Goal: Task Accomplishment & Management: Complete application form

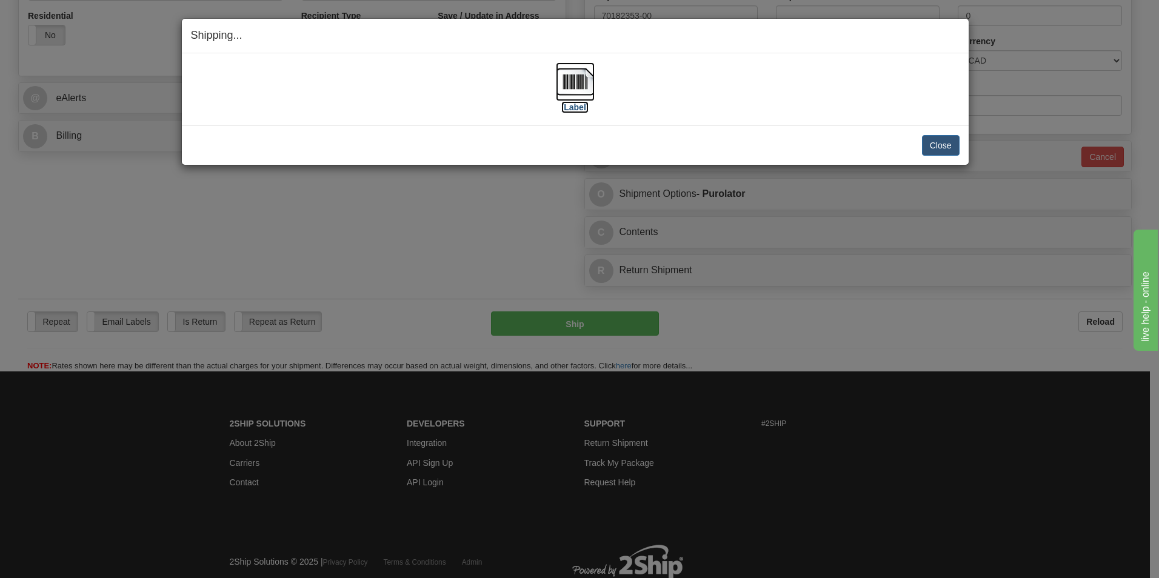
click at [570, 78] on img at bounding box center [575, 81] width 39 height 39
click at [931, 144] on button "Close" at bounding box center [941, 145] width 38 height 21
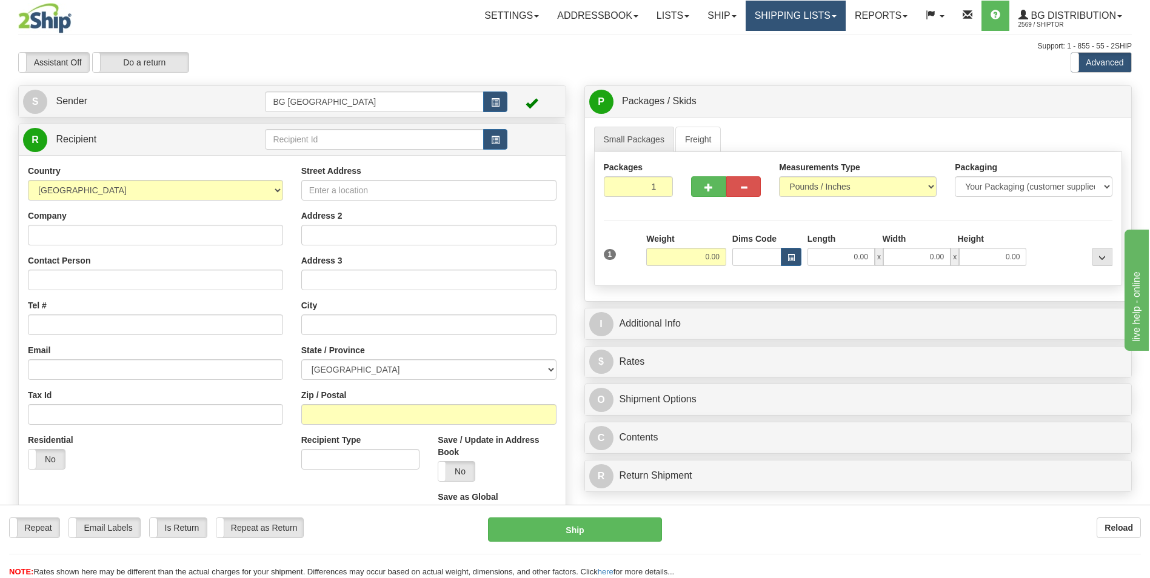
click at [774, 24] on link "Shipping lists" at bounding box center [796, 16] width 100 height 30
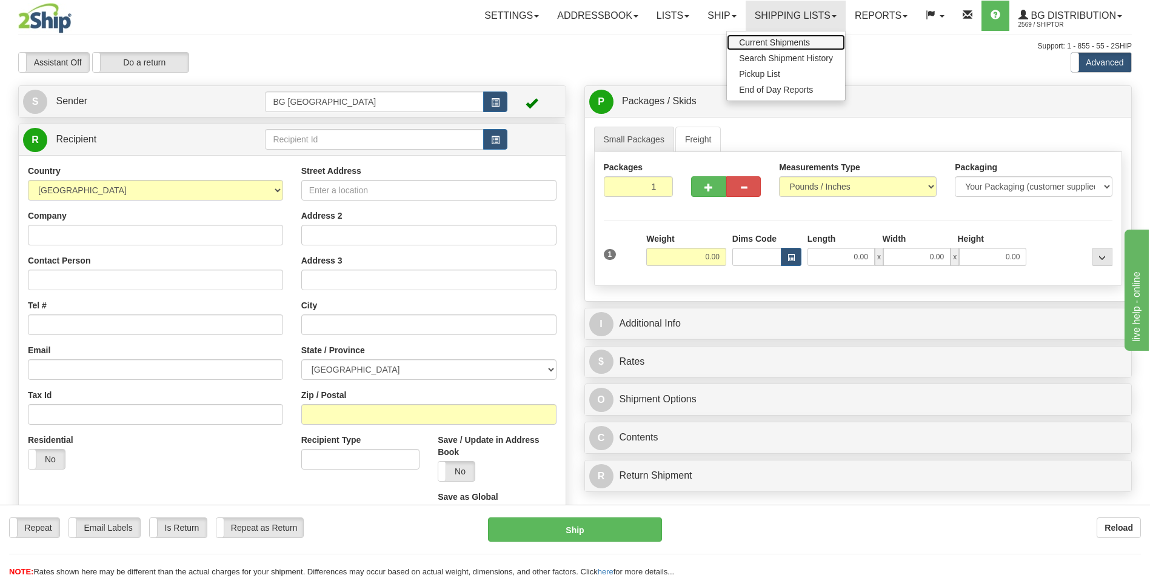
click at [762, 44] on span "Current Shipments" at bounding box center [774, 43] width 71 height 10
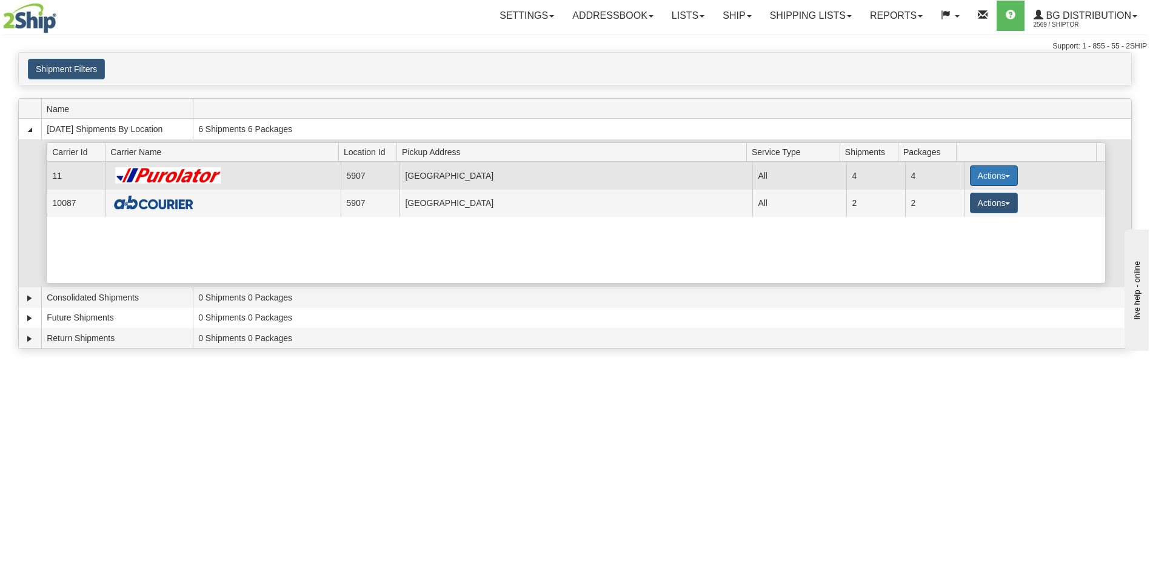
click at [970, 173] on button "Actions" at bounding box center [994, 176] width 49 height 21
click at [964, 196] on span "Details" at bounding box center [949, 198] width 33 height 8
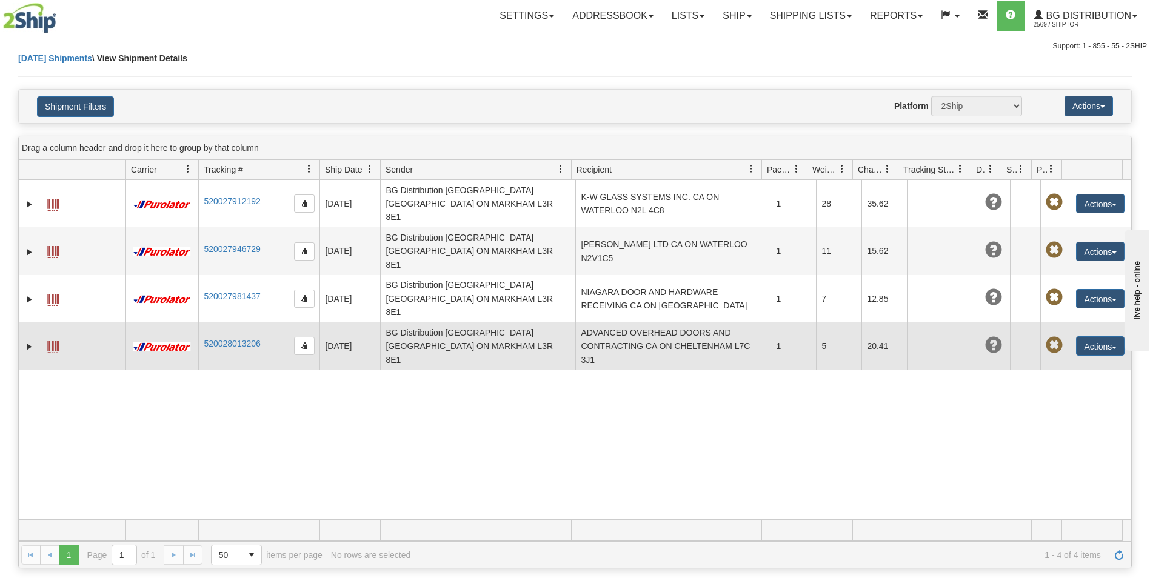
click at [648, 323] on td "ADVANCED OVERHEAD DOORS AND CONTRACTING CA ON CHELTENHAM L7C 3J1" at bounding box center [672, 346] width 195 height 47
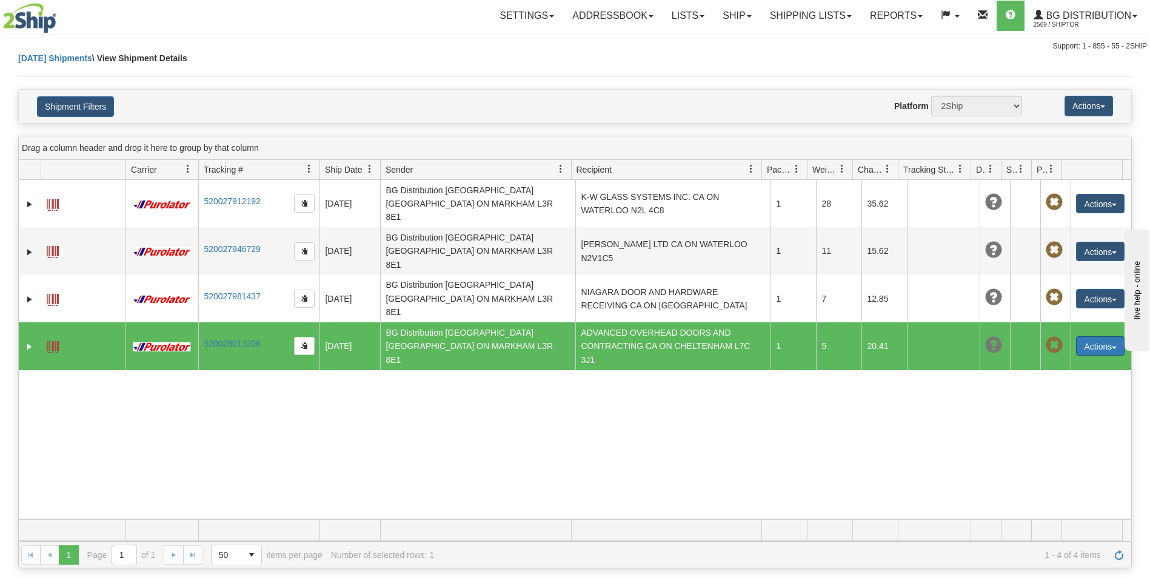
click at [1093, 337] on button "Actions" at bounding box center [1100, 346] width 49 height 19
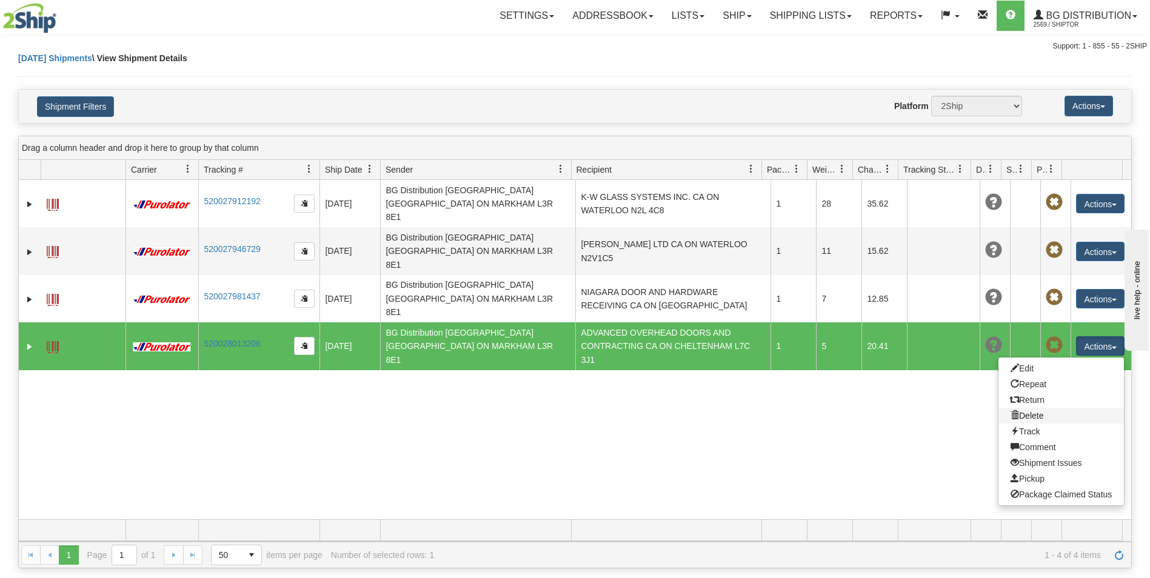
click at [1024, 408] on link "Delete" at bounding box center [1062, 416] width 126 height 16
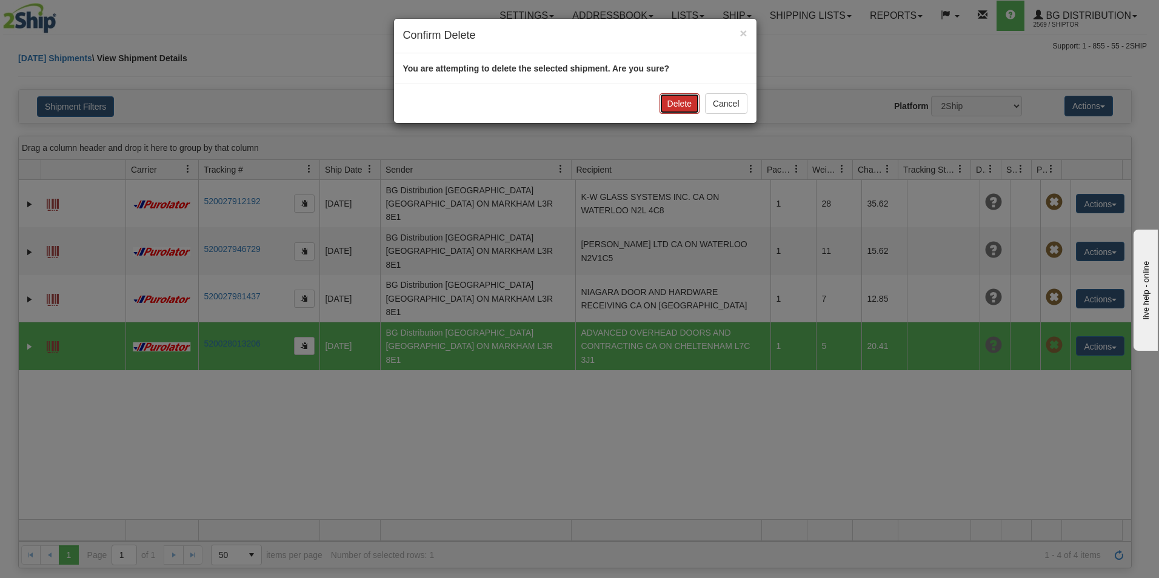
click at [673, 93] on button "Delete" at bounding box center [680, 103] width 40 height 21
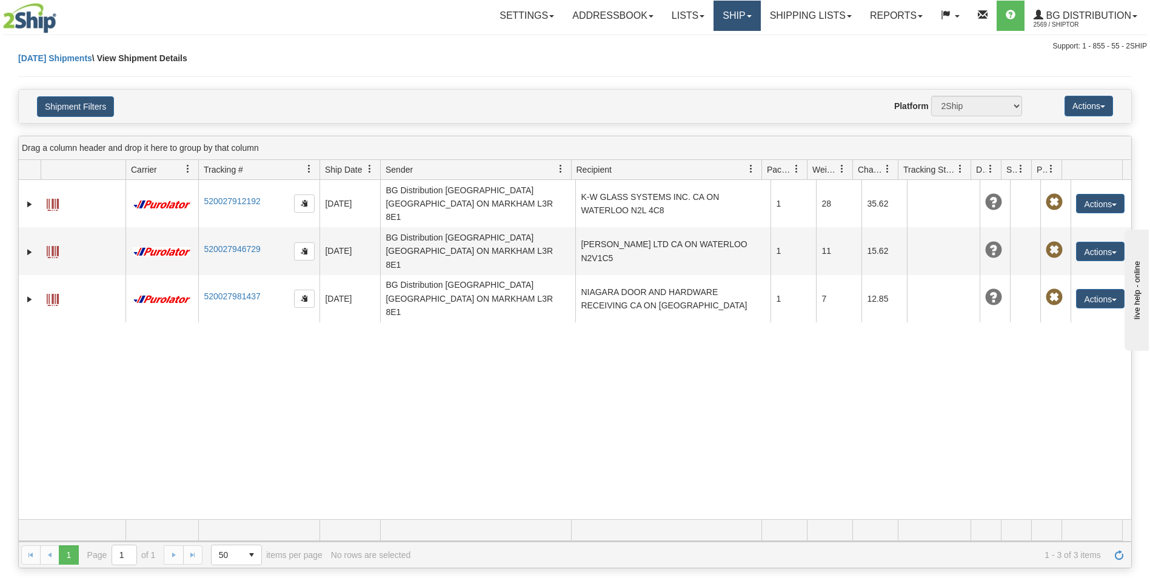
click at [734, 25] on link "Ship" at bounding box center [737, 16] width 47 height 30
click at [703, 42] on span "Ship Screen" at bounding box center [700, 43] width 46 height 10
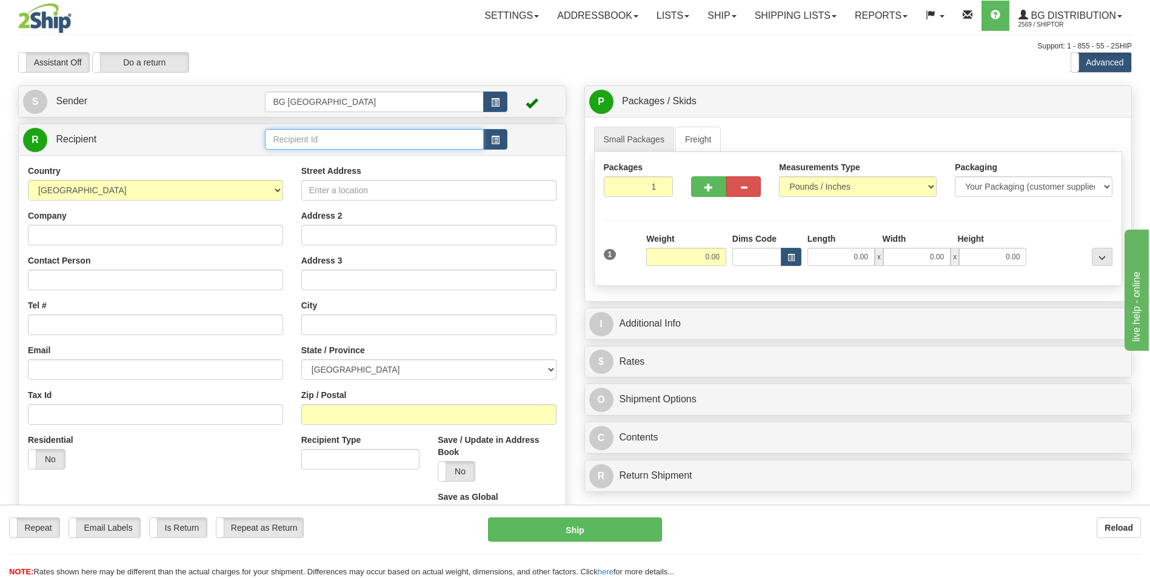
click at [347, 135] on input "text" at bounding box center [374, 139] width 218 height 21
click at [311, 153] on div "60385" at bounding box center [372, 158] width 207 height 13
type input "60385"
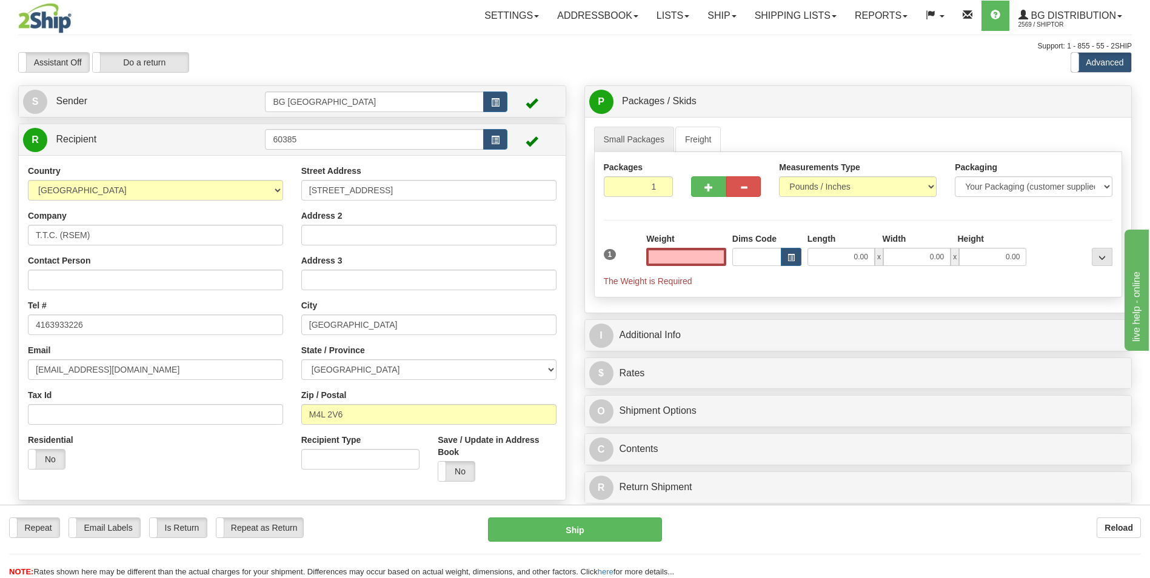
type input "0.00"
click at [672, 249] on input "0.00" at bounding box center [686, 257] width 80 height 18
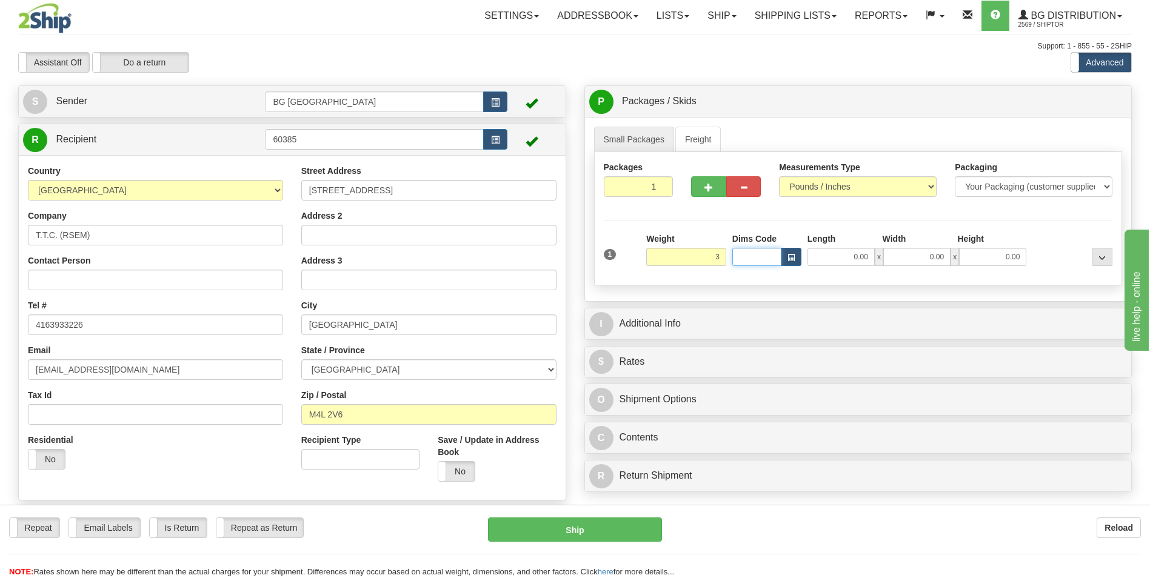
type input "3.00"
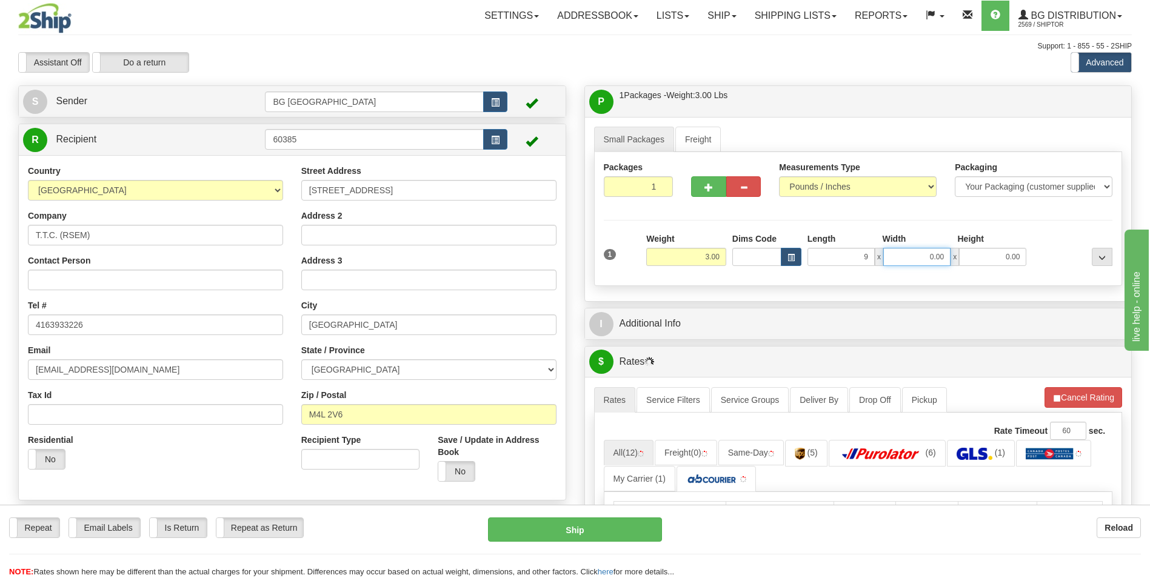
type input "9.00"
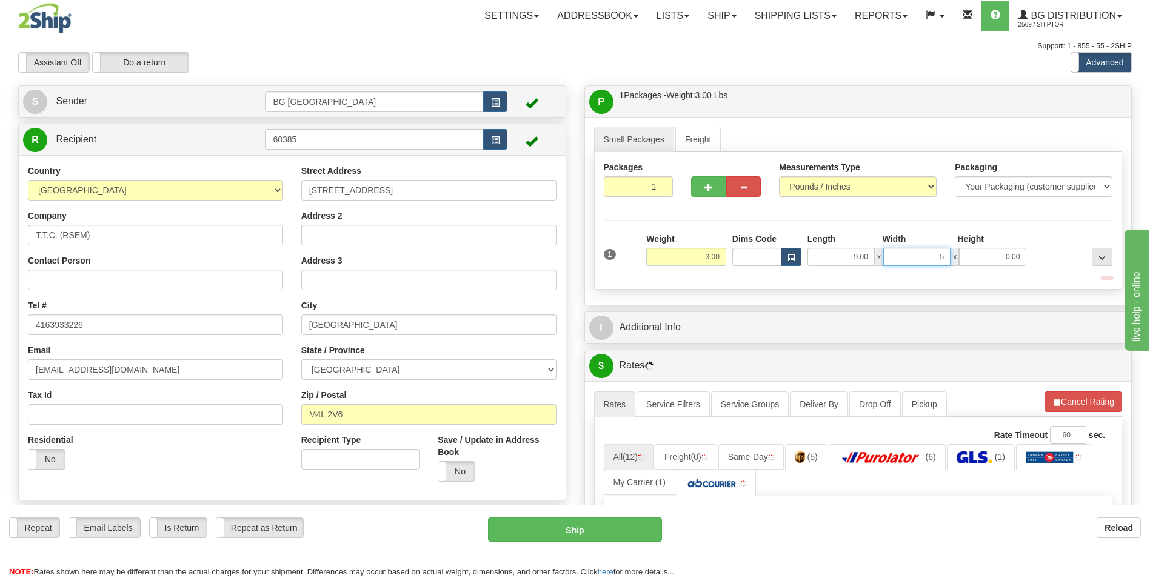
type input "5.00"
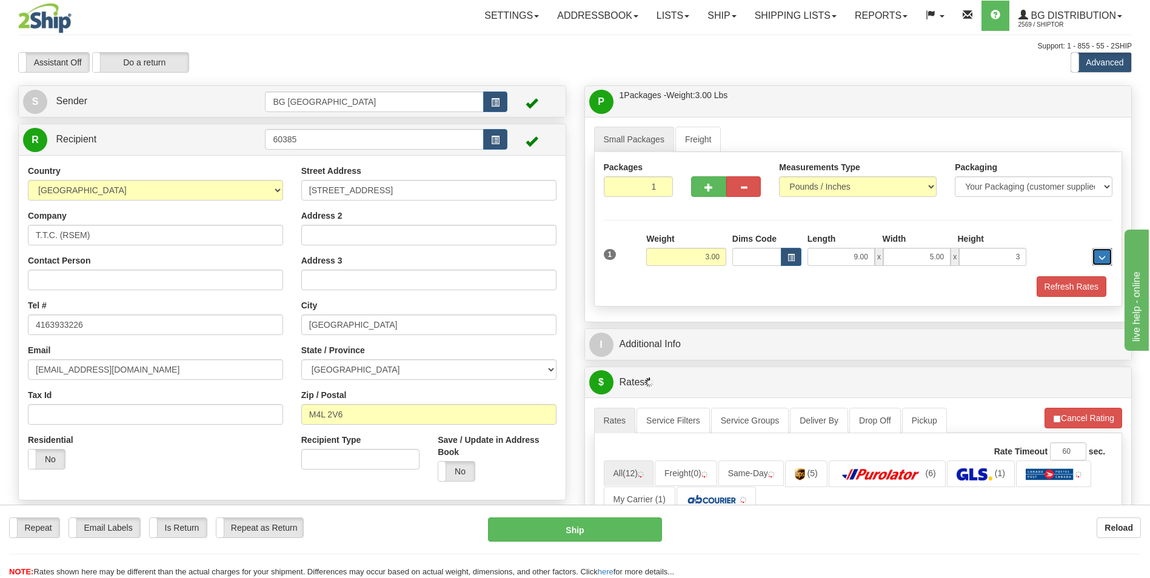
type input "3.00"
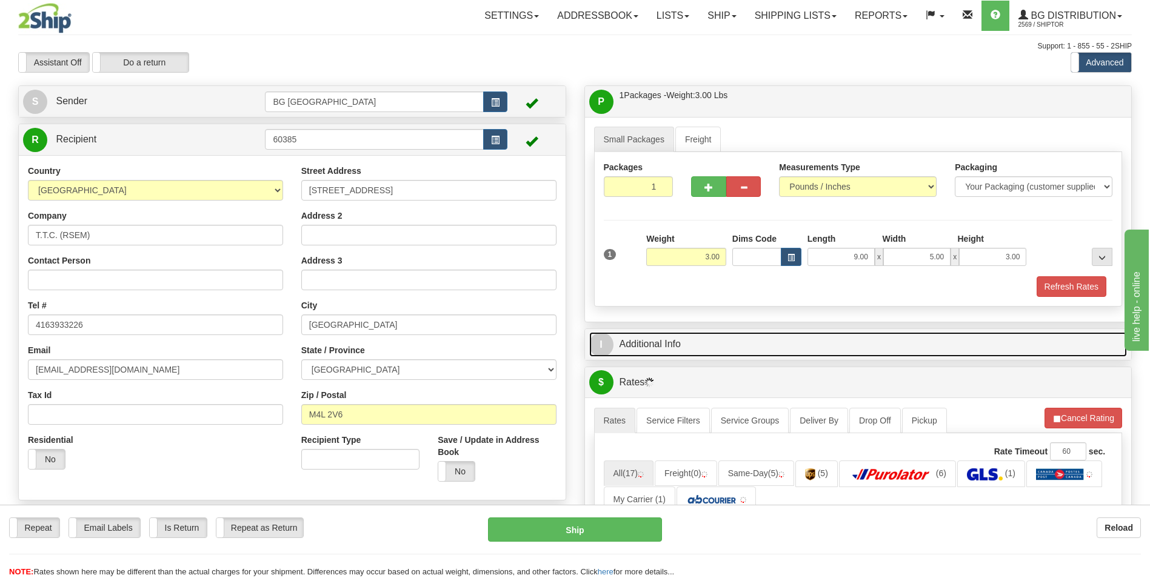
click at [685, 340] on link "I Additional Info" at bounding box center [858, 344] width 538 height 25
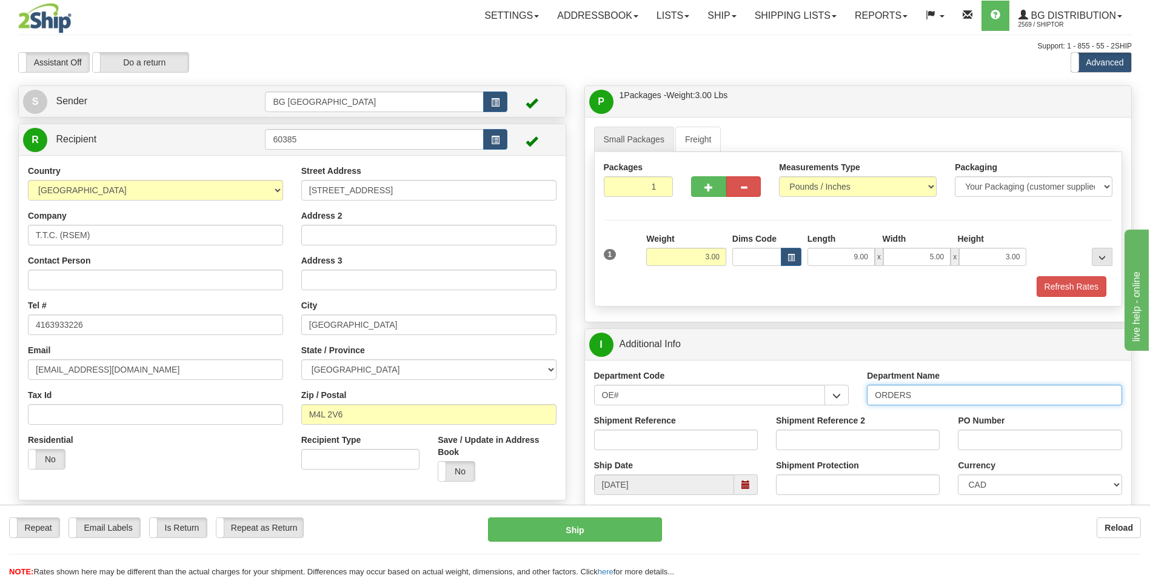
click at [942, 403] on input "ORDERS" at bounding box center [994, 395] width 255 height 21
type input "70182051-00"
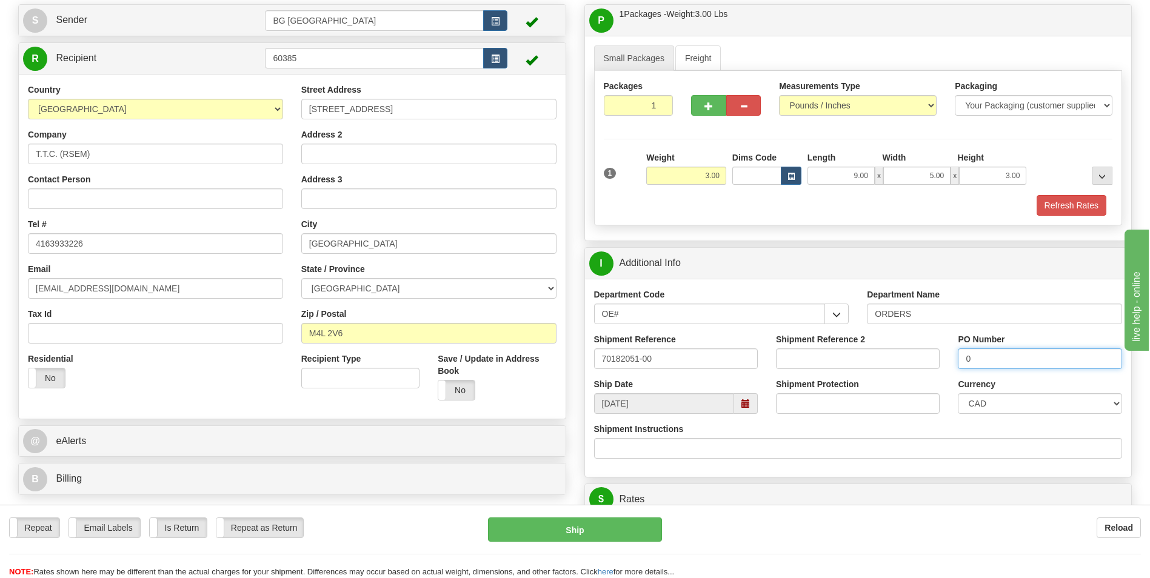
scroll to position [243, 0]
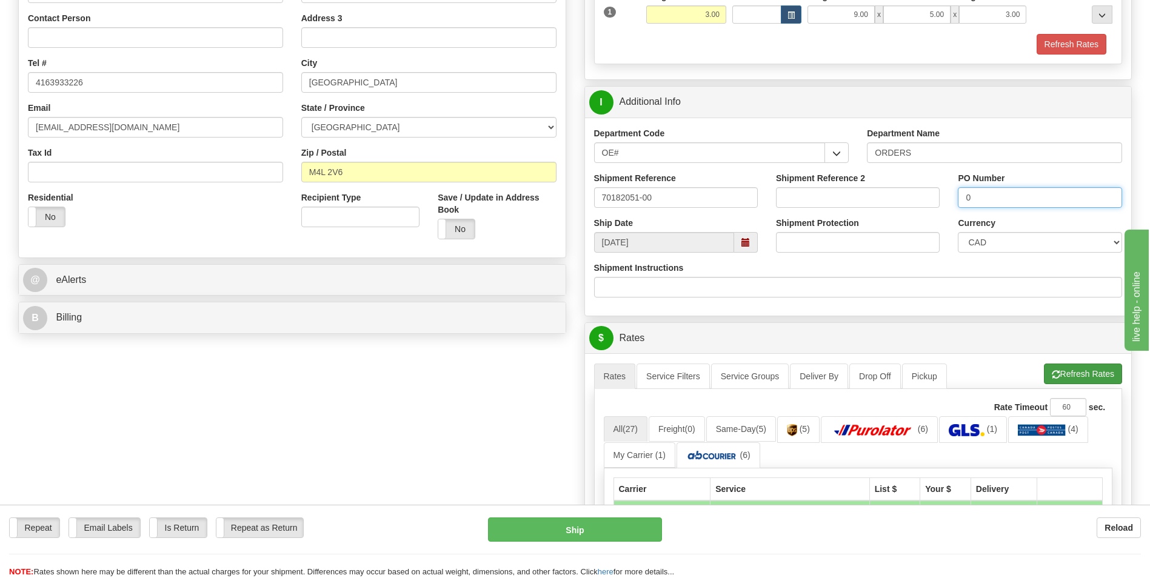
type input "0"
click at [1088, 369] on button "Refresh Rates" at bounding box center [1083, 374] width 78 height 21
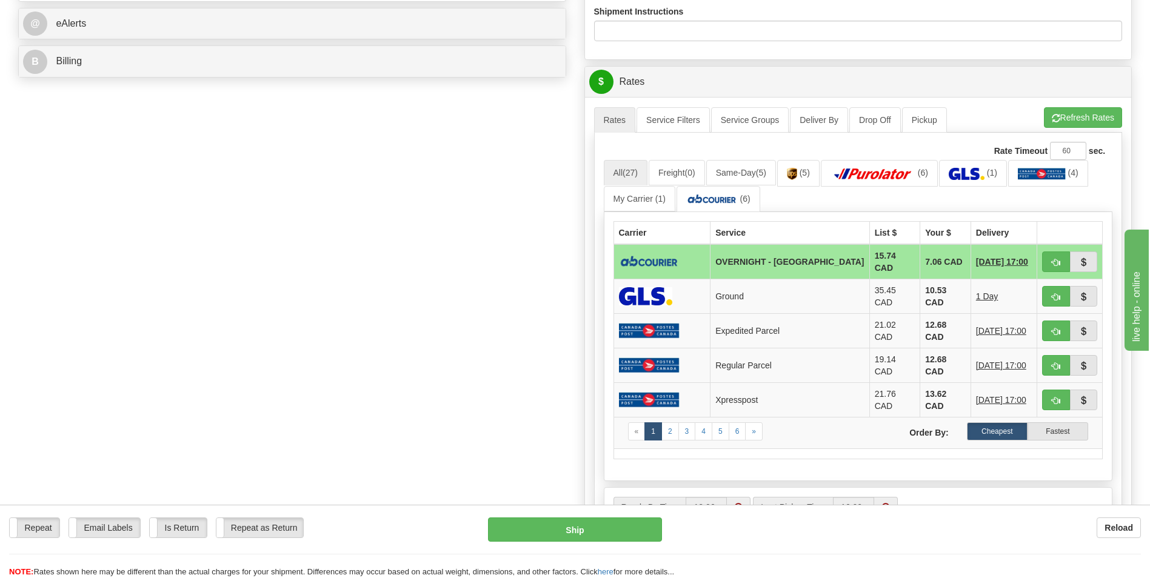
scroll to position [606, 0]
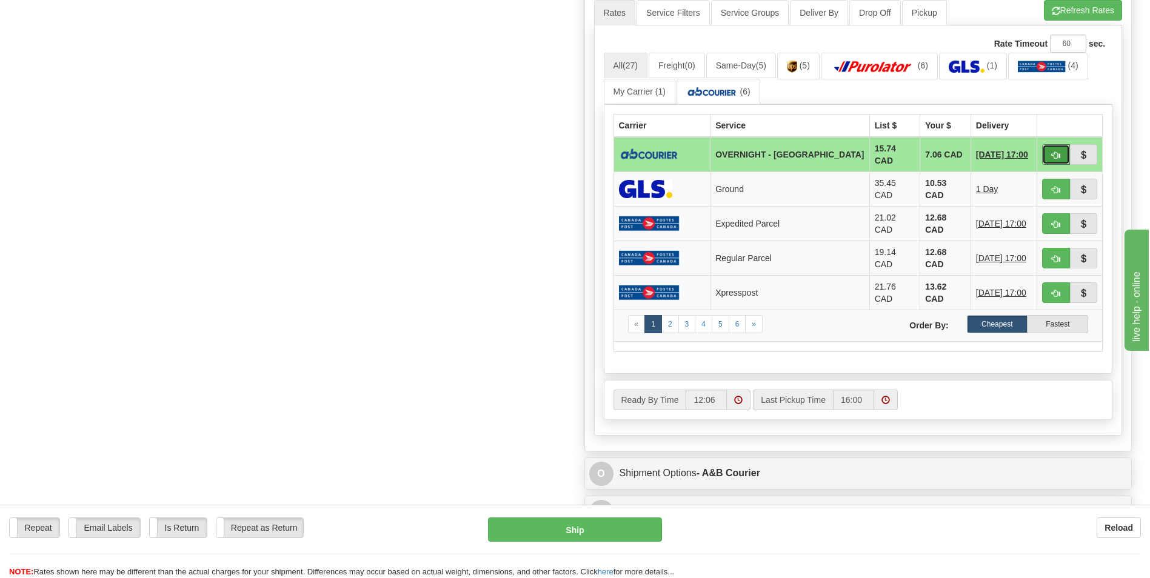
click at [1048, 153] on button "button" at bounding box center [1056, 154] width 28 height 21
type input "4"
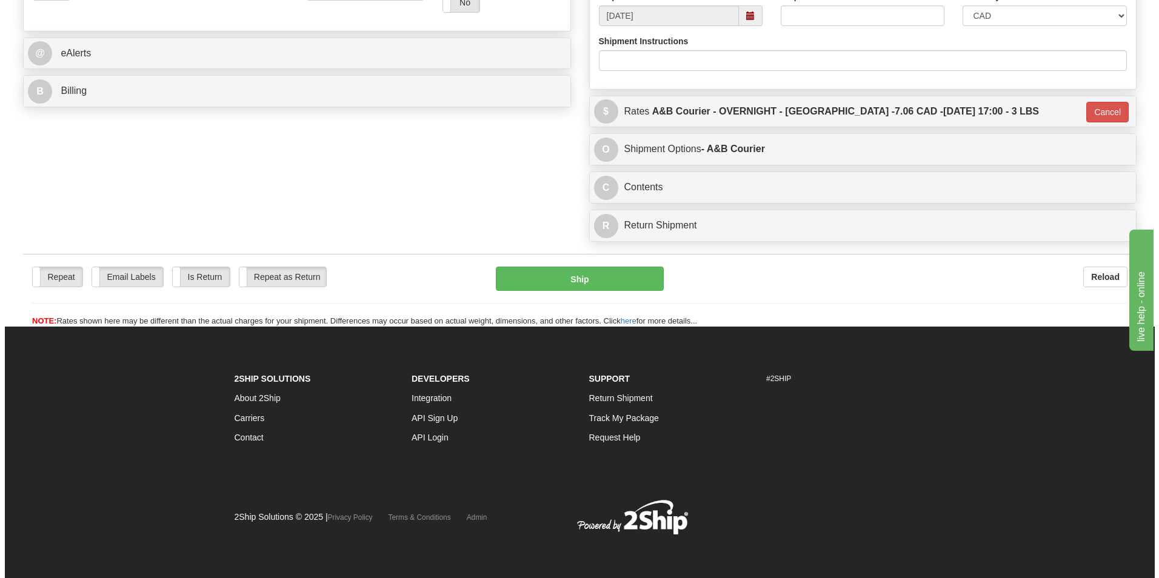
scroll to position [469, 0]
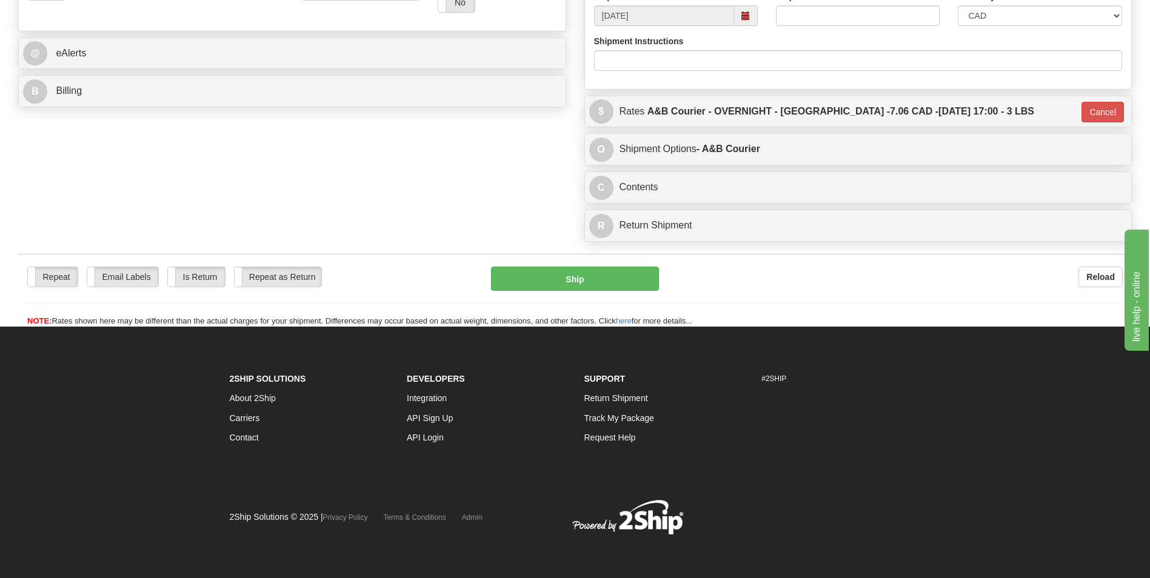
click at [591, 294] on div "Repeat Repeat Email Labels Email Labels Edit Is Return Is Return Repeat as Retu…" at bounding box center [575, 297] width 1114 height 61
click at [591, 286] on button "Ship" at bounding box center [574, 279] width 167 height 24
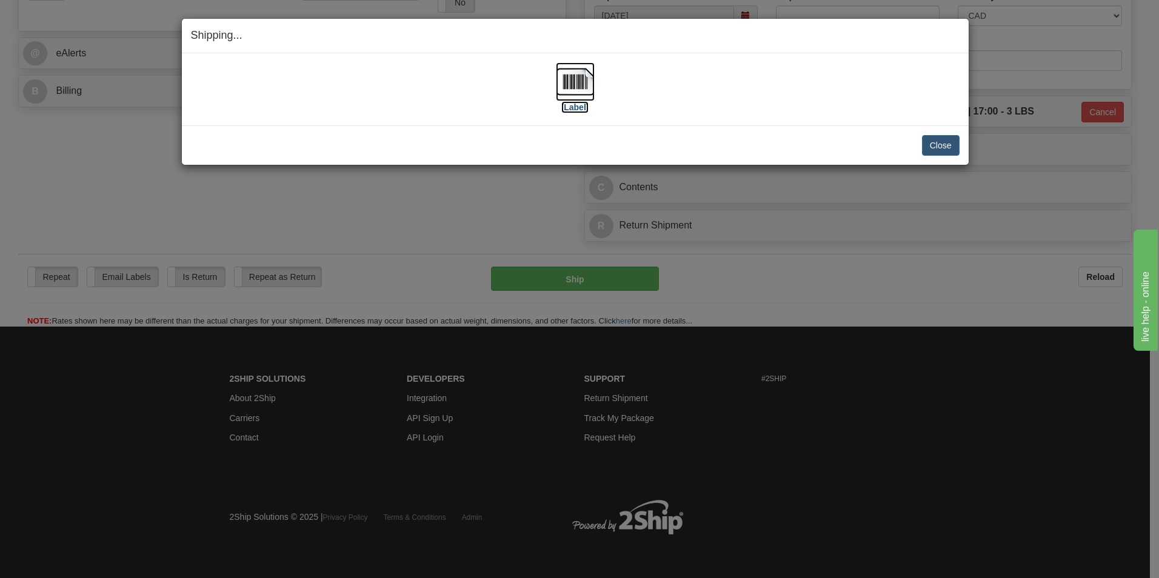
click at [569, 82] on img at bounding box center [575, 81] width 39 height 39
click at [937, 142] on button "Close" at bounding box center [941, 145] width 38 height 21
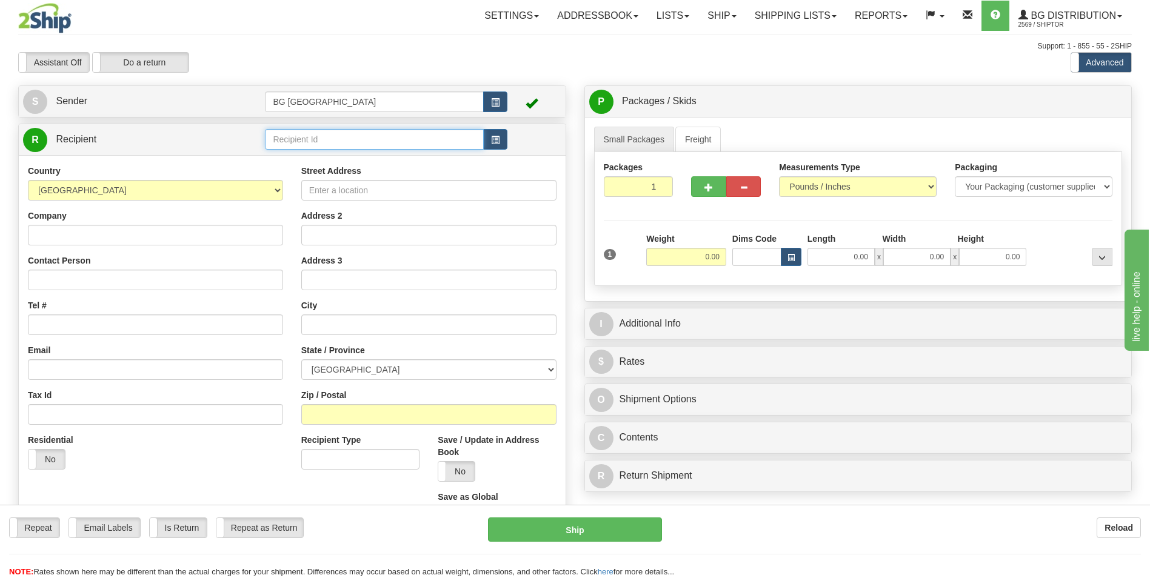
click at [336, 148] on input "text" at bounding box center [374, 139] width 218 height 21
click at [326, 153] on div "60509" at bounding box center [372, 158] width 207 height 13
type input "60509"
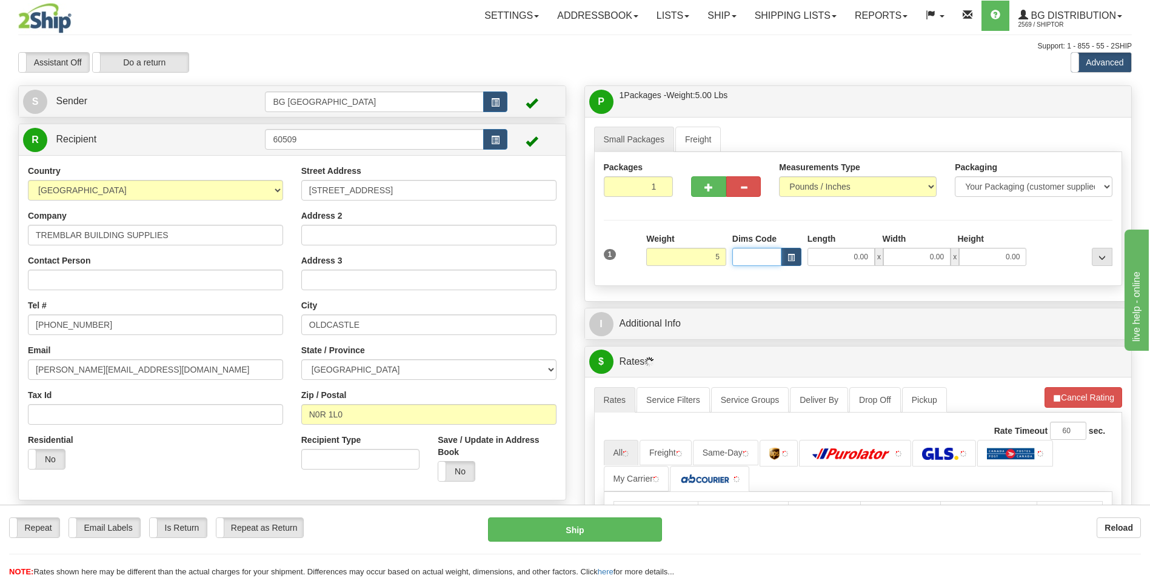
type input "5.00"
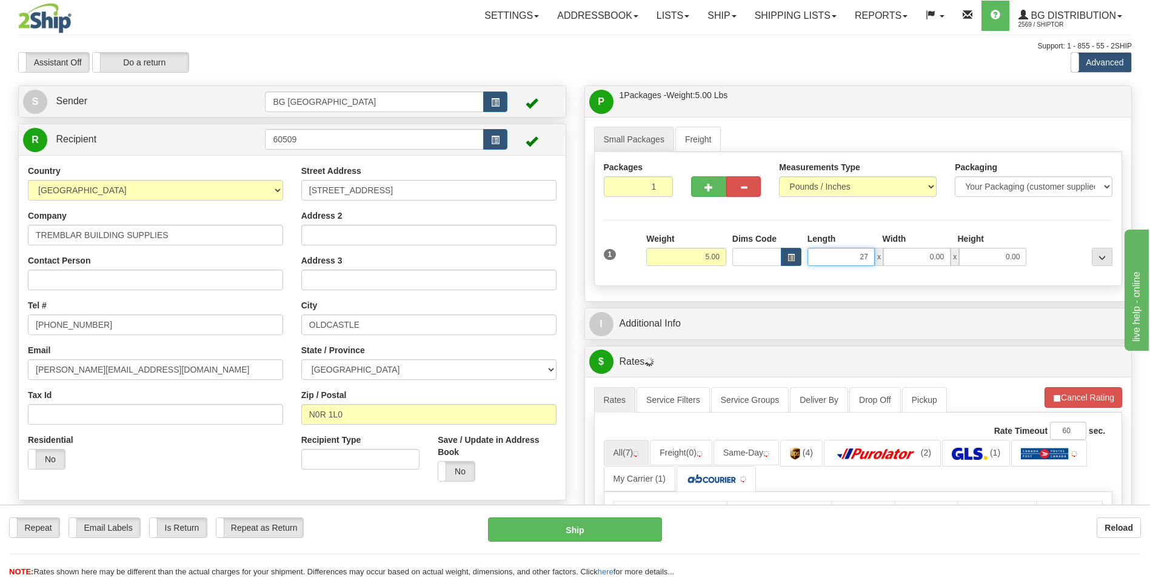
type input "27.00"
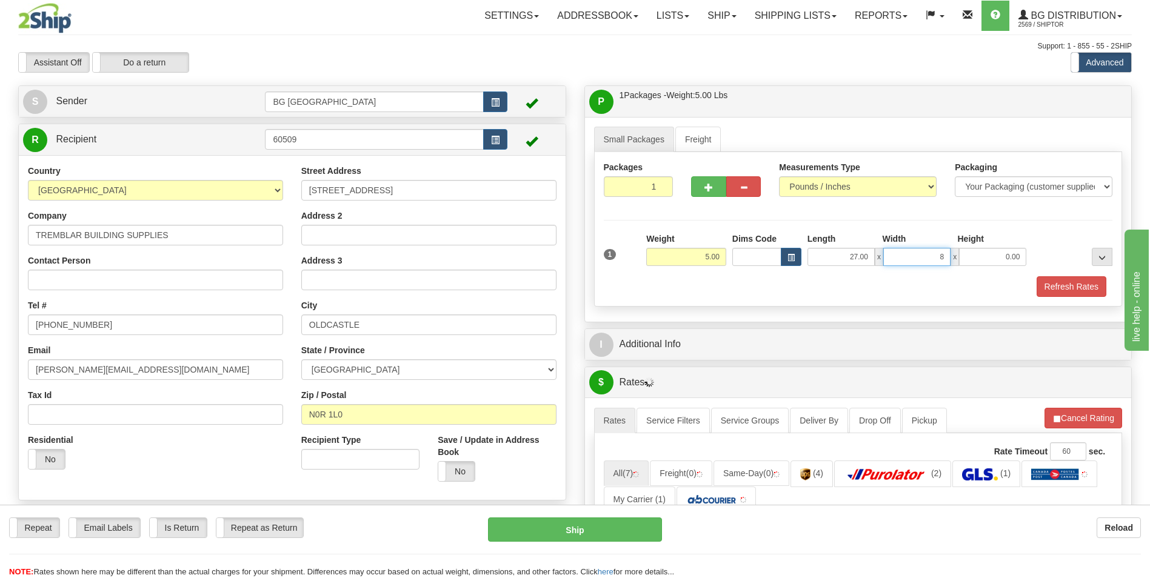
type input "8.00"
type input "4.00"
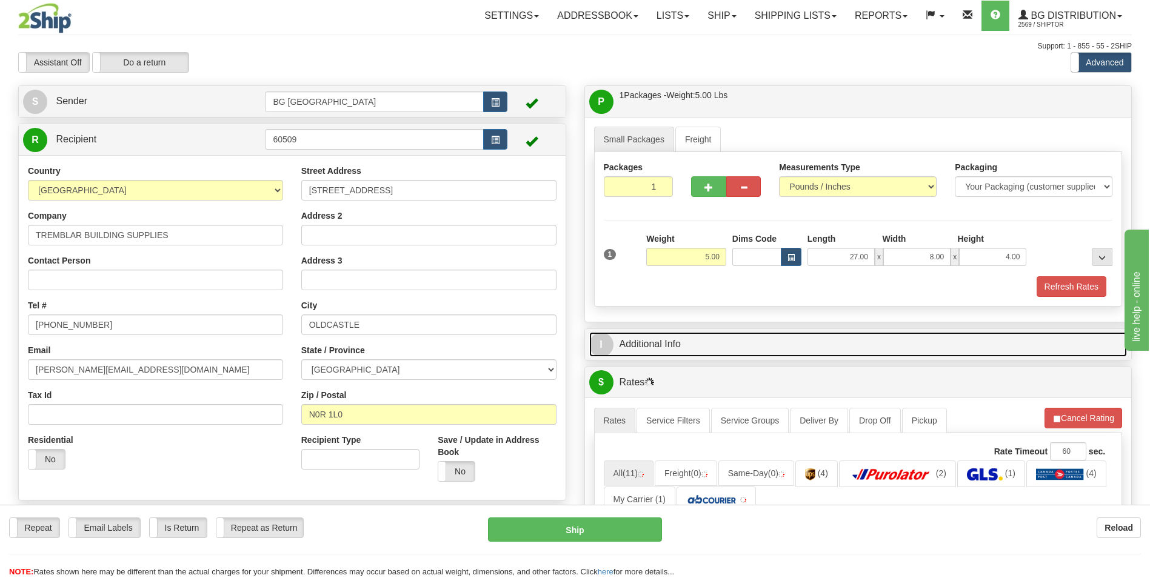
click at [685, 347] on link "I Additional Info" at bounding box center [858, 344] width 538 height 25
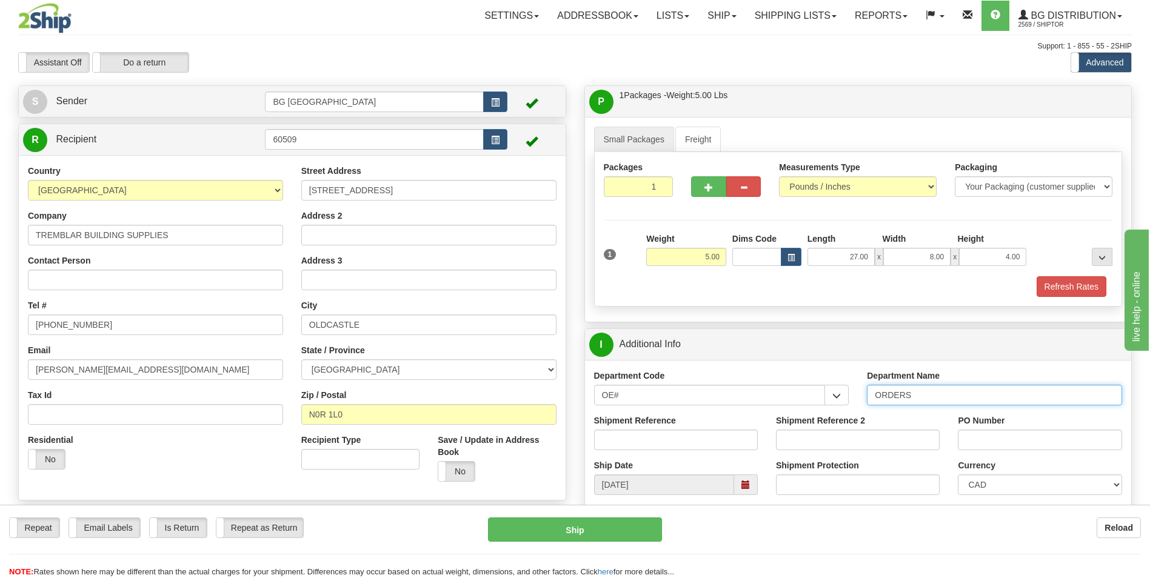
click at [956, 398] on input "ORDERS" at bounding box center [994, 395] width 255 height 21
type input "70180570-05"
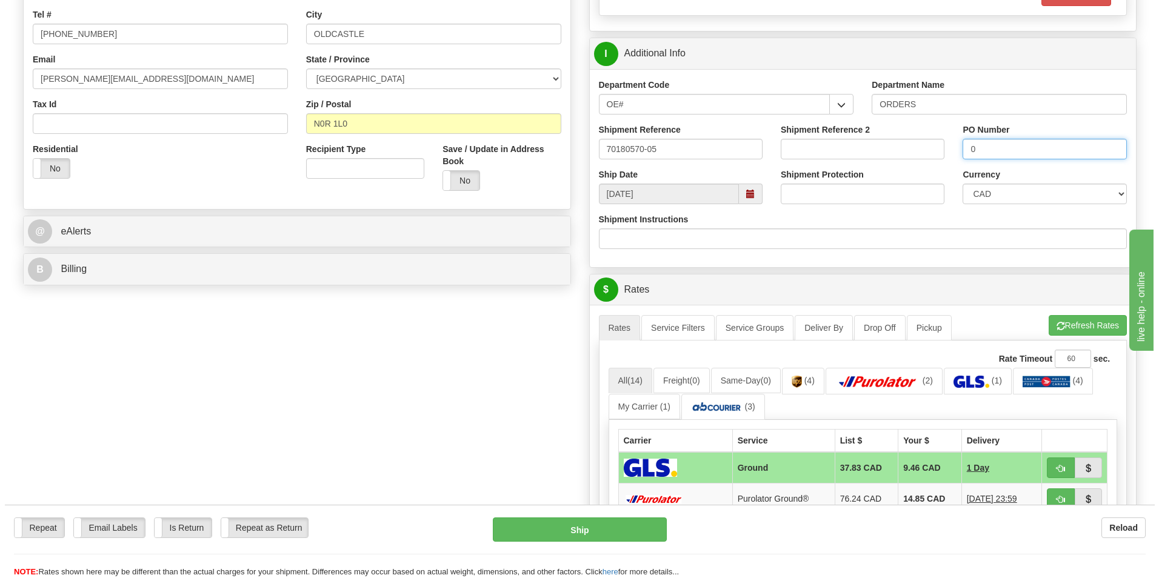
scroll to position [303, 0]
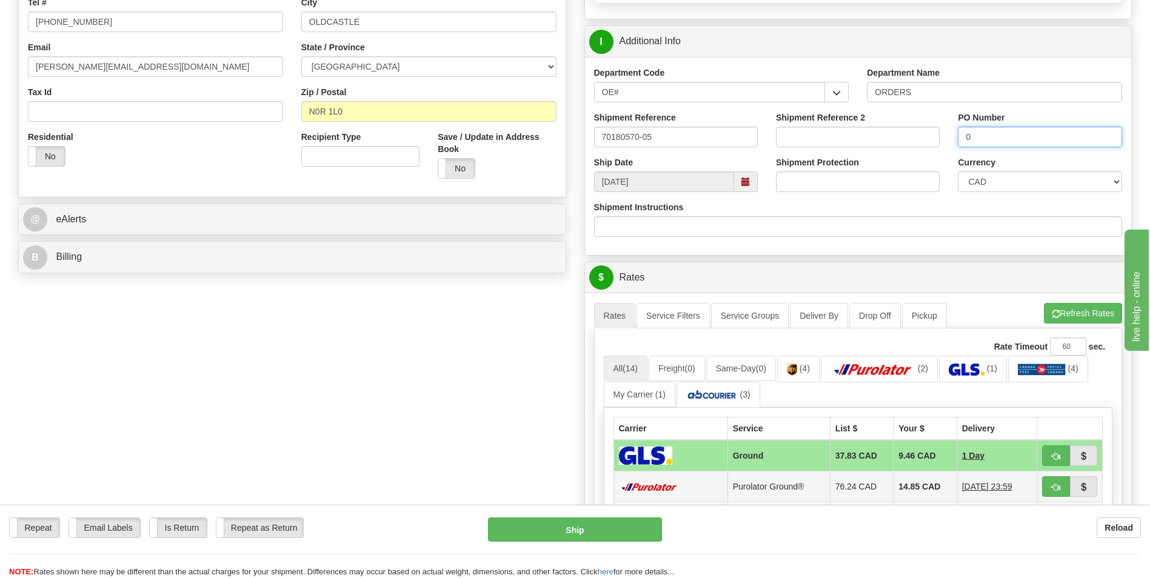
type input "0"
click at [931, 478] on td "14.85 CAD" at bounding box center [926, 487] width 64 height 31
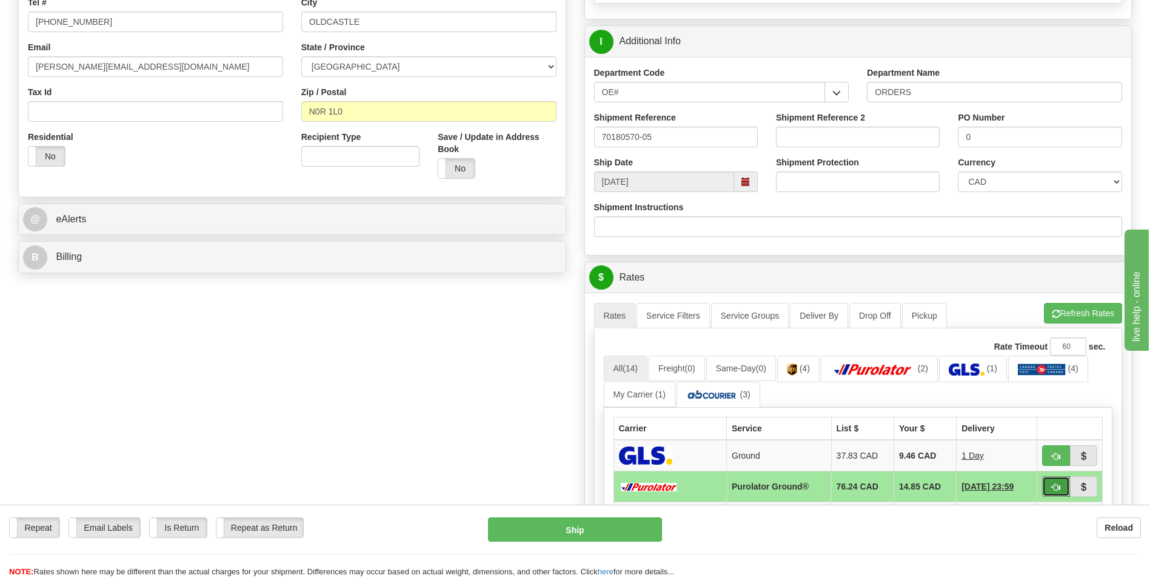
click at [1048, 491] on button "button" at bounding box center [1056, 487] width 28 height 21
type input "260"
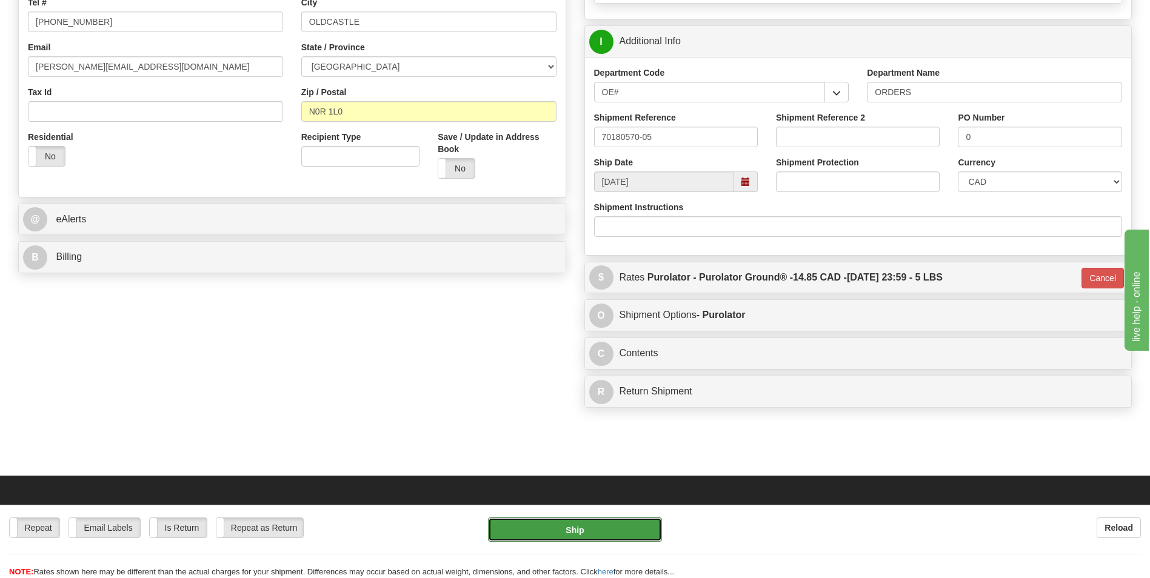
click at [534, 528] on button "Ship" at bounding box center [574, 530] width 173 height 24
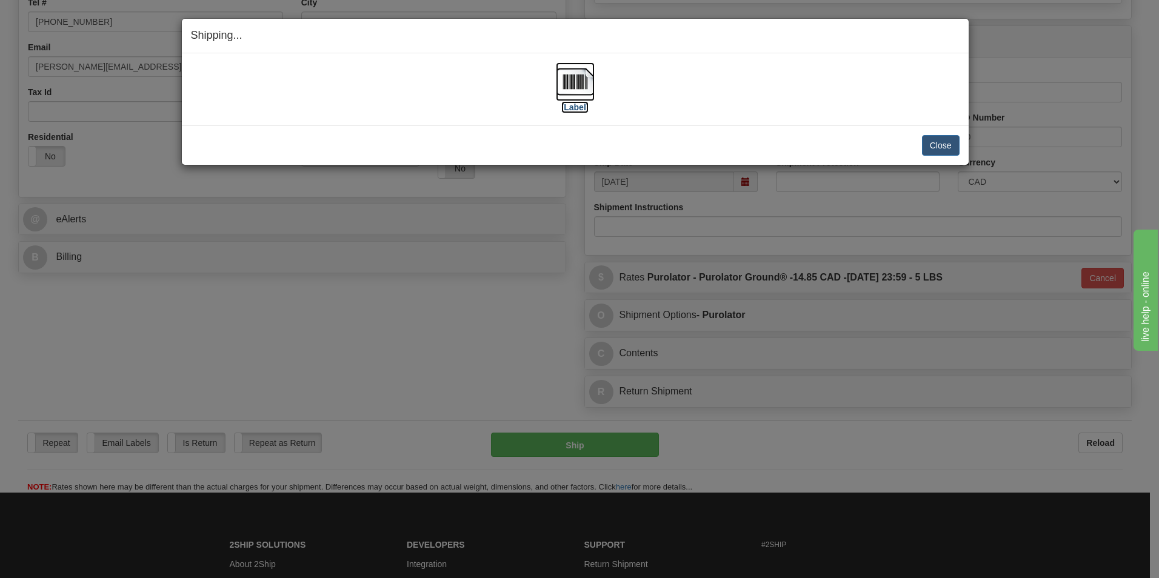
click at [570, 85] on img at bounding box center [575, 81] width 39 height 39
click at [949, 152] on button "Close" at bounding box center [941, 145] width 38 height 21
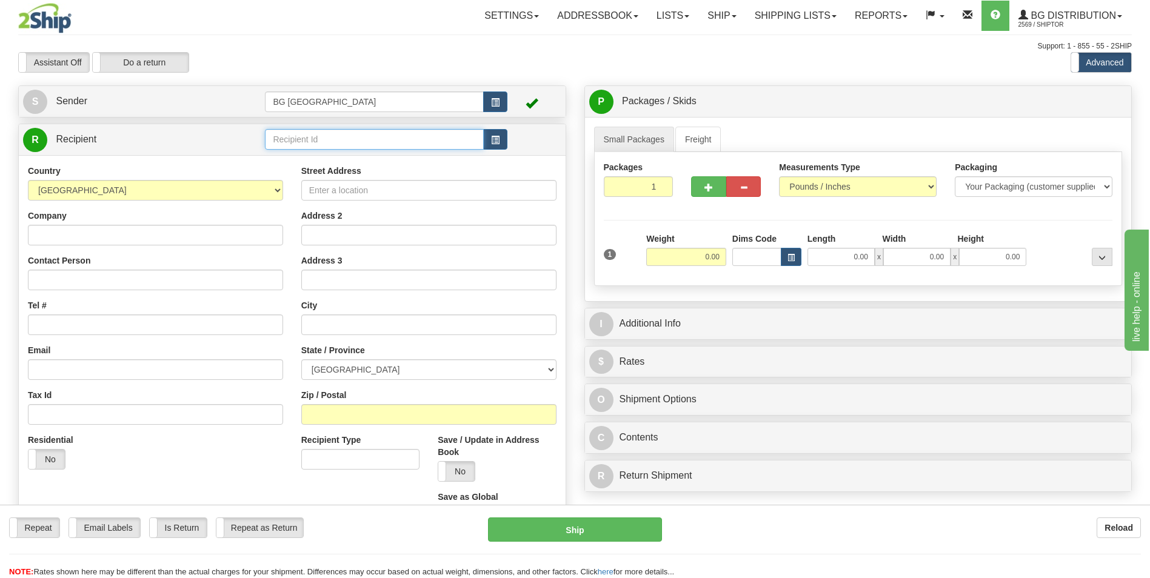
click at [295, 143] on input "text" at bounding box center [374, 139] width 218 height 21
click at [290, 155] on div "60379" at bounding box center [372, 158] width 207 height 13
type input "60379"
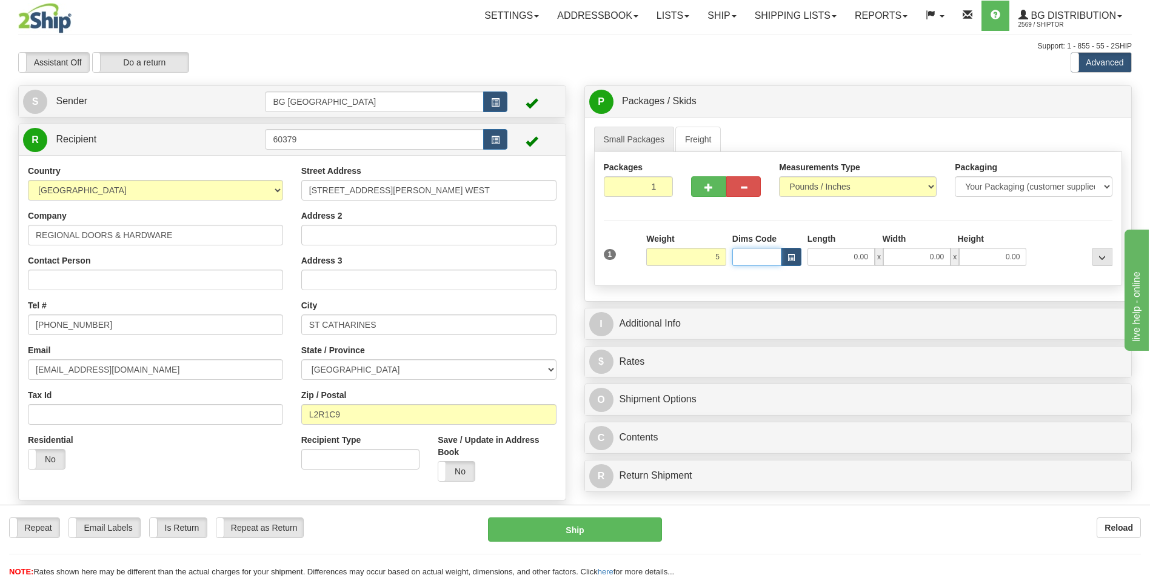
type input "5.00"
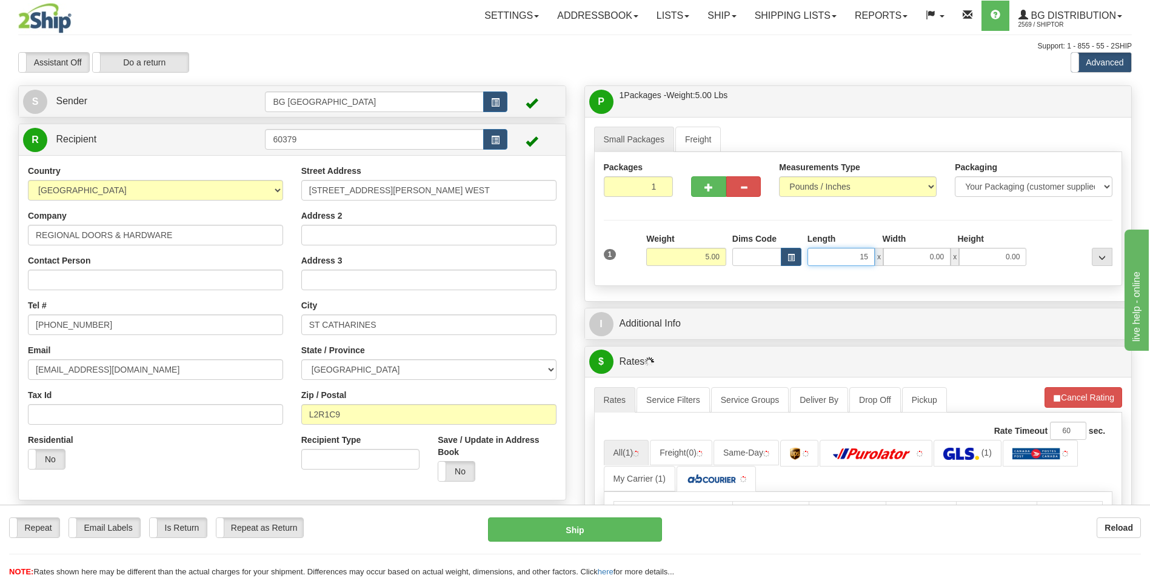
type input "15.00"
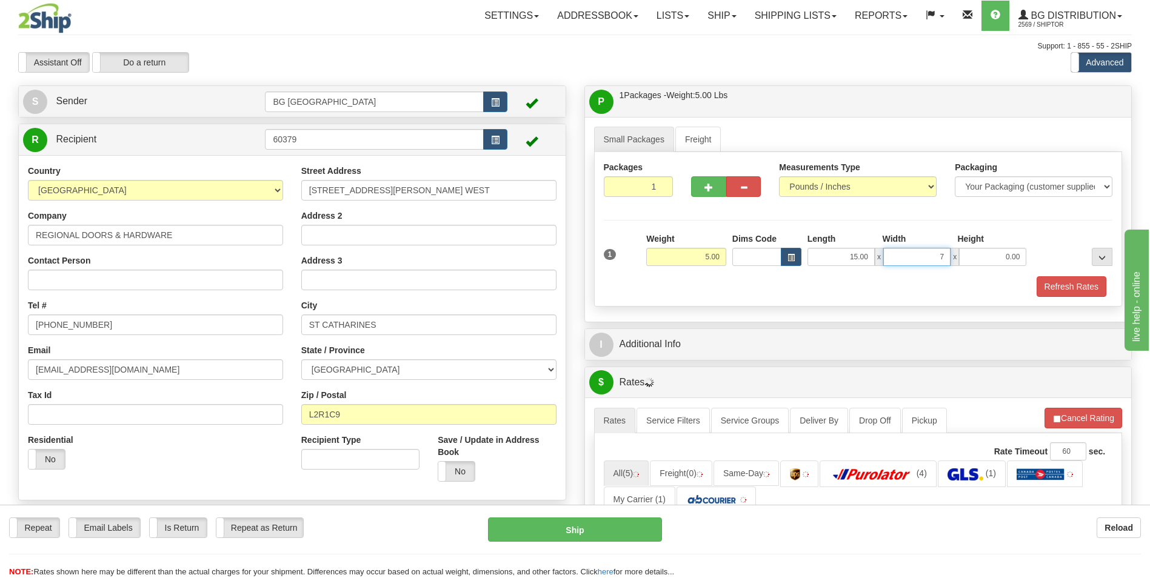
type input "7.00"
type input "5.00"
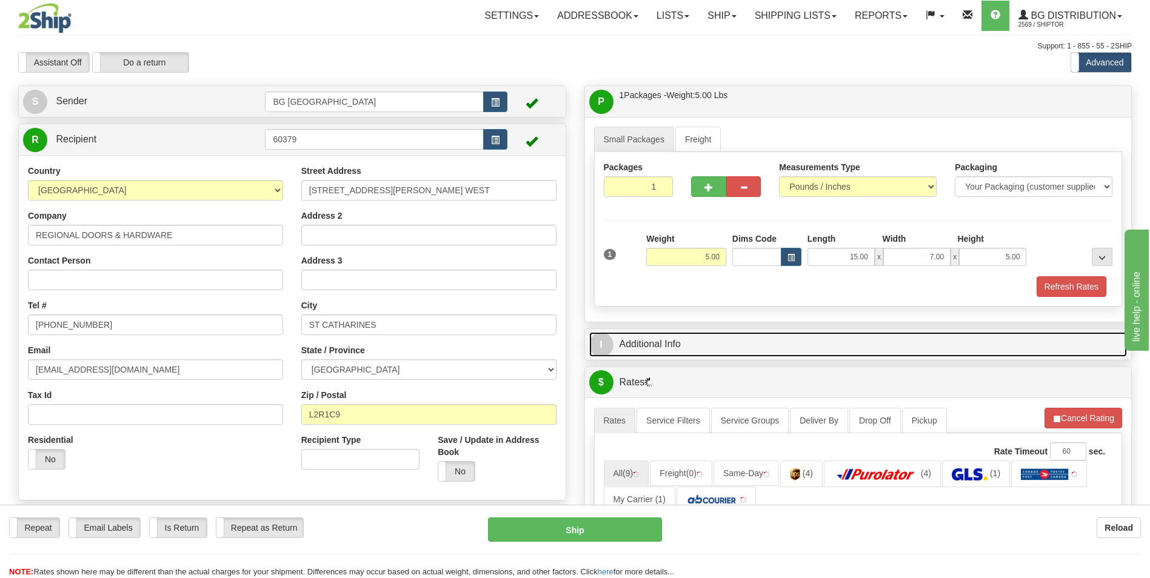
click at [661, 349] on link "I Additional Info" at bounding box center [858, 344] width 538 height 25
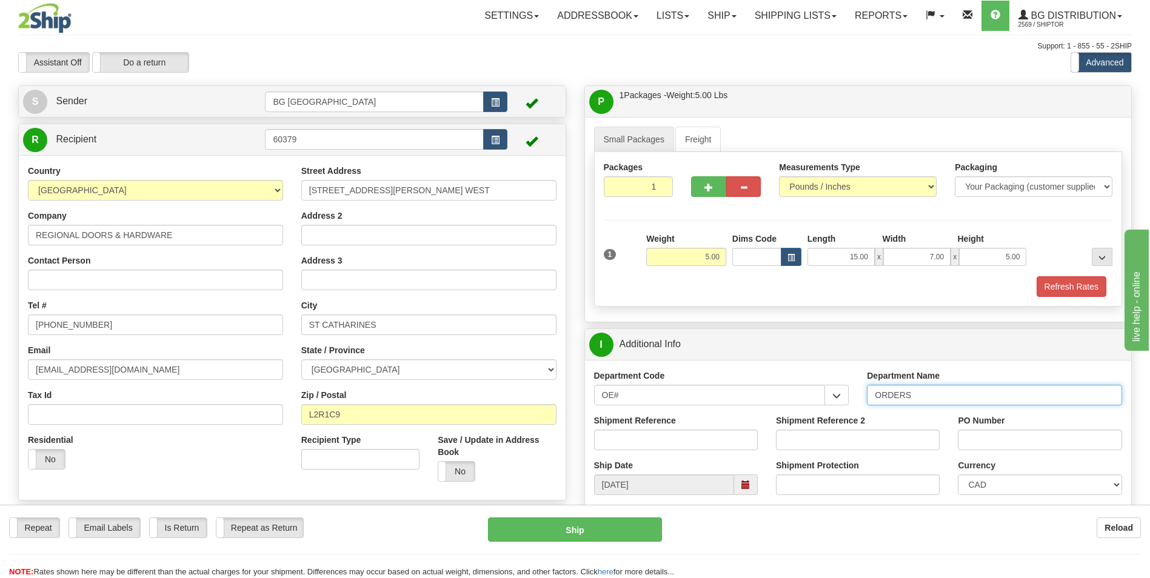
click at [916, 395] on input "ORDERS" at bounding box center [994, 395] width 255 height 21
type input "70181857-00"
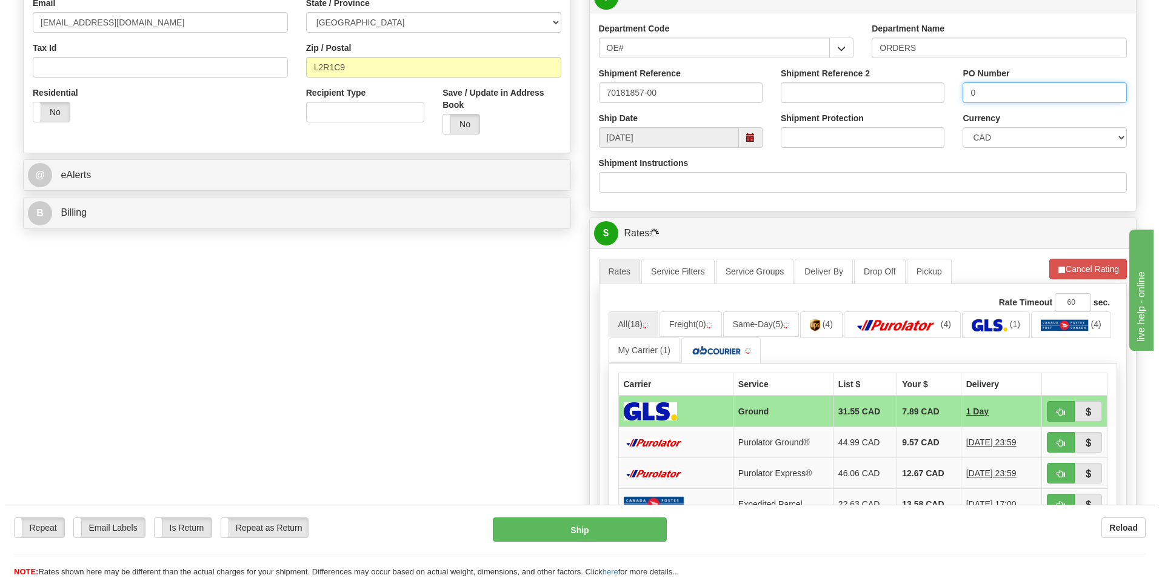
scroll to position [364, 0]
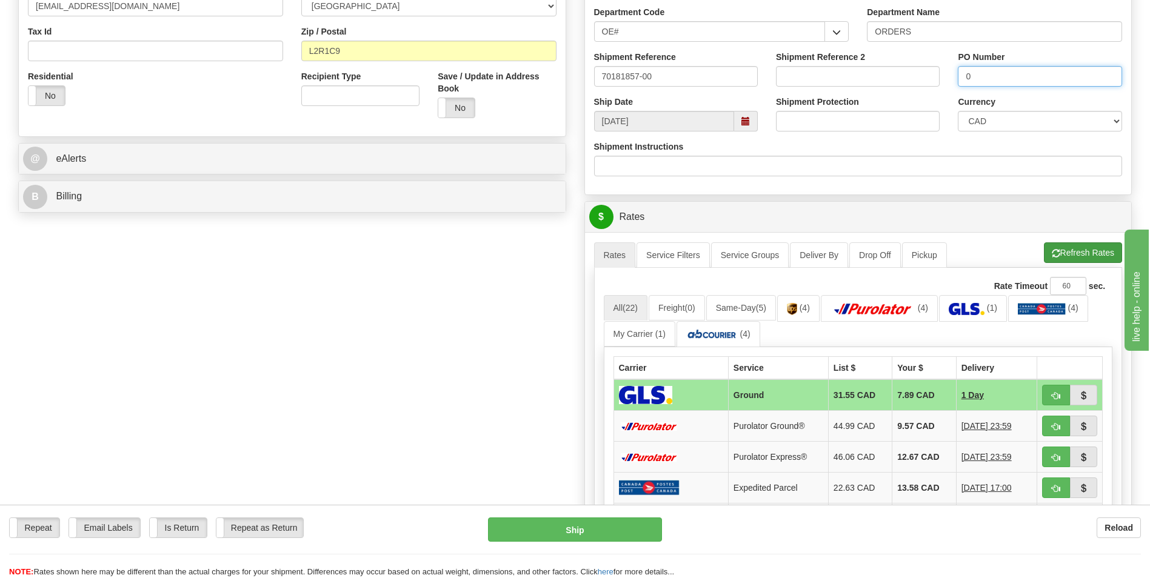
type input "0"
click at [1052, 250] on span "button" at bounding box center [1056, 254] width 8 height 8
click at [893, 423] on td "9.57 CAD" at bounding box center [925, 426] width 64 height 31
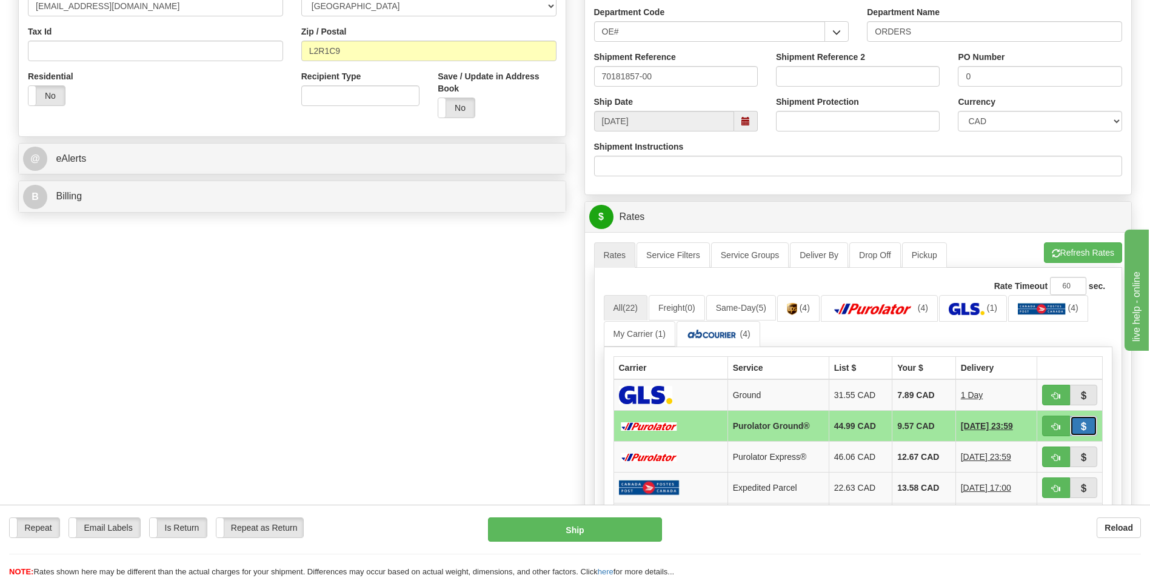
click at [1070, 426] on button "button" at bounding box center [1084, 426] width 28 height 21
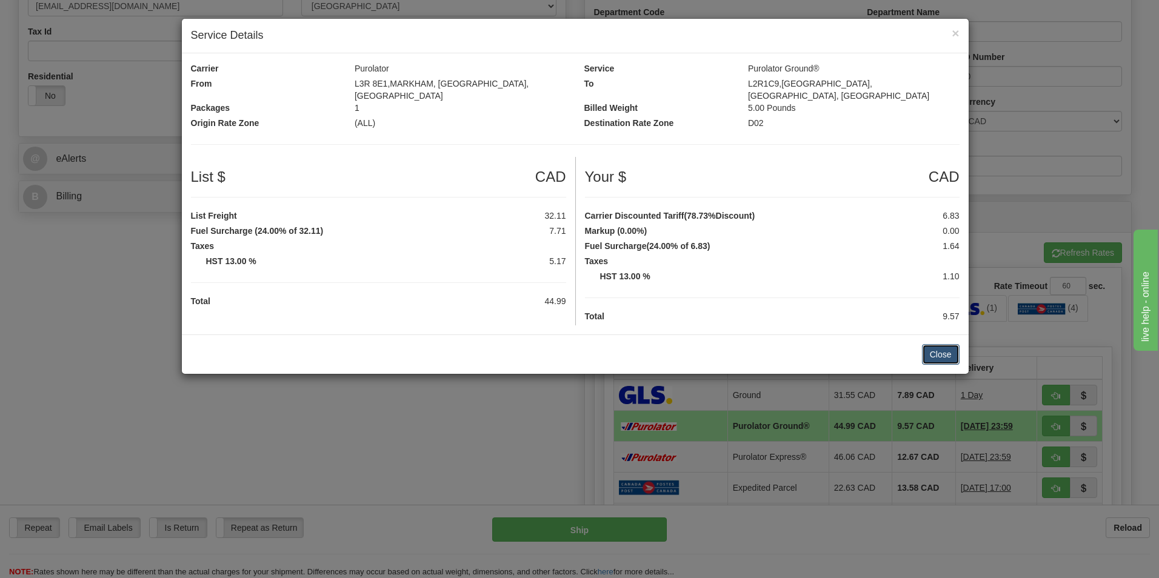
click at [938, 344] on button "Close" at bounding box center [941, 354] width 38 height 21
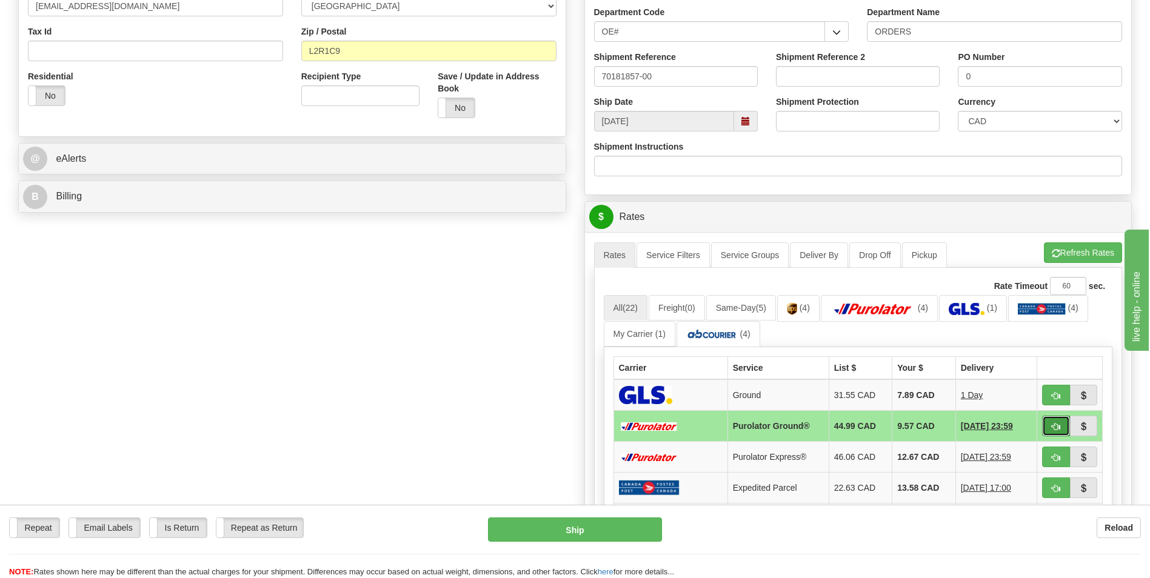
click at [1050, 422] on button "button" at bounding box center [1056, 426] width 28 height 21
type input "260"
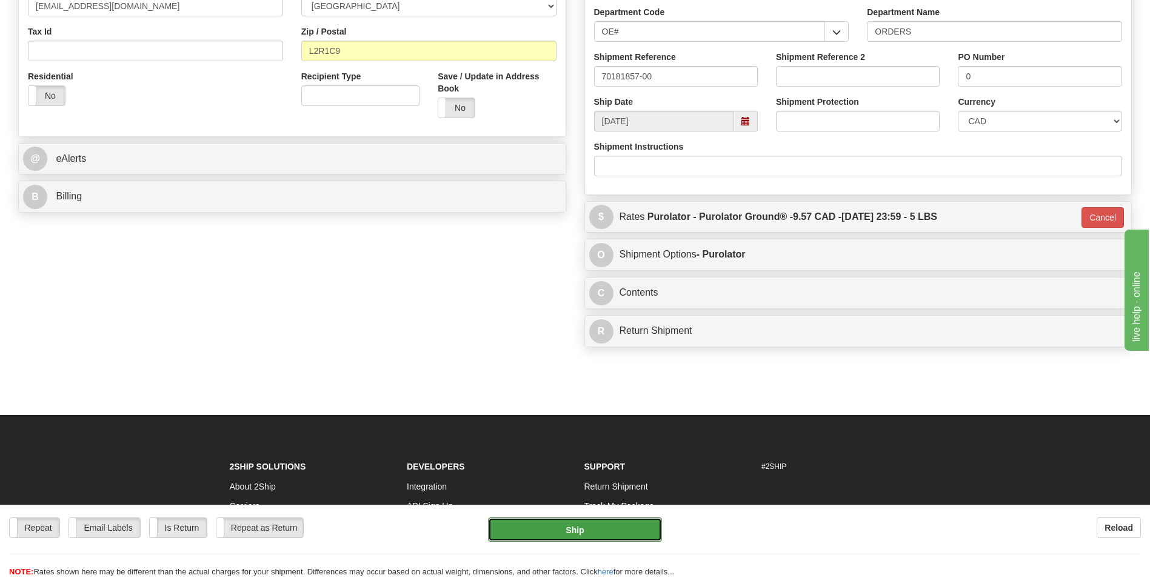
click at [595, 530] on button "Ship" at bounding box center [574, 530] width 173 height 24
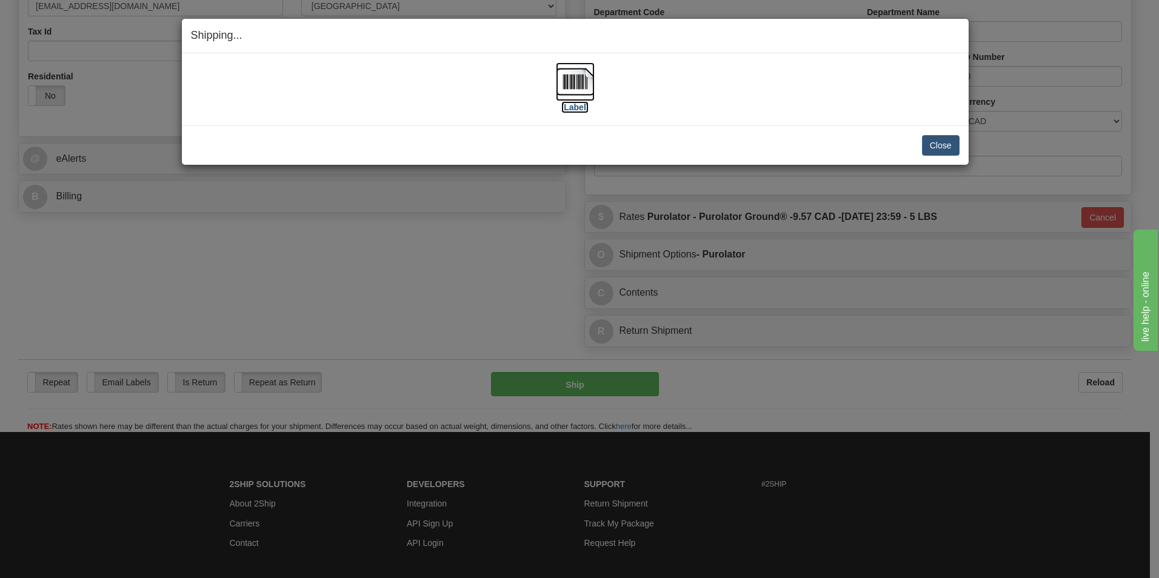
click at [582, 92] on img at bounding box center [575, 81] width 39 height 39
click at [937, 143] on button "Close" at bounding box center [941, 145] width 38 height 21
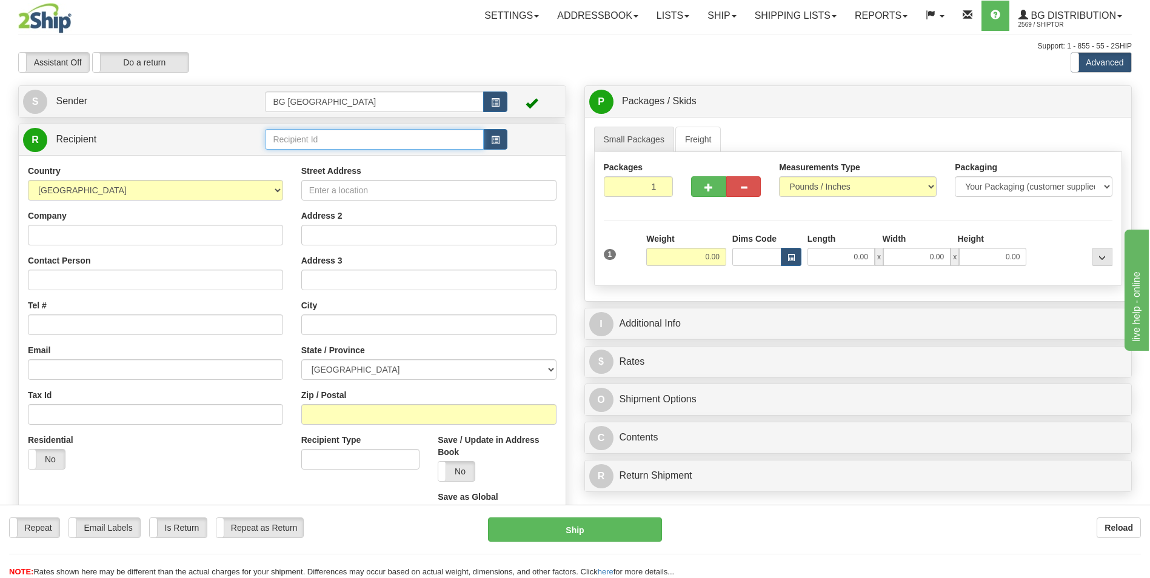
click at [283, 130] on input "text" at bounding box center [374, 139] width 218 height 21
click at [284, 157] on div "60353" at bounding box center [372, 158] width 206 height 12
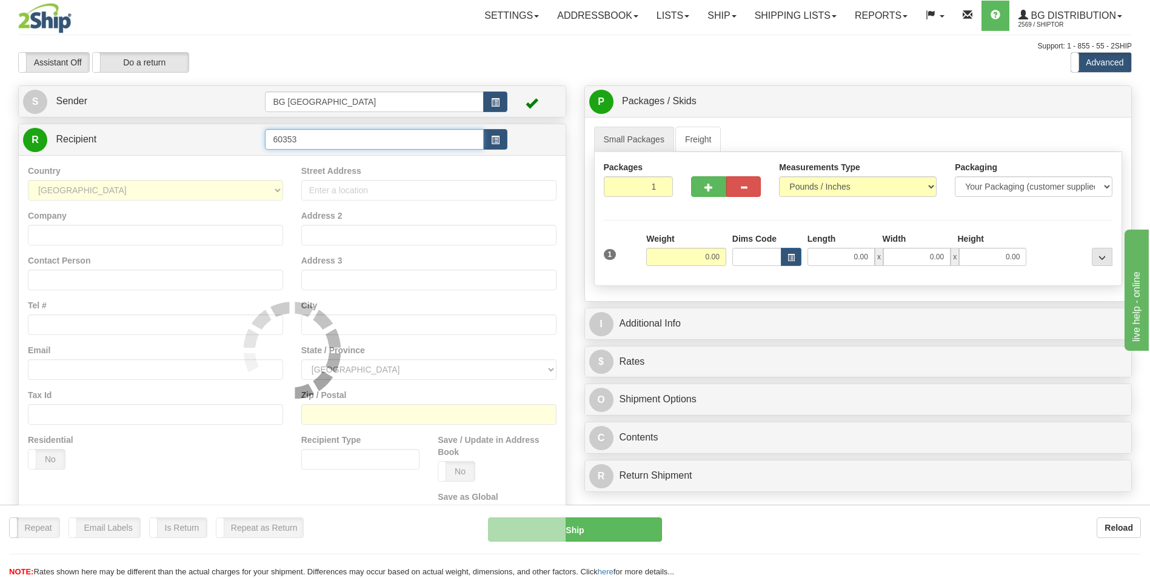
type input "60353"
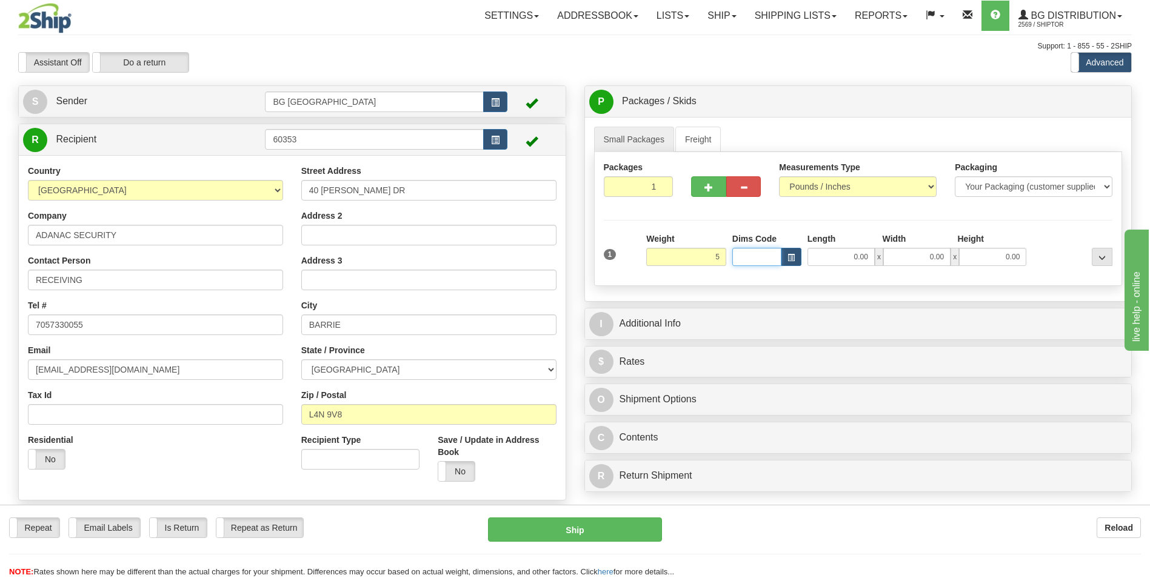
type input "5.00"
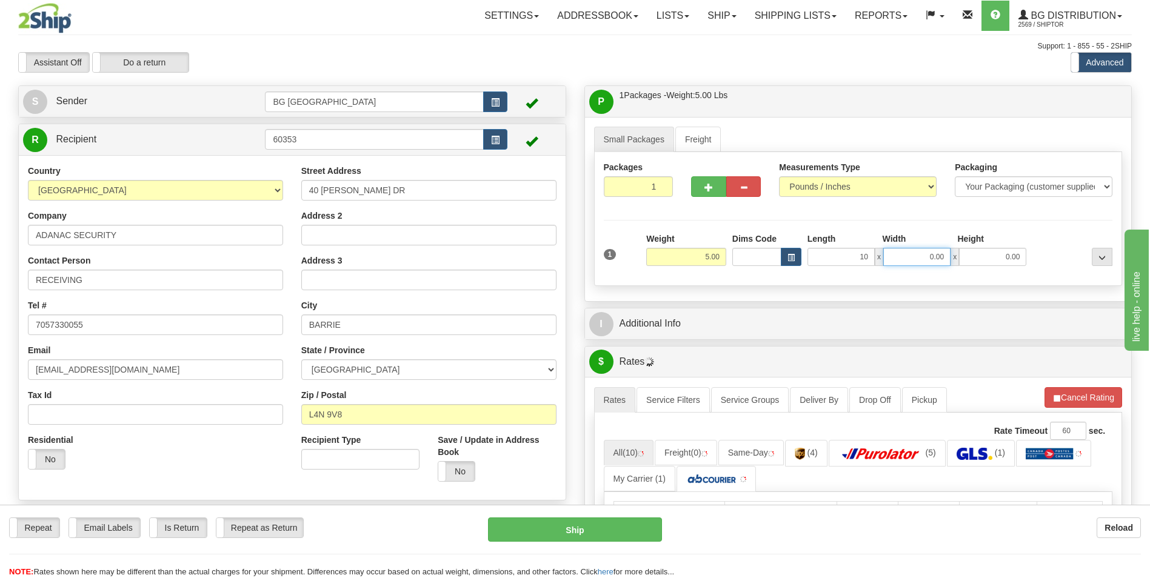
type input "10.00"
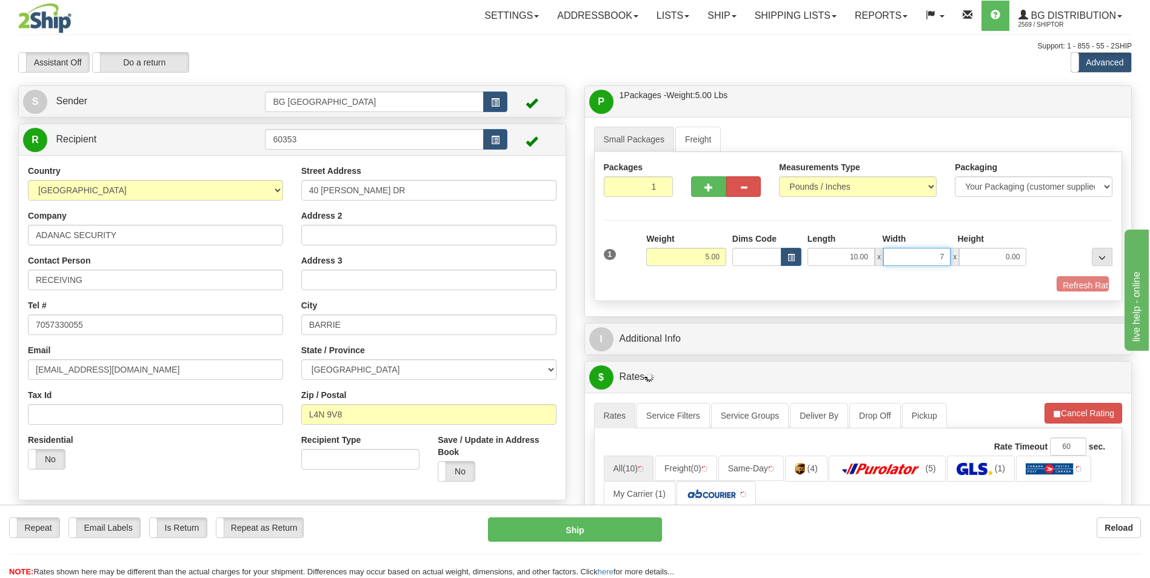
type input "7.00"
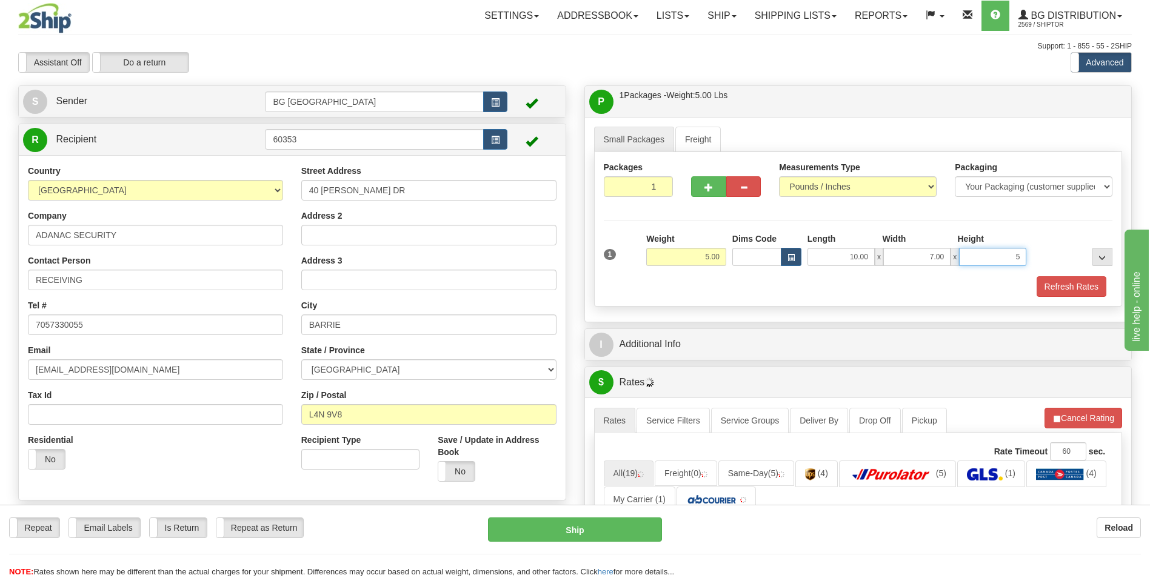
type input "5.00"
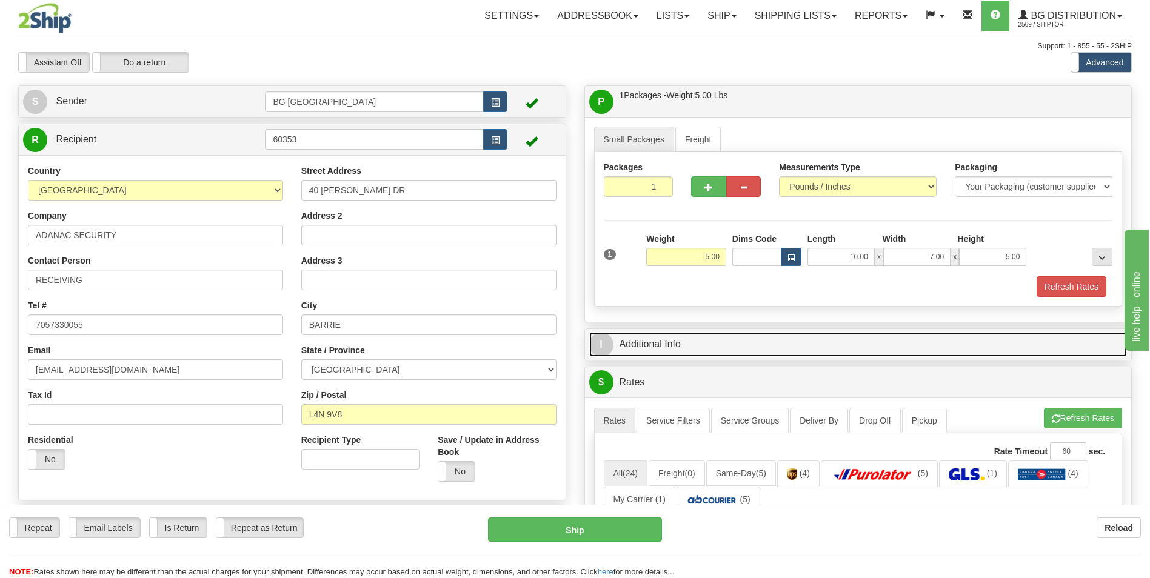
click at [684, 355] on link "I Additional Info" at bounding box center [858, 344] width 538 height 25
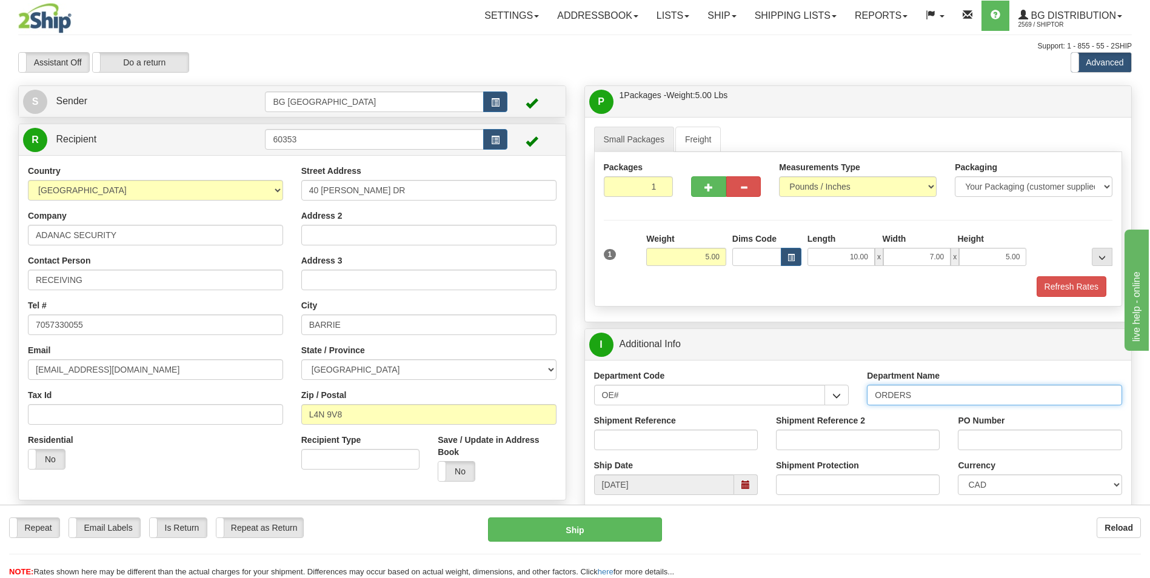
click at [916, 397] on input "ORDERS" at bounding box center [994, 395] width 255 height 21
type input "70182123-01"
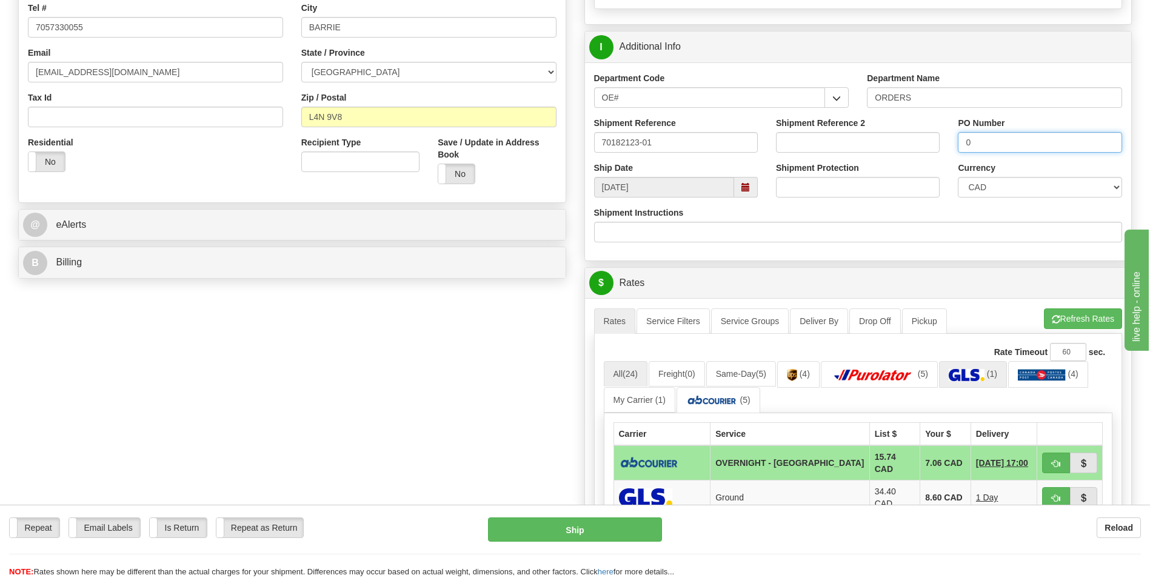
scroll to position [303, 0]
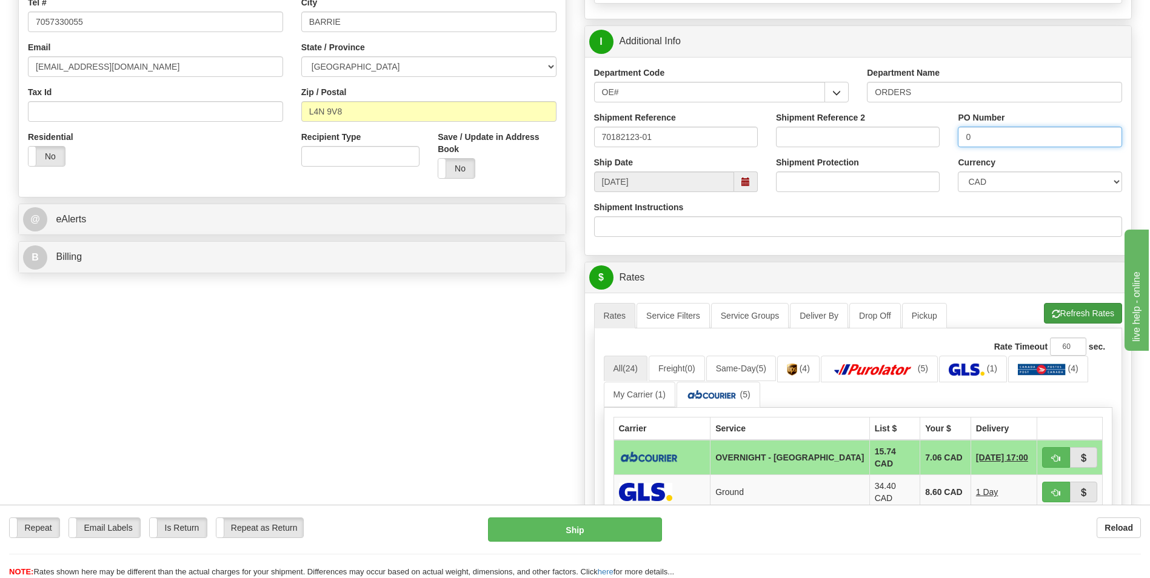
type input "0"
click at [1066, 306] on button "Refresh Rates" at bounding box center [1083, 313] width 78 height 21
click at [1061, 454] on button "button" at bounding box center [1056, 457] width 28 height 21
type input "4"
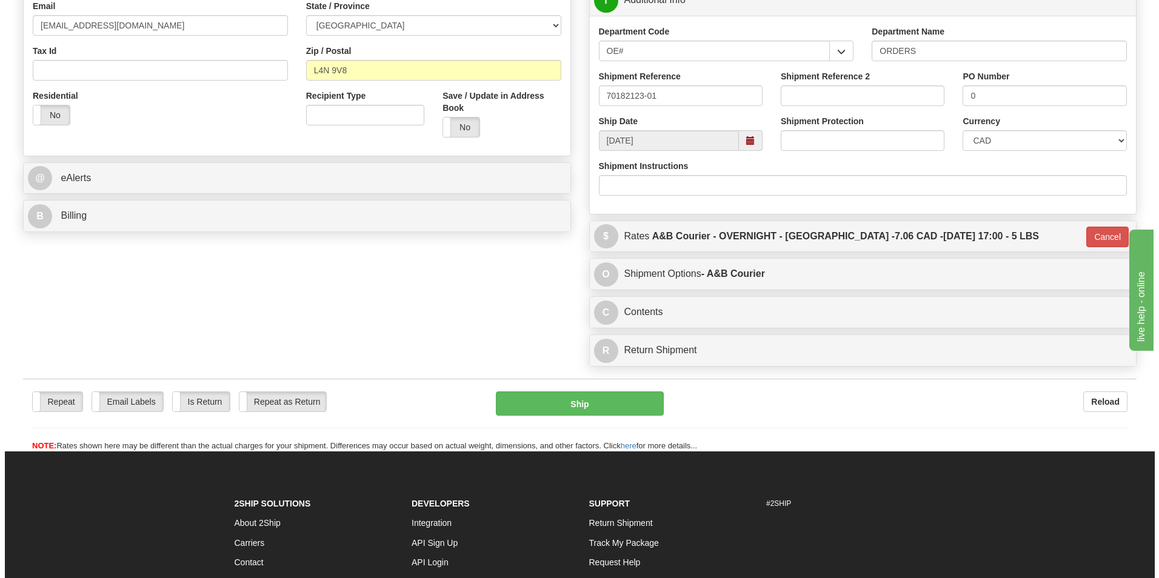
scroll to position [364, 0]
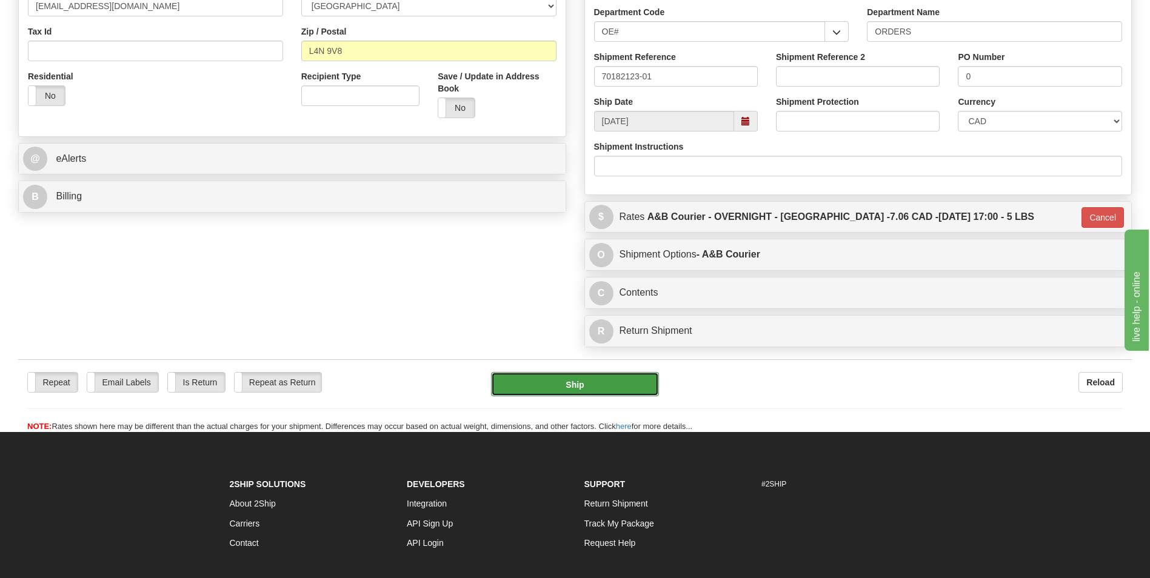
click at [586, 382] on button "Ship" at bounding box center [574, 384] width 167 height 24
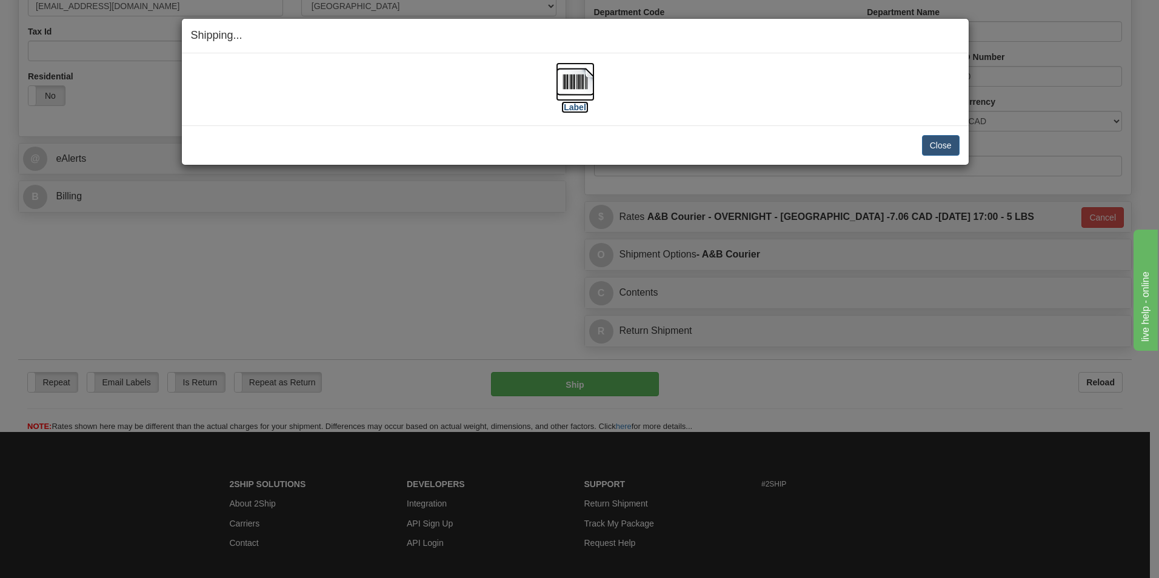
click at [580, 78] on img at bounding box center [575, 81] width 39 height 39
click at [936, 138] on button "Close" at bounding box center [941, 145] width 38 height 21
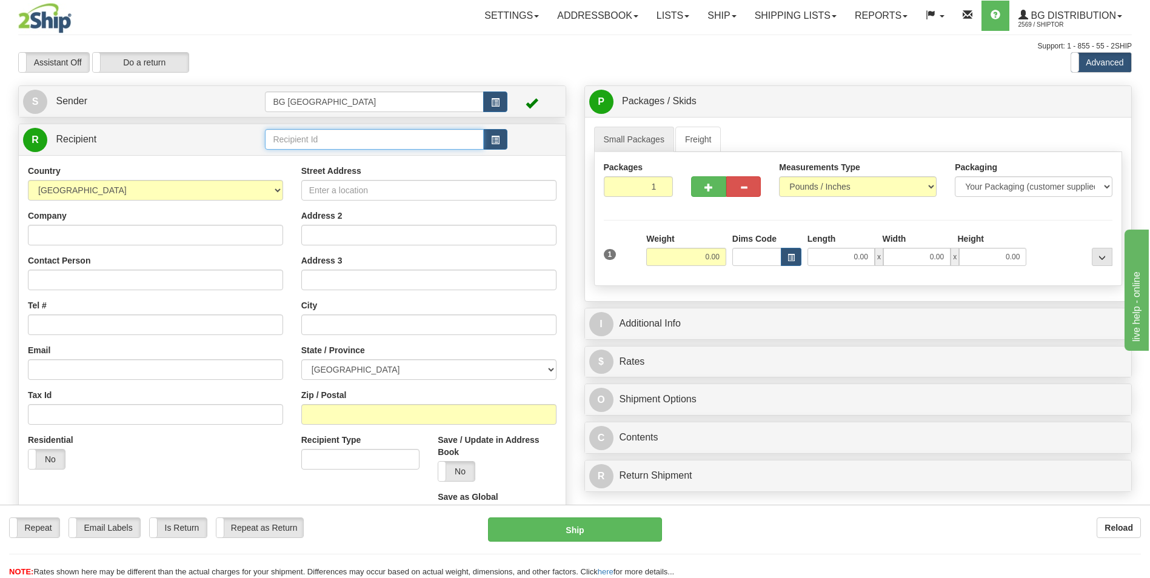
click at [406, 147] on input "text" at bounding box center [374, 139] width 218 height 21
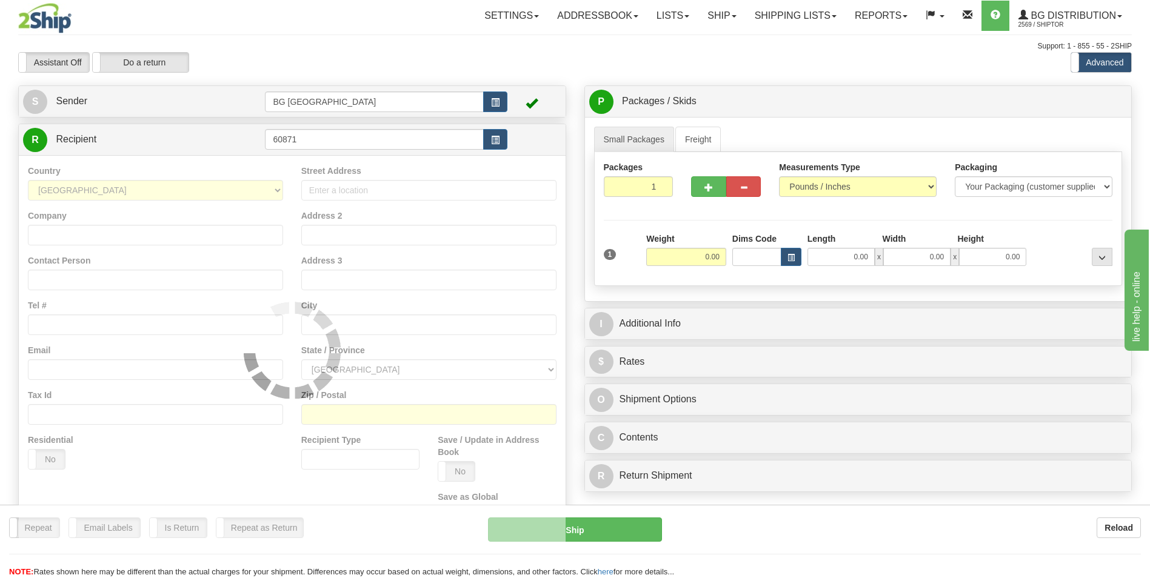
click at [295, 158] on div "Country AFGHANISTAN ALAND ISLANDS ALBANIA ALGERIA AMERICAN SAMOA ANDORRA ANGOLA…" at bounding box center [292, 350] width 547 height 390
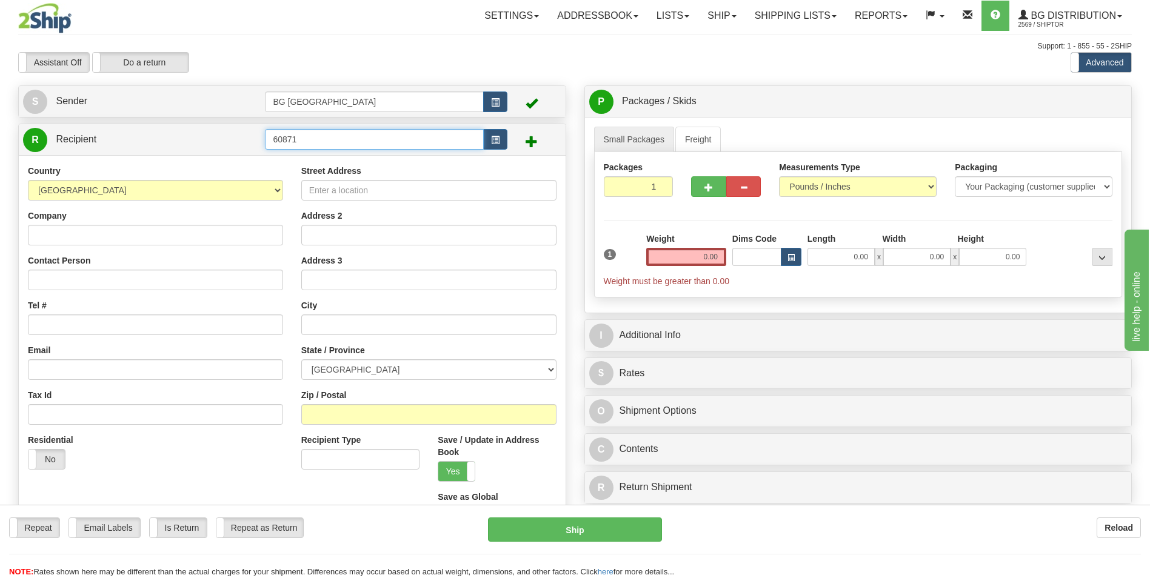
click at [306, 144] on input "60871" at bounding box center [374, 139] width 218 height 21
click at [307, 139] on input "70181777" at bounding box center [374, 139] width 218 height 21
type input "60871"
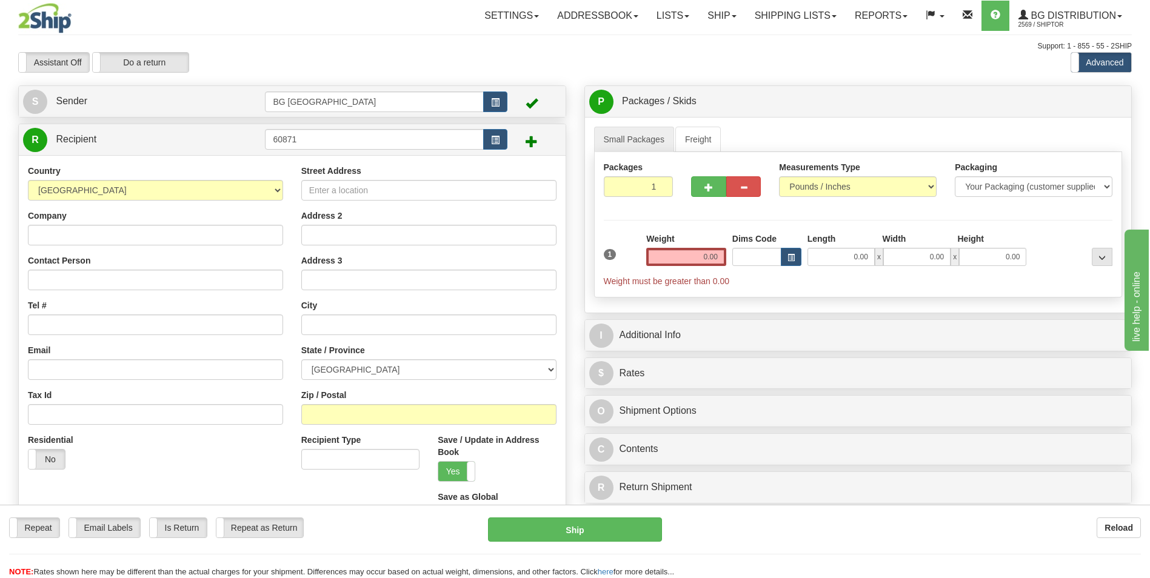
click at [288, 163] on div "Country AFGHANISTAN ALAND ISLANDS ALBANIA ALGERIA AMERICAN SAMOA ANDORRA ANGOLA…" at bounding box center [292, 350] width 547 height 390
click at [176, 235] on input "Company" at bounding box center [155, 235] width 255 height 21
paste input "RYAN ARNOLD SECURE SOLUTIONS"
type input "RYAN ARNOLD SECURE SOLUTIONS"
click at [376, 193] on input "Street Address" at bounding box center [428, 190] width 255 height 21
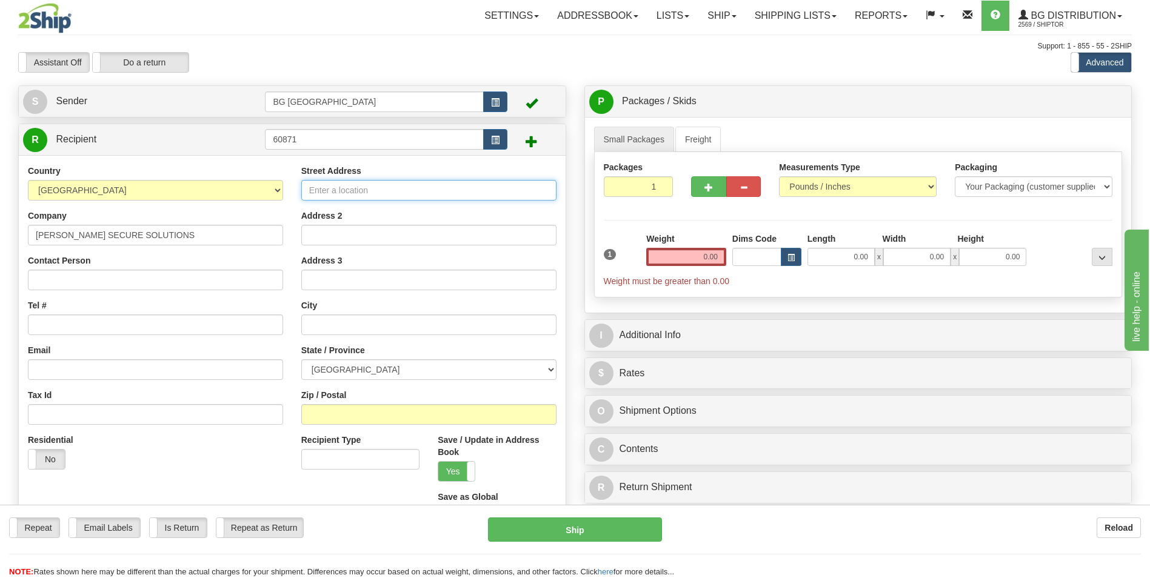
paste input "56 LEACH DR"
type input "56 LEACH DR"
click at [309, 325] on input "text" at bounding box center [428, 325] width 255 height 21
paste input "AJAX"
type input "AJAX"
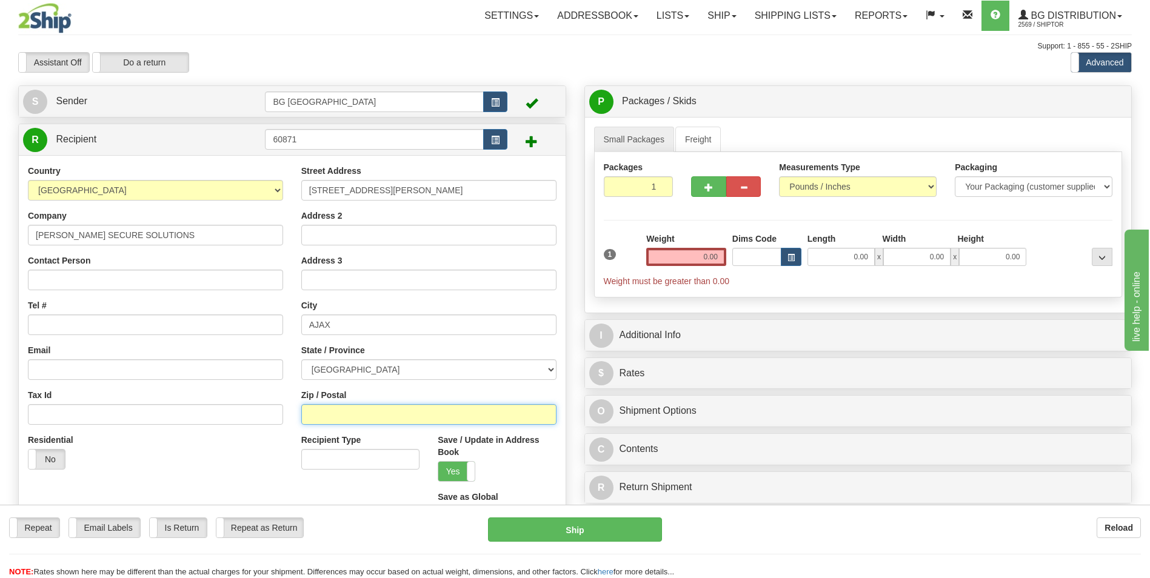
click at [326, 412] on input "Zip / Postal" at bounding box center [428, 414] width 255 height 21
paste input "L1S 7B5"
type input "L1S 7B5"
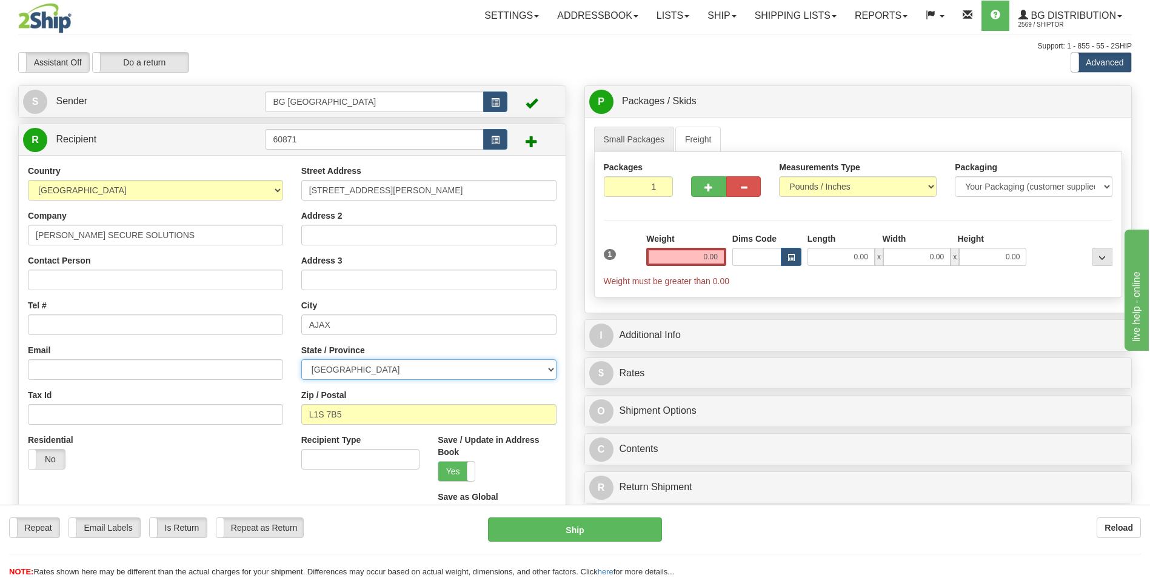
click at [342, 367] on select "ALBERTA BRITISH COLUMBIA MANITOBA NEW BRUNSWICK NEWFOUNDLAND NOVA SCOTIA NUNAVU…" at bounding box center [428, 370] width 255 height 21
select select "ON"
click at [301, 360] on select "ALBERTA BRITISH COLUMBIA MANITOBA NEW BRUNSWICK NEWFOUNDLAND NOVA SCOTIA NUNAVU…" at bounding box center [428, 370] width 255 height 21
click at [52, 328] on input "Tel #" at bounding box center [155, 325] width 255 height 21
paste input "(647)989-5193"
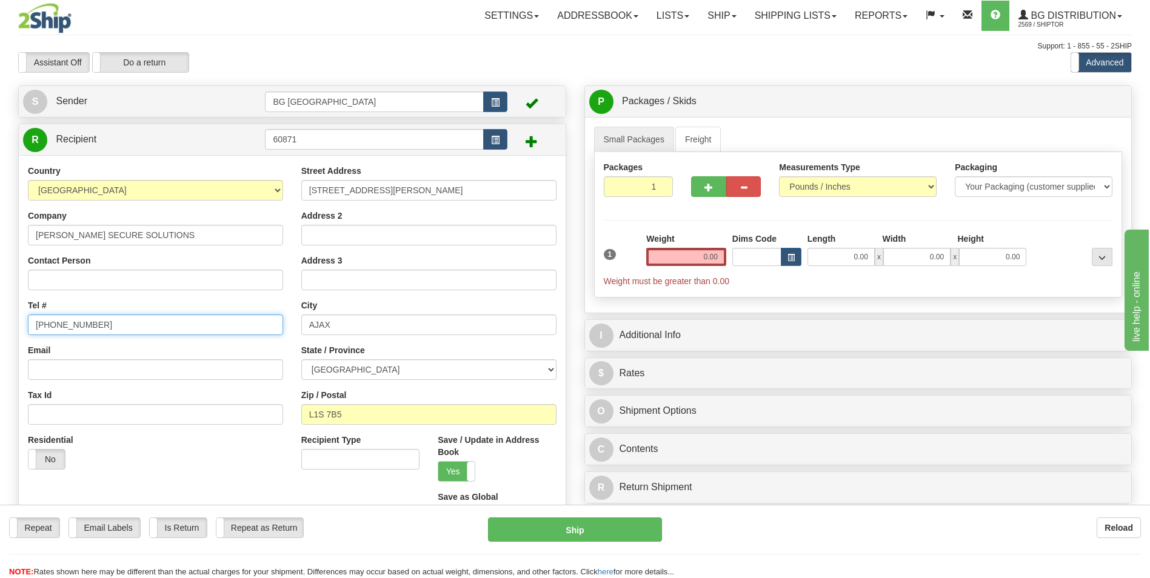
type input "(647)989-5193"
click at [666, 258] on input "0.00" at bounding box center [686, 257] width 80 height 18
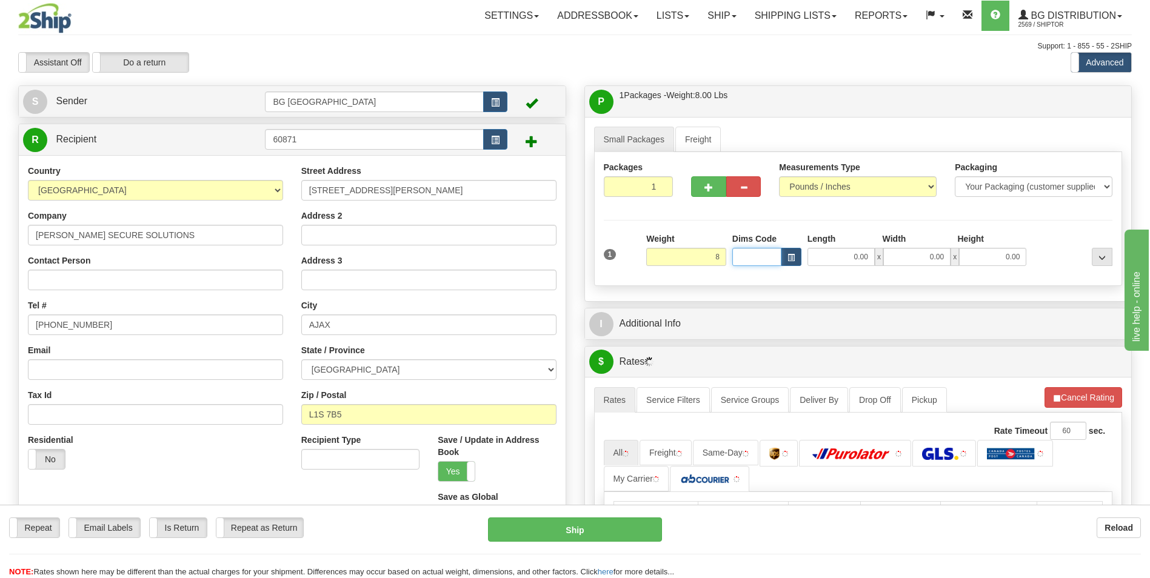
type input "8.00"
type input "9.00"
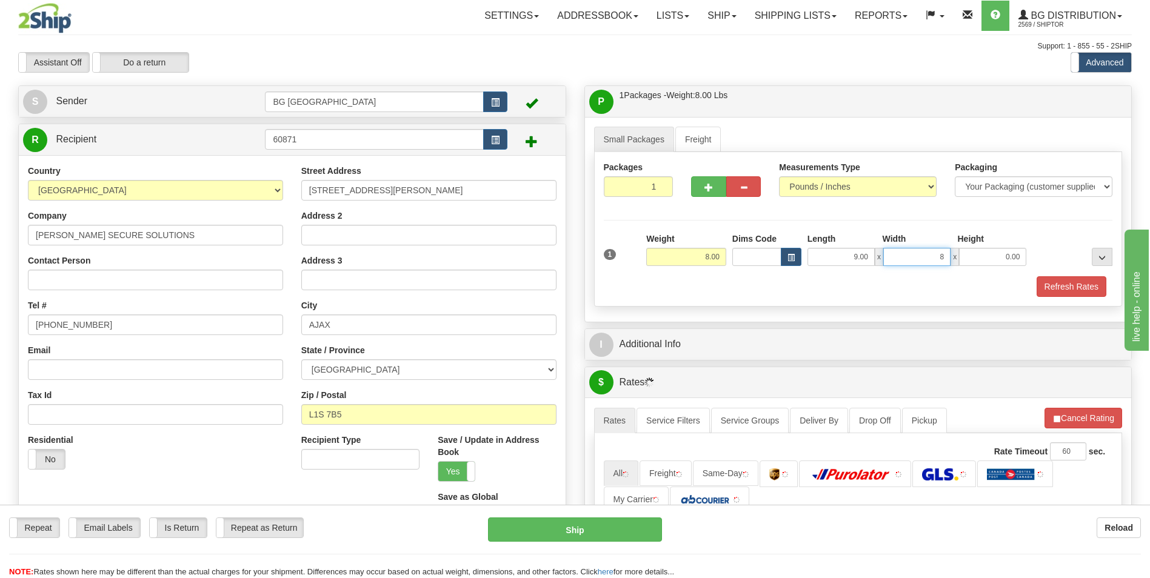
type input "8.00"
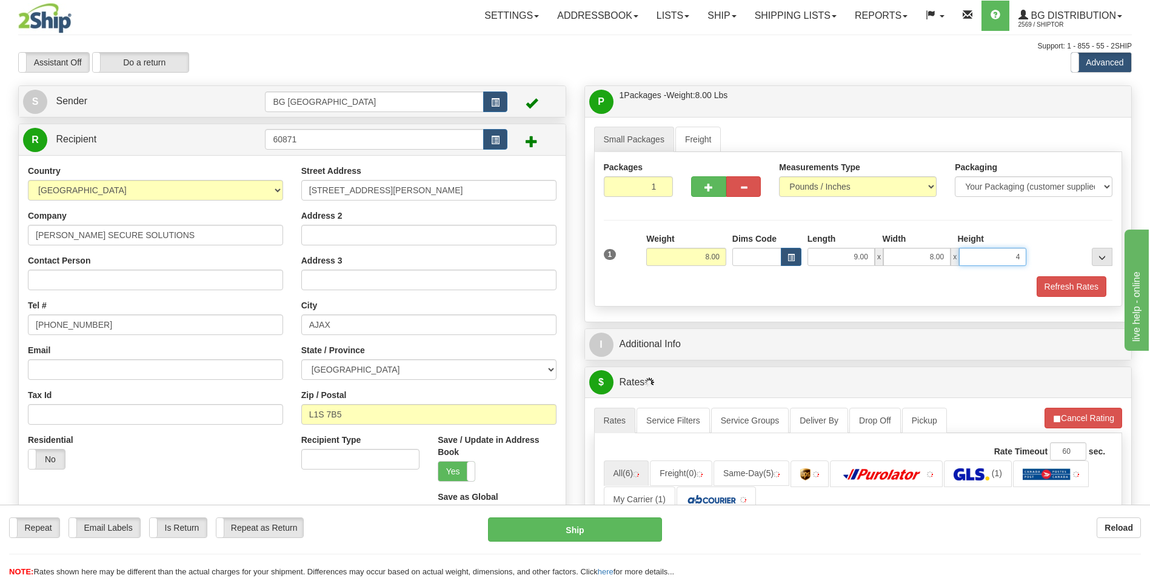
type input "4.00"
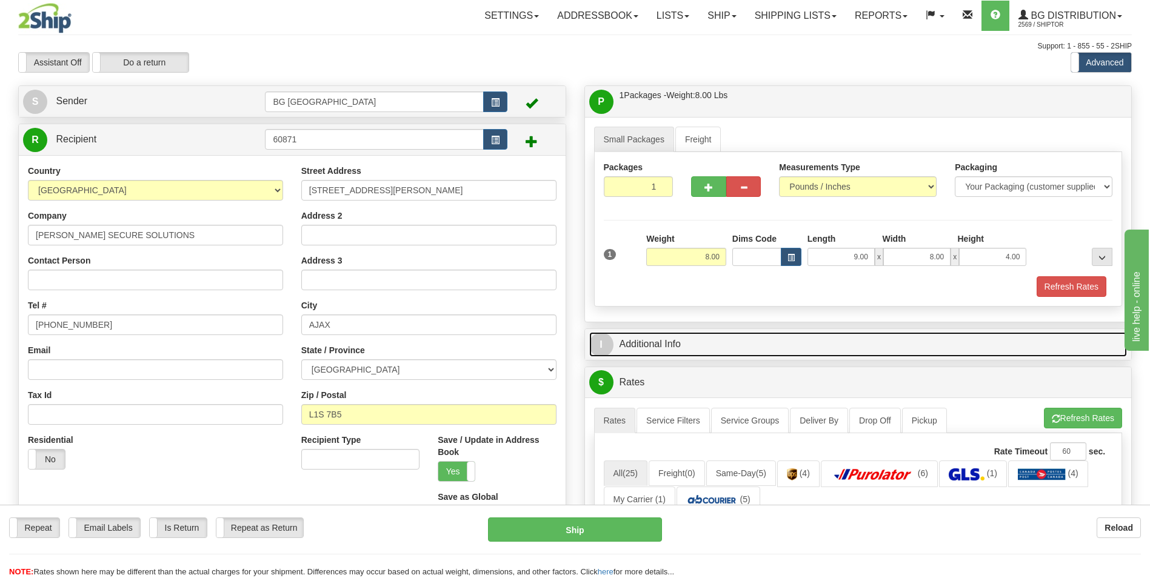
click at [665, 335] on link "I Additional Info" at bounding box center [858, 344] width 538 height 25
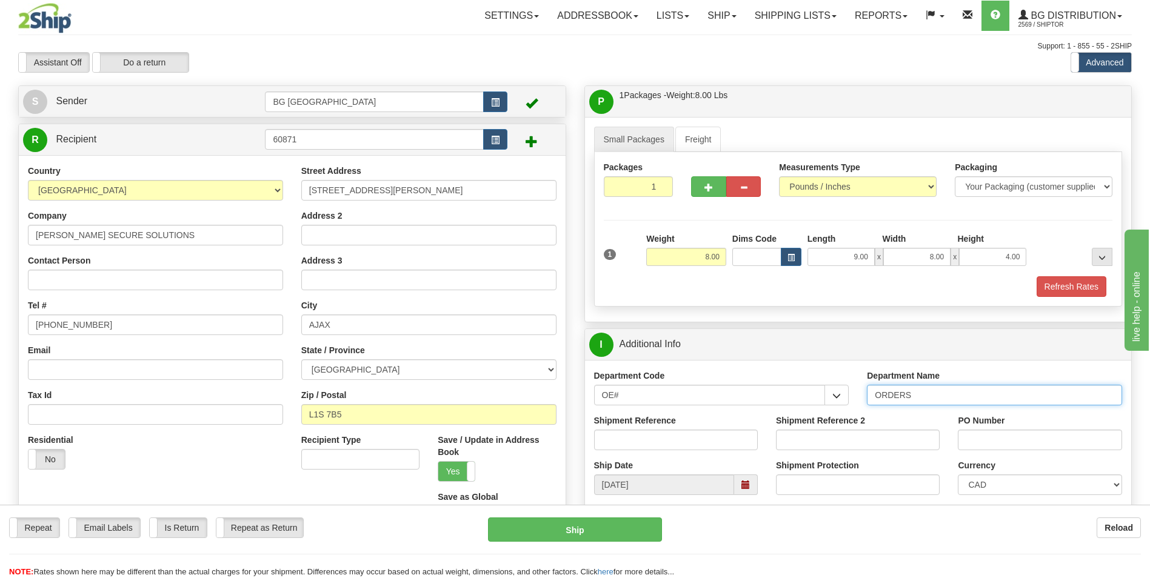
click at [941, 397] on input "ORDERS" at bounding box center [994, 395] width 255 height 21
type input "70181777-00"
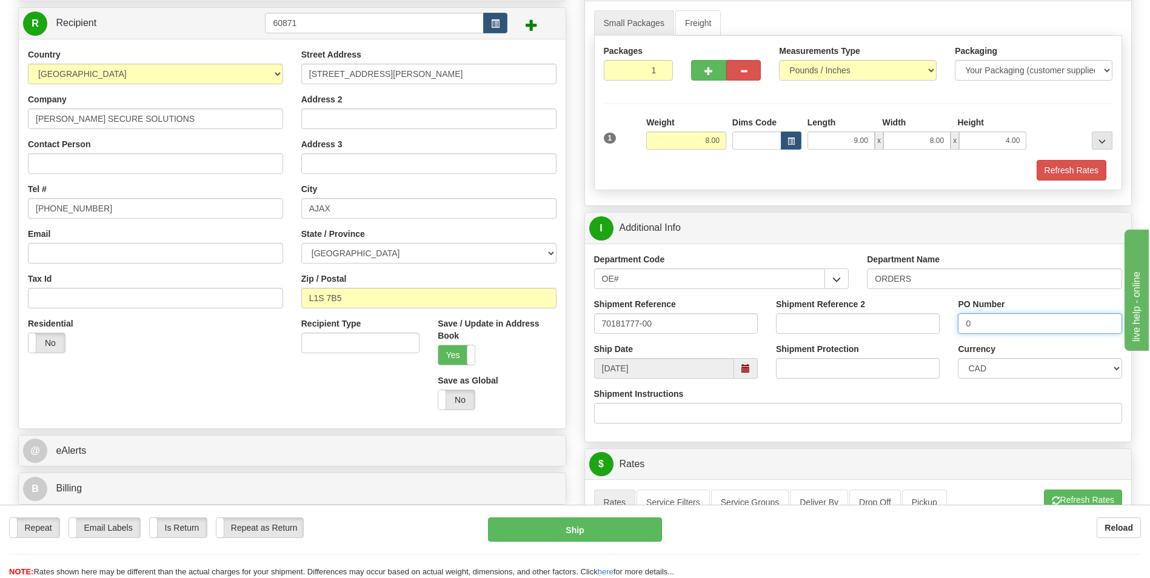
scroll to position [243, 0]
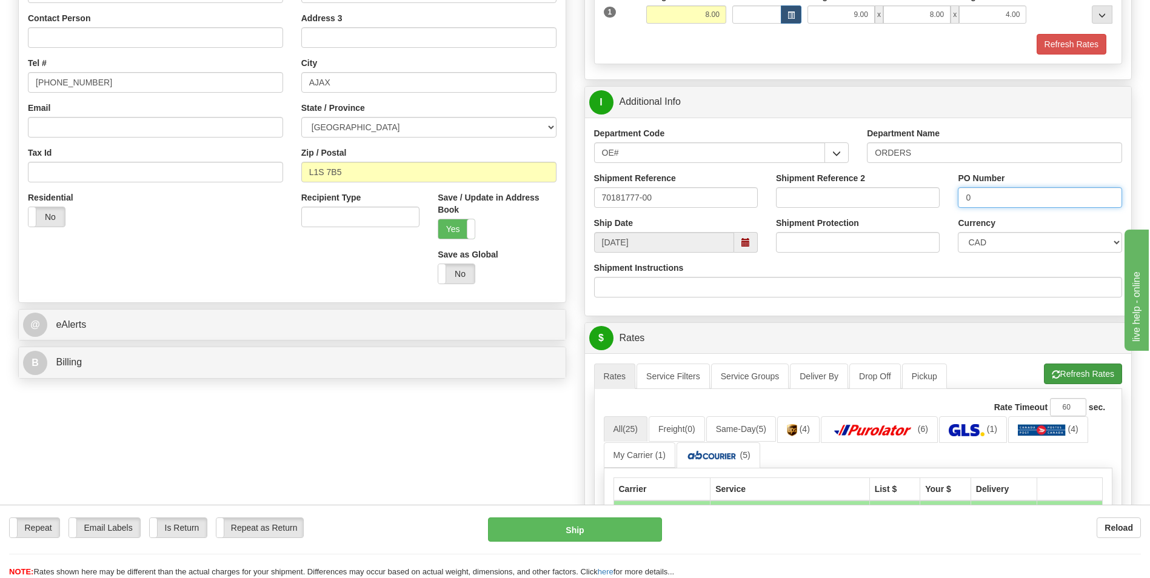
type input "0"
click at [1065, 380] on button "Refresh Rates" at bounding box center [1083, 374] width 78 height 21
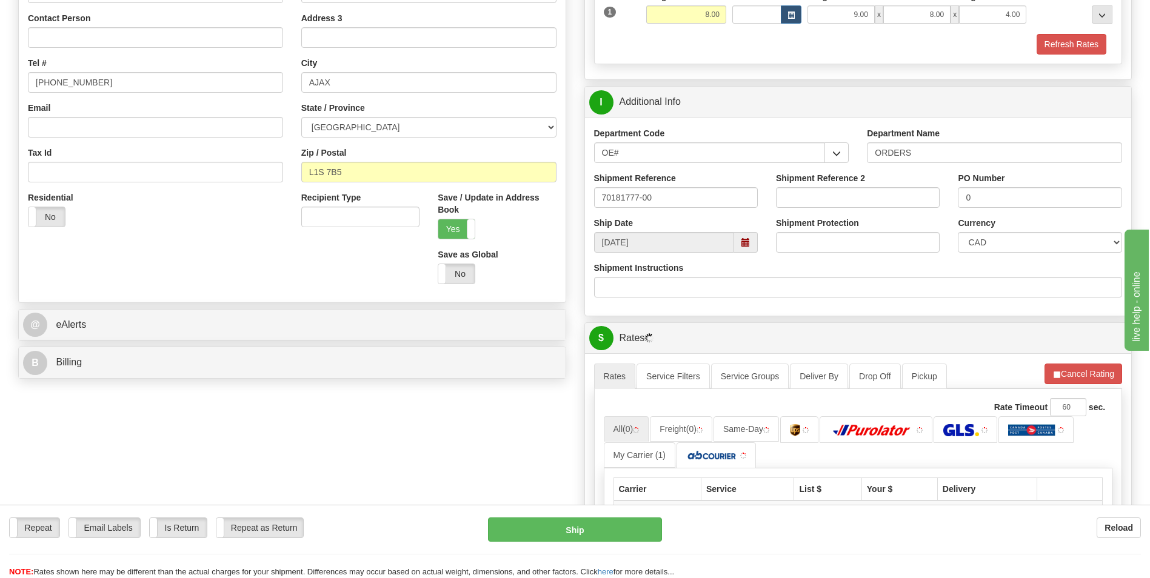
scroll to position [546, 0]
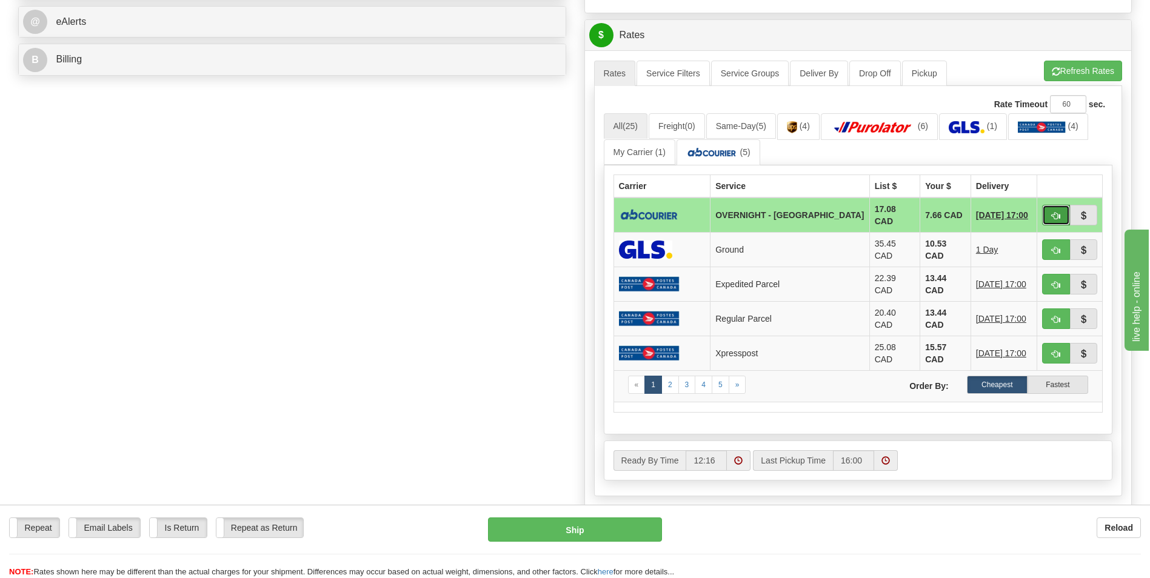
click at [1065, 214] on button "button" at bounding box center [1056, 215] width 28 height 21
type input "4"
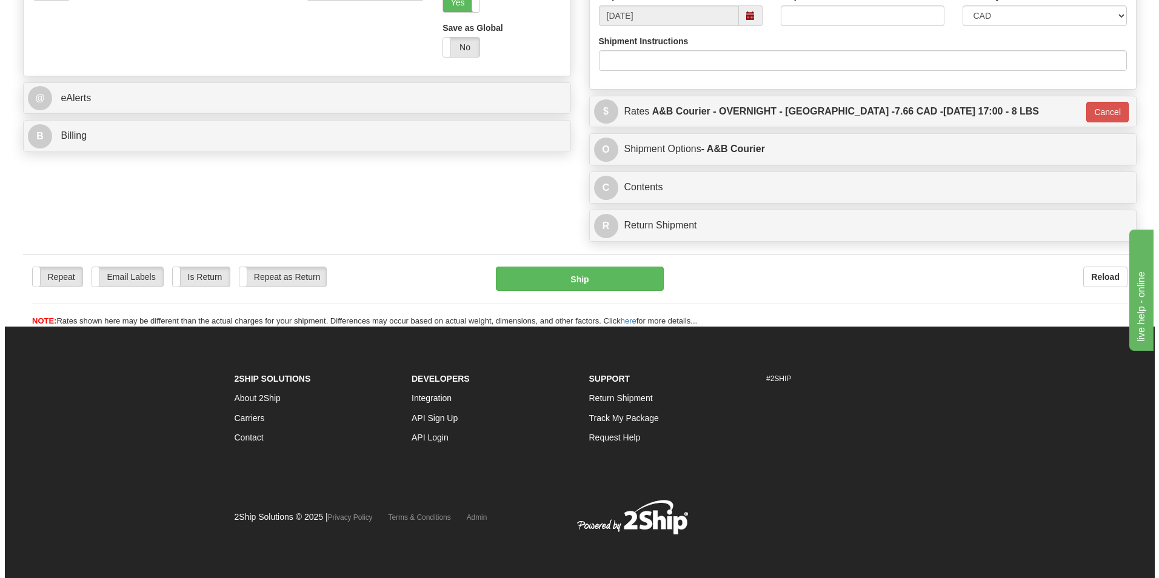
scroll to position [469, 0]
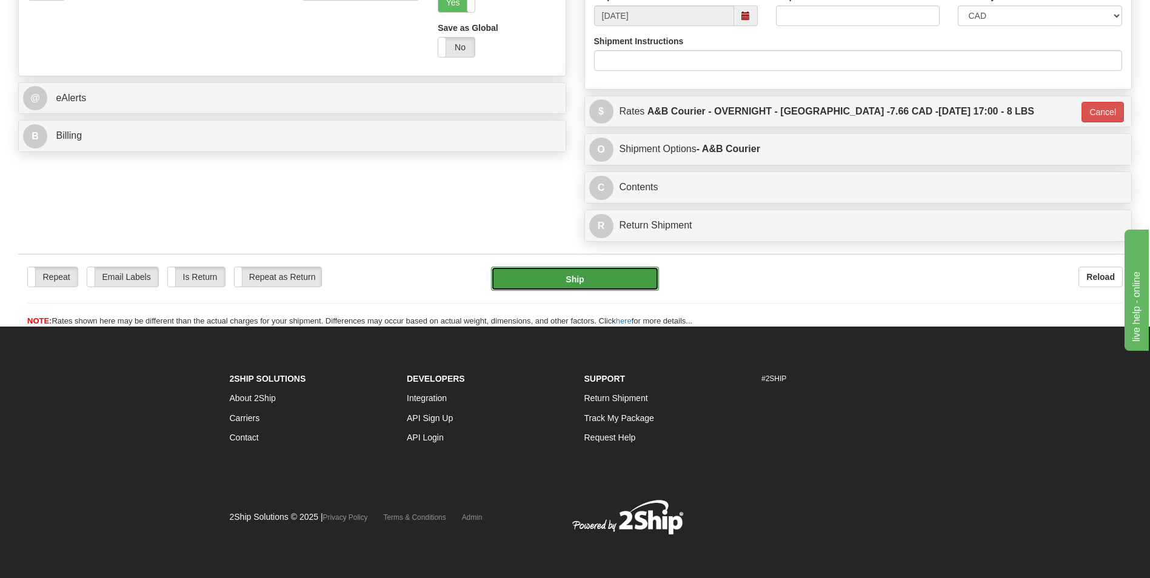
click at [621, 275] on button "Ship" at bounding box center [574, 279] width 167 height 24
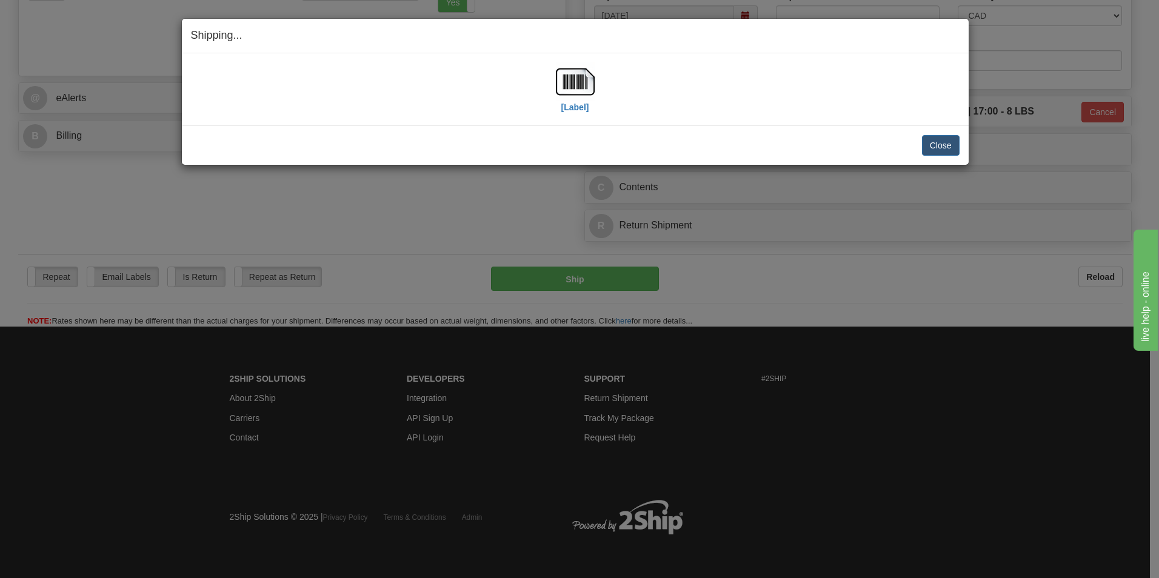
click at [601, 87] on div "[Label]" at bounding box center [575, 89] width 769 height 54
click at [588, 87] on img at bounding box center [575, 81] width 39 height 39
click at [934, 146] on button "Close" at bounding box center [941, 145] width 38 height 21
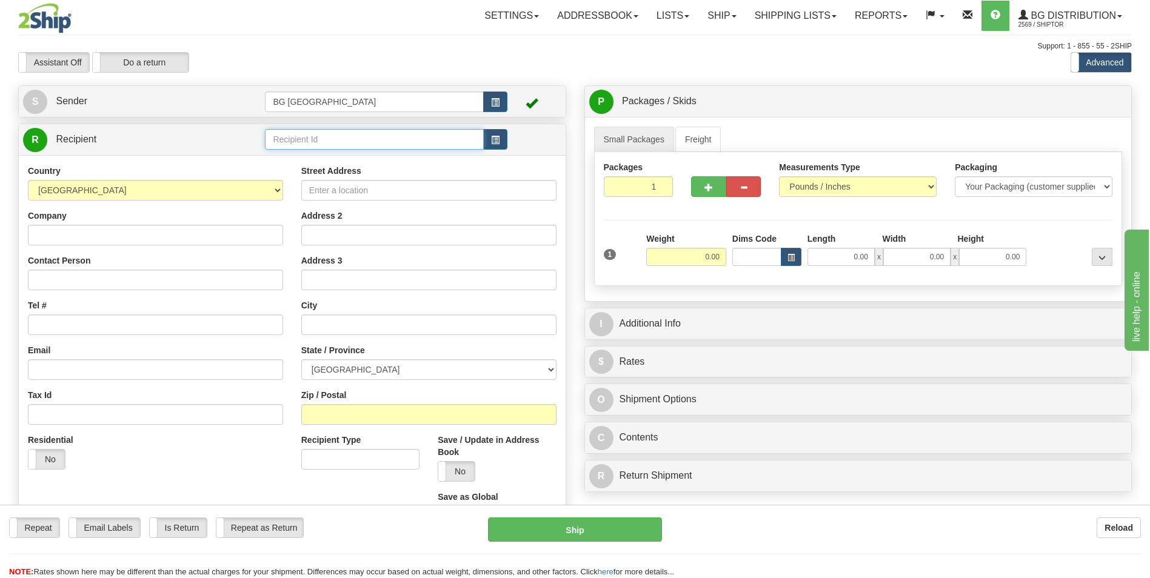
click at [308, 145] on input "text" at bounding box center [374, 139] width 218 height 21
click at [297, 155] on div "60022" at bounding box center [372, 158] width 207 height 13
type input "60022"
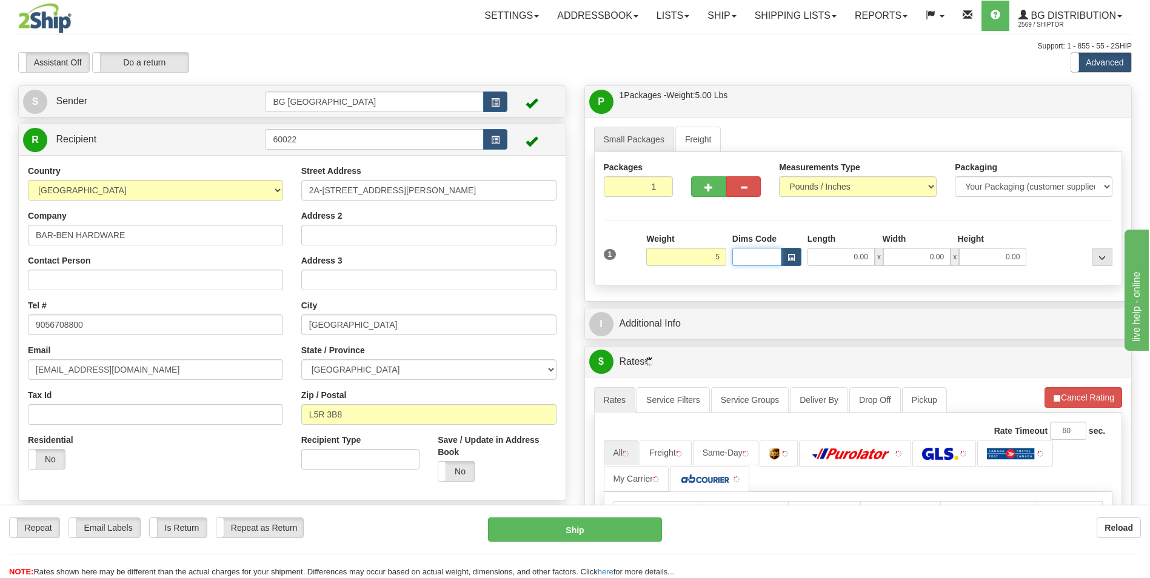
type input "5.00"
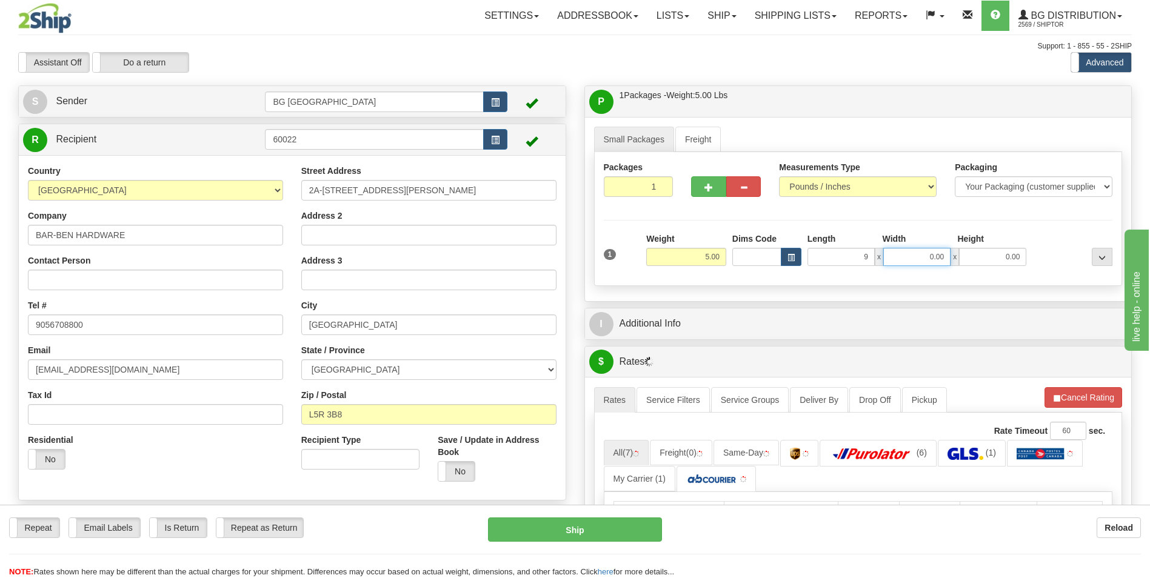
type input "9.00"
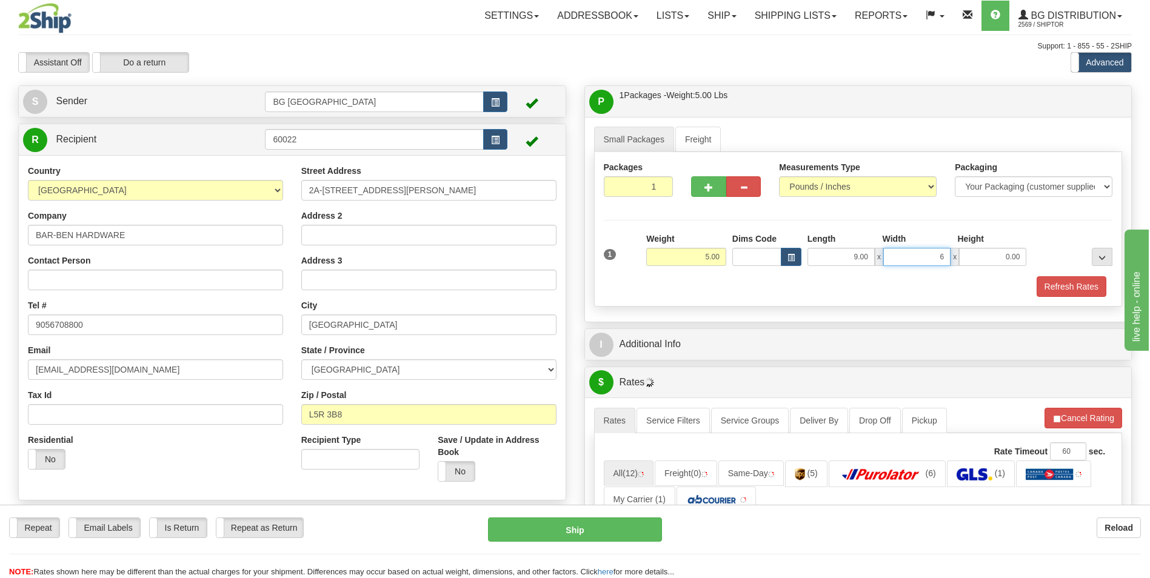
type input "6.00"
type input "4.00"
click at [652, 357] on div "I Additional Info" at bounding box center [858, 344] width 547 height 31
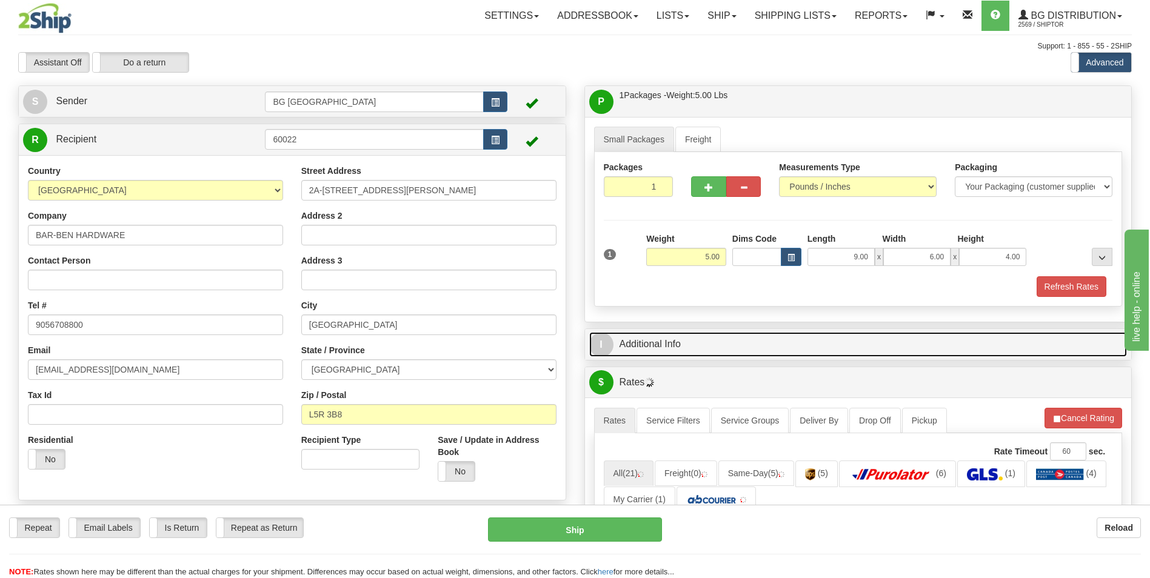
click at [658, 352] on link "I Additional Info" at bounding box center [858, 344] width 538 height 25
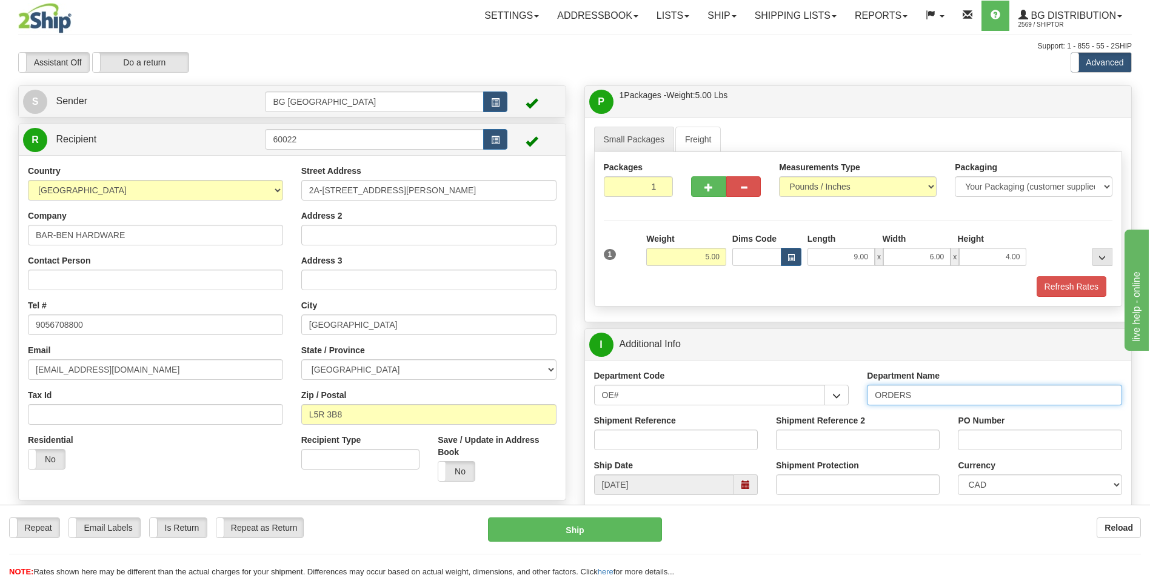
click at [951, 396] on input "ORDERS" at bounding box center [994, 395] width 255 height 21
type input "70174831-04"
click at [988, 452] on div "PO Number" at bounding box center [1040, 437] width 182 height 45
click at [996, 448] on input "PO Number" at bounding box center [1040, 440] width 164 height 21
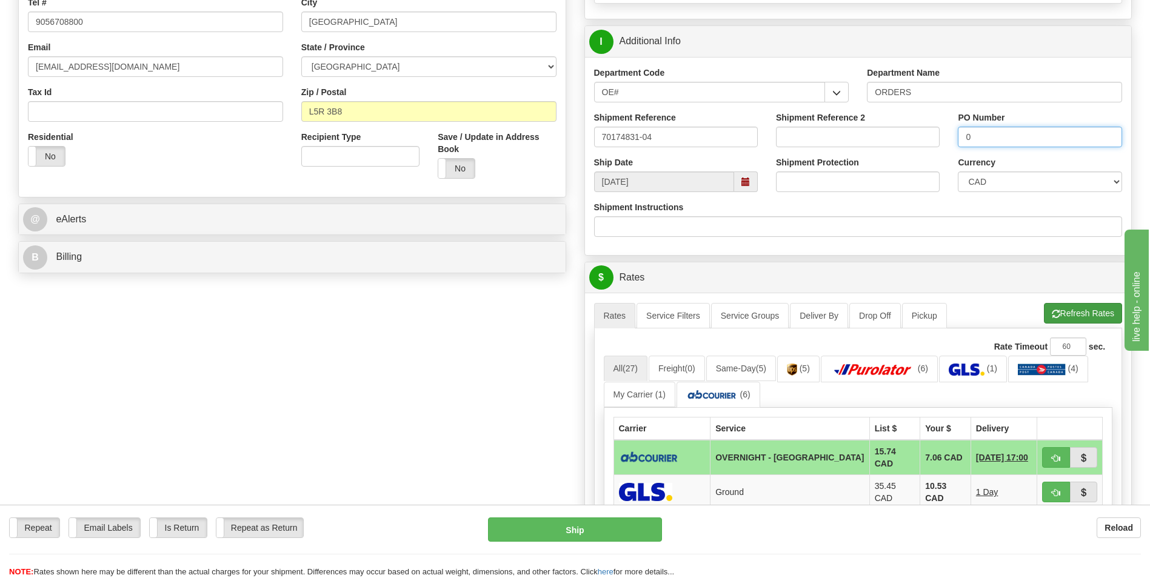
type input "0"
drag, startPoint x: 1099, startPoint y: 323, endPoint x: 1093, endPoint y: 319, distance: 7.4
click at [1099, 321] on button "Refresh Rates" at bounding box center [1083, 313] width 78 height 21
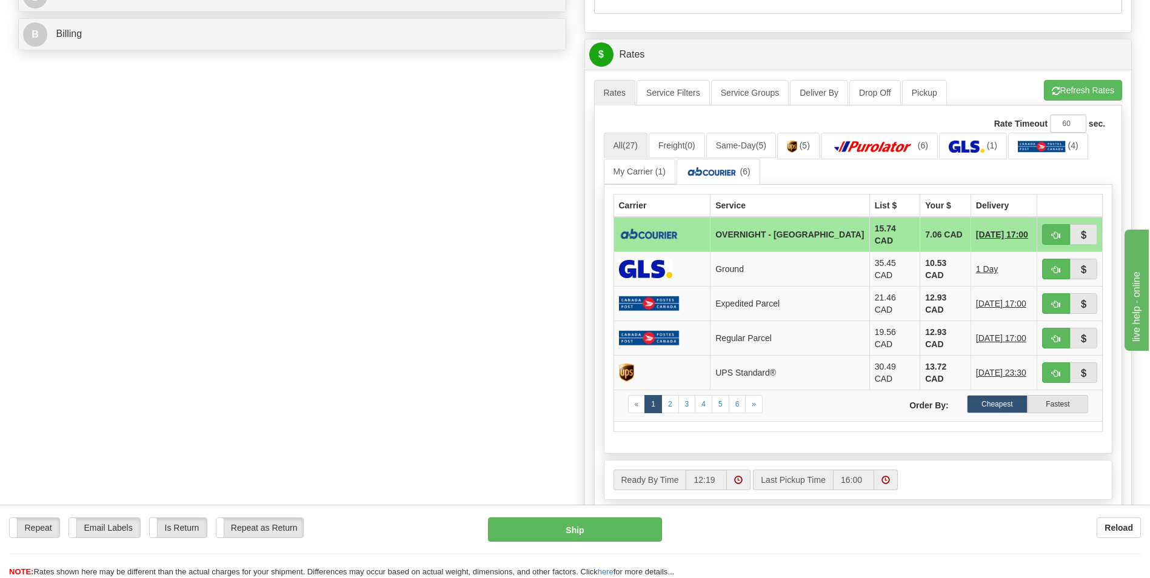
scroll to position [546, 0]
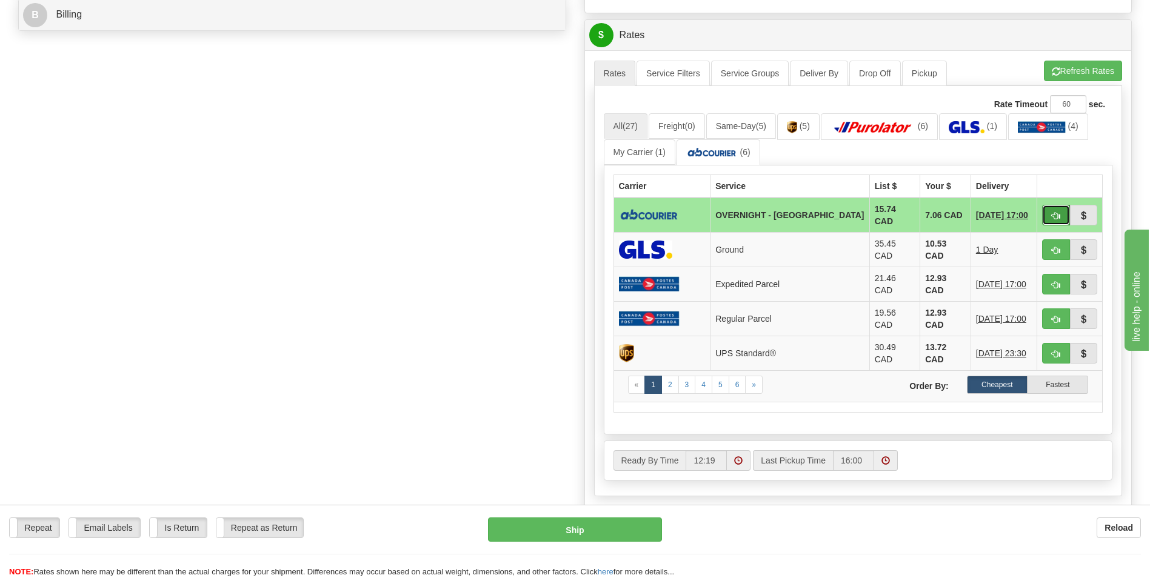
click at [1050, 213] on button "button" at bounding box center [1056, 215] width 28 height 21
type input "4"
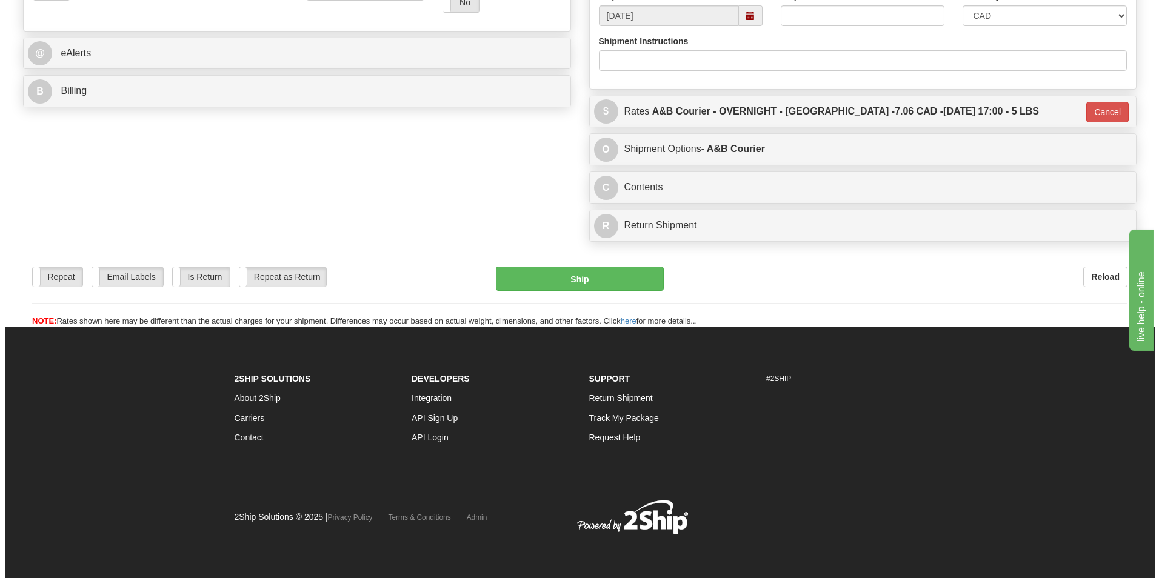
scroll to position [469, 0]
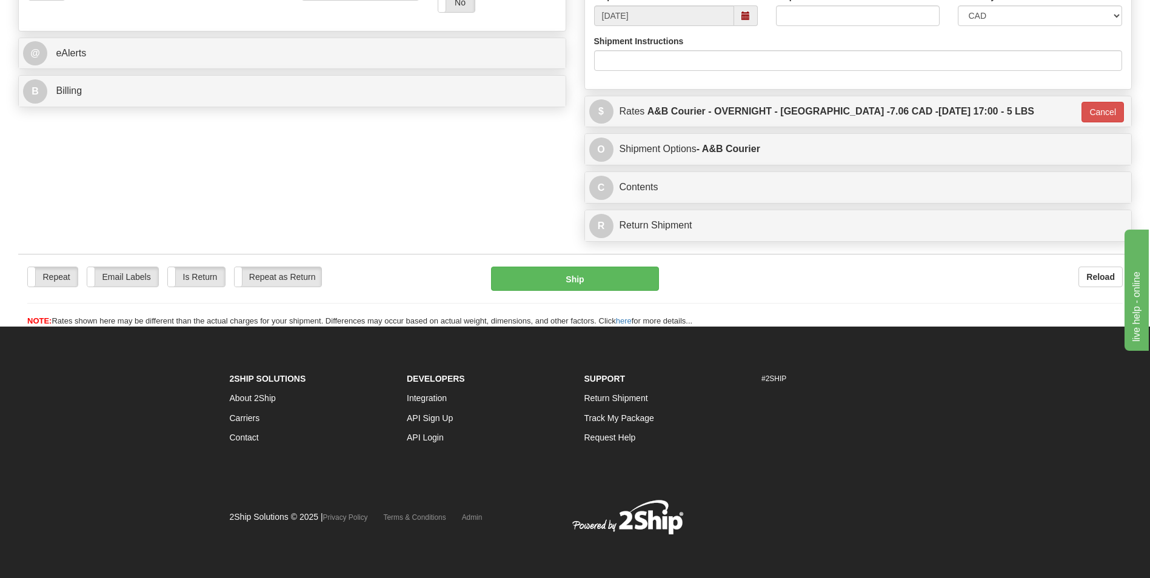
click at [610, 293] on div "Repeat Repeat Email Labels Email Labels Edit Is Return Is Return Repeat as Retu…" at bounding box center [575, 297] width 1114 height 61
click at [609, 288] on button "Ship" at bounding box center [574, 279] width 167 height 24
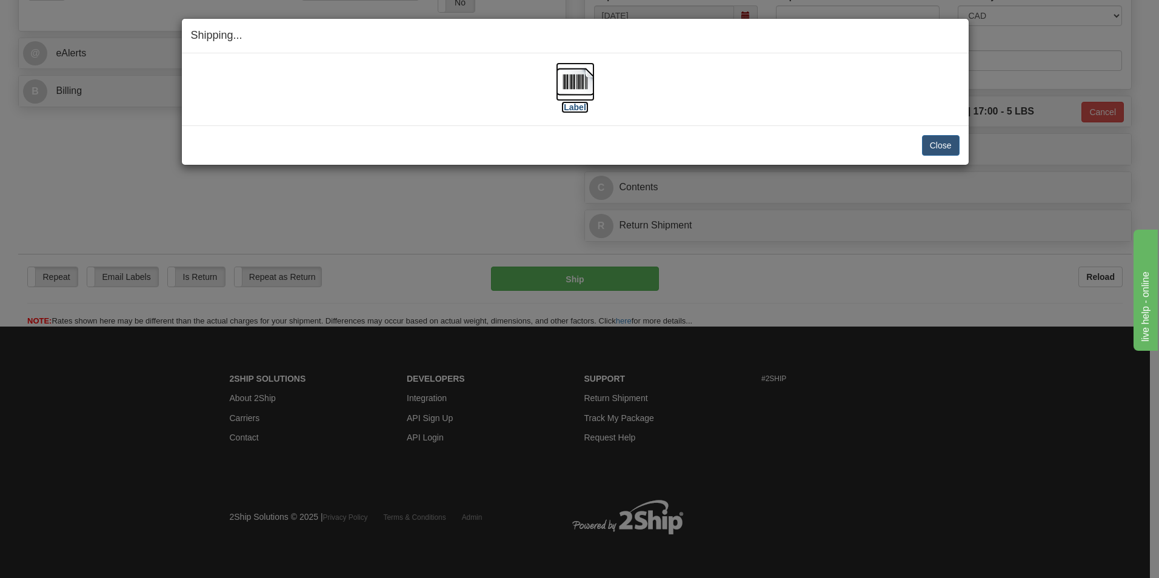
click at [585, 87] on img at bounding box center [575, 81] width 39 height 39
click at [945, 139] on button "Close" at bounding box center [941, 145] width 38 height 21
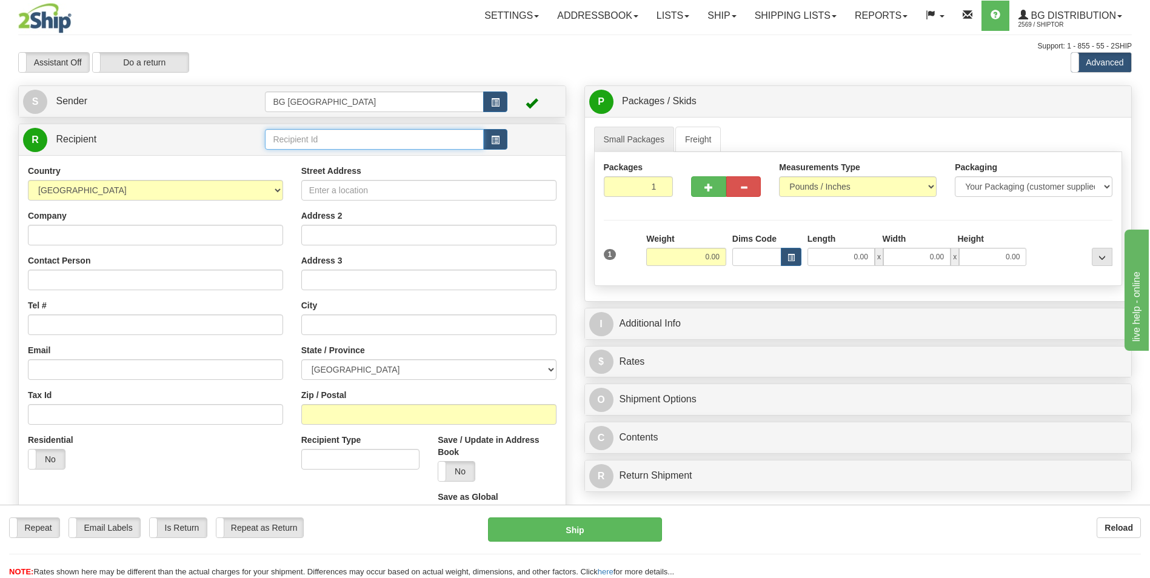
click at [343, 143] on input "text" at bounding box center [374, 139] width 218 height 21
click at [320, 155] on div "60028" at bounding box center [372, 158] width 207 height 13
type input "60028"
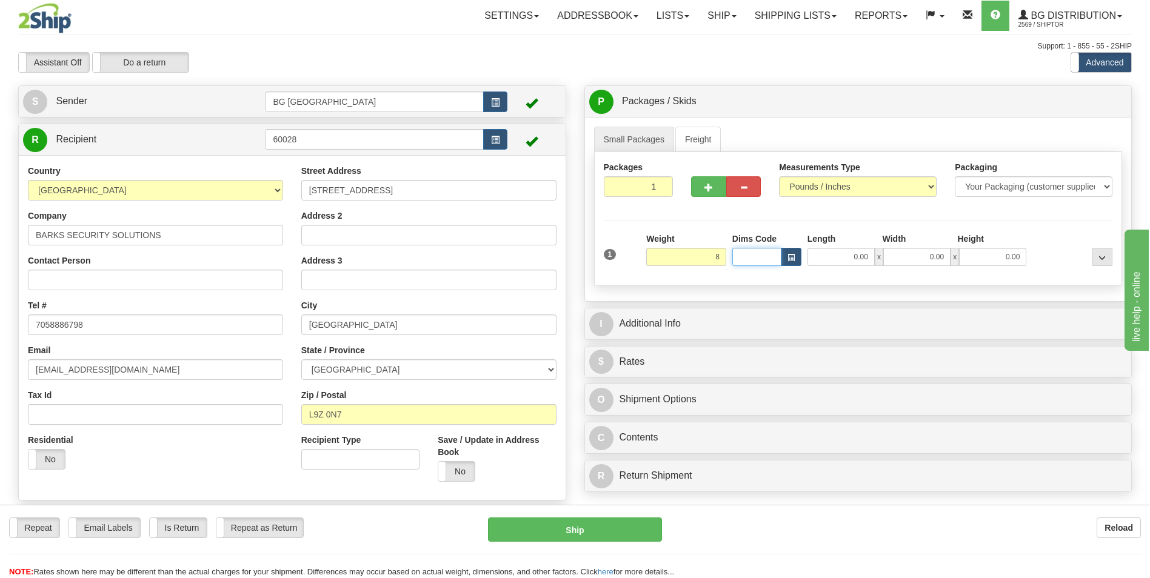
type input "8.00"
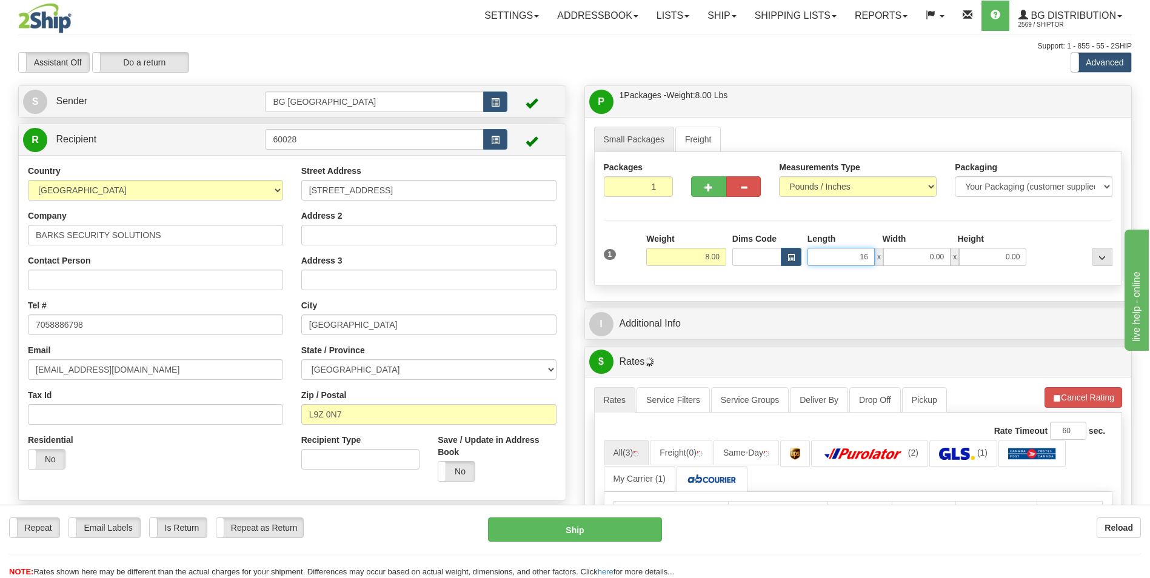
type input "16.00"
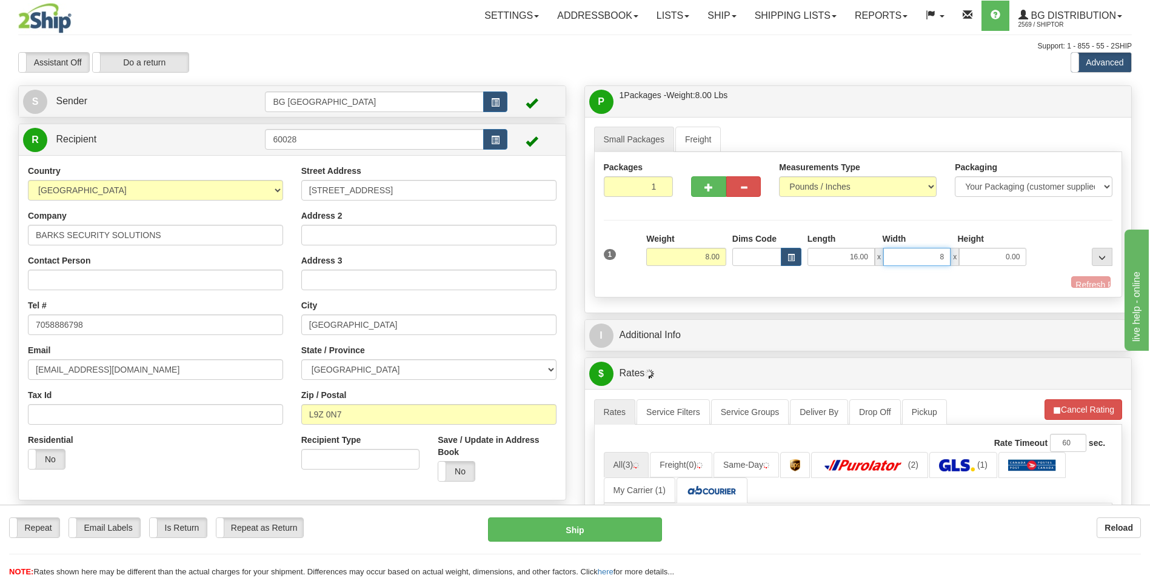
type input "8.00"
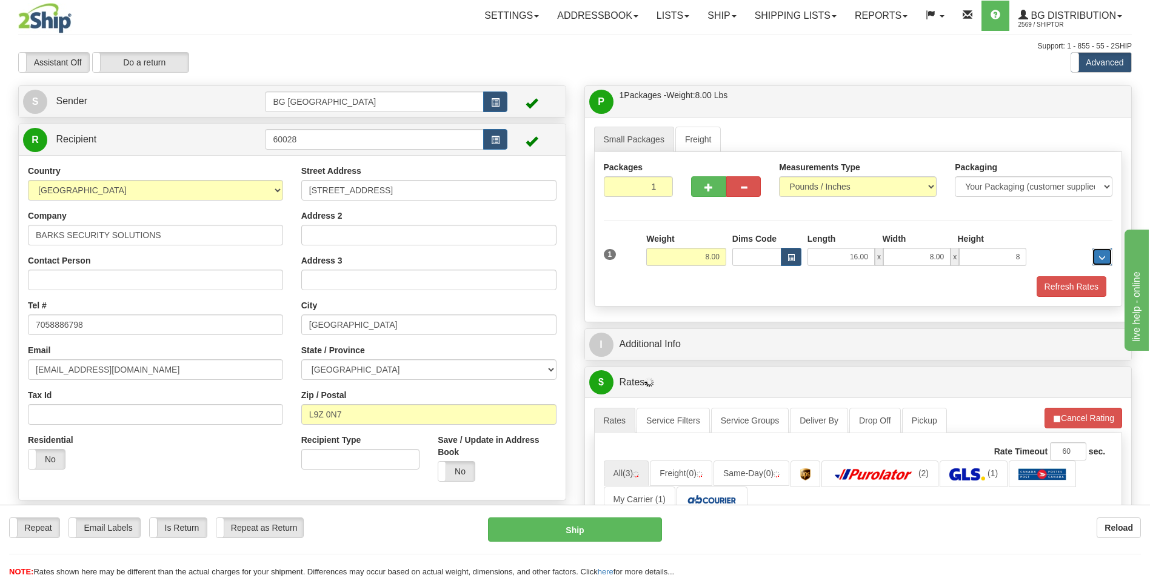
type input "8.00"
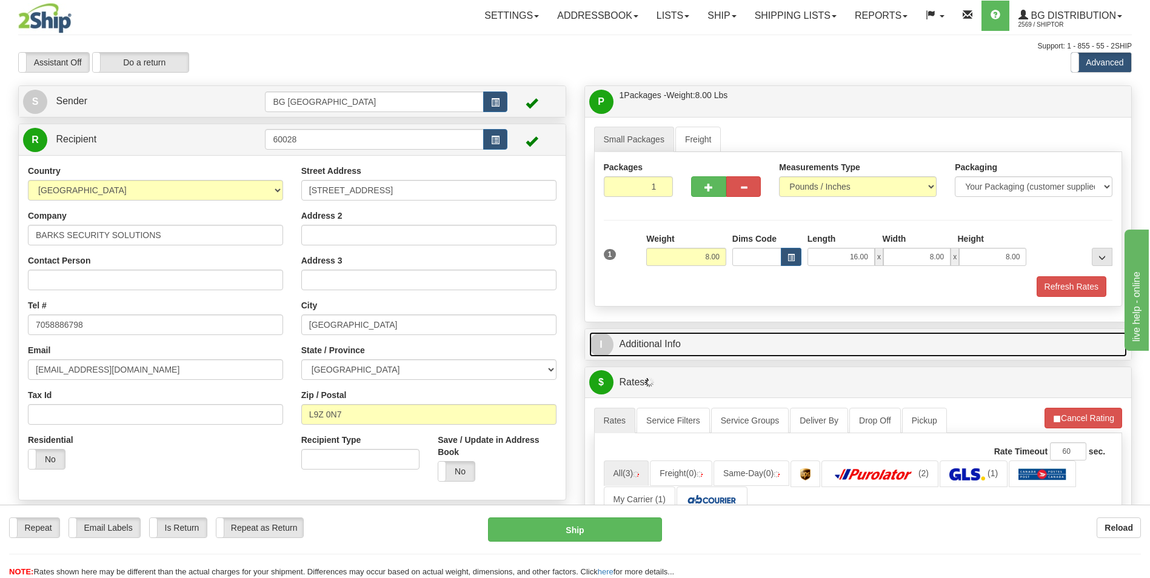
click at [675, 357] on link "I Additional Info" at bounding box center [858, 344] width 538 height 25
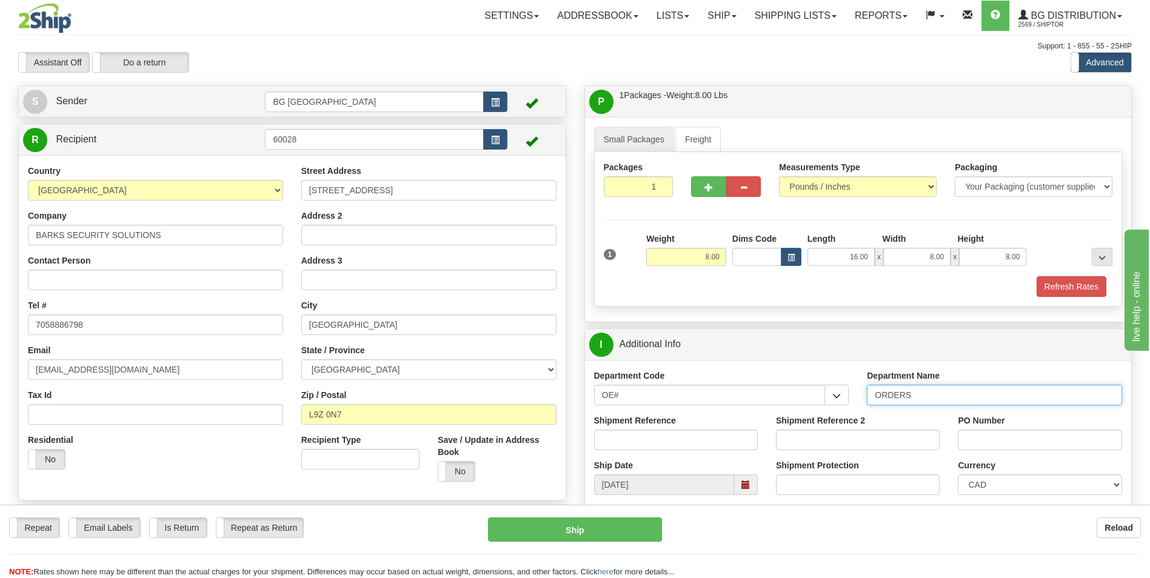
click at [928, 395] on input "ORDERS" at bounding box center [994, 395] width 255 height 21
type input "70183226-00"
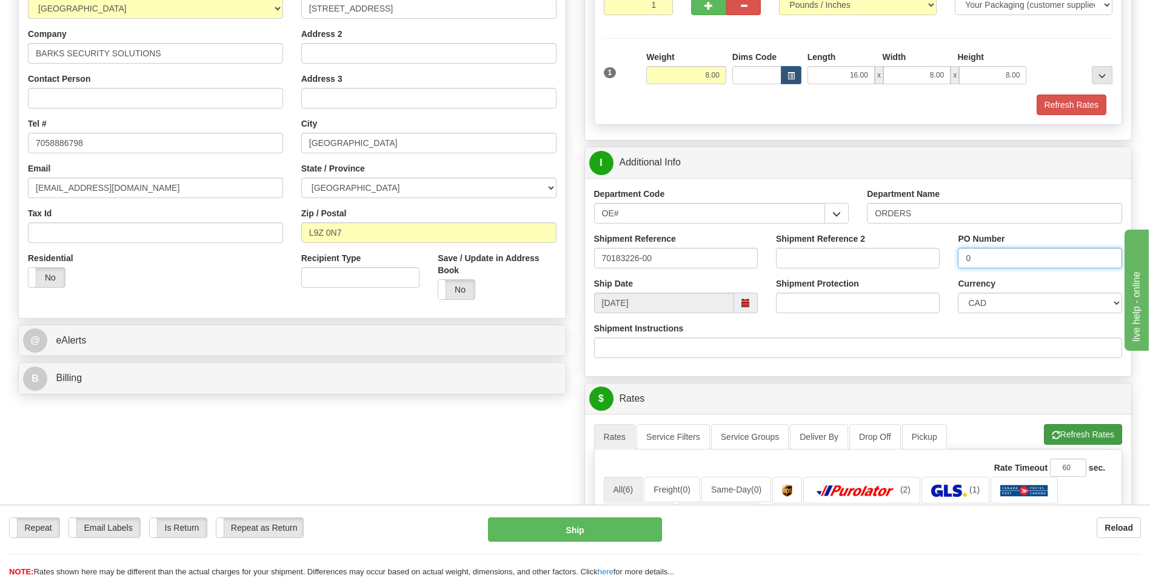
type input "0"
click at [1062, 427] on button "Refresh Rates" at bounding box center [1083, 434] width 78 height 21
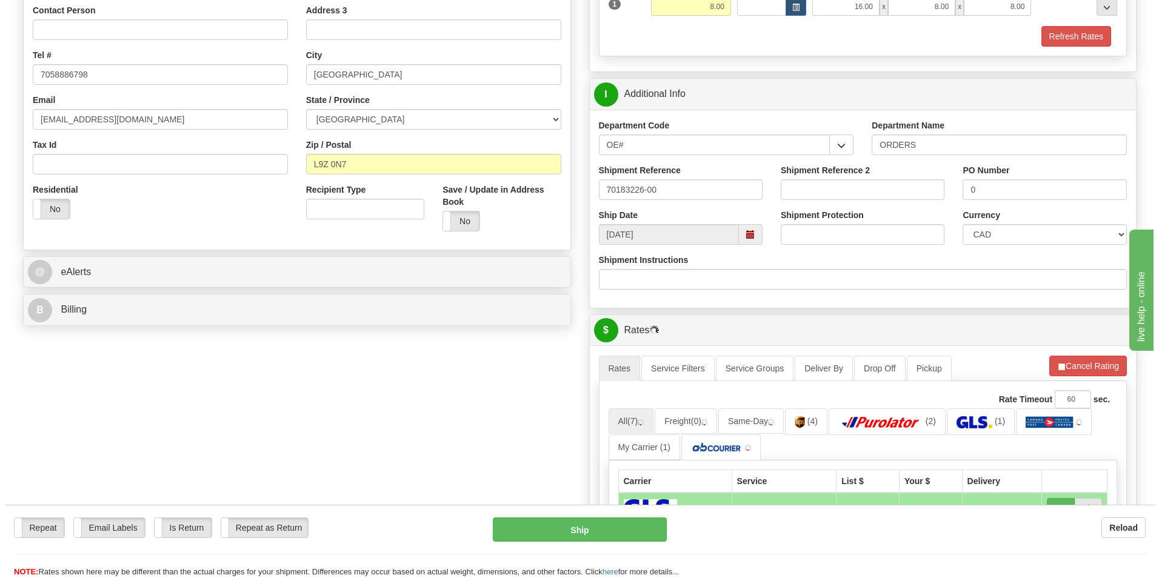
scroll to position [424, 0]
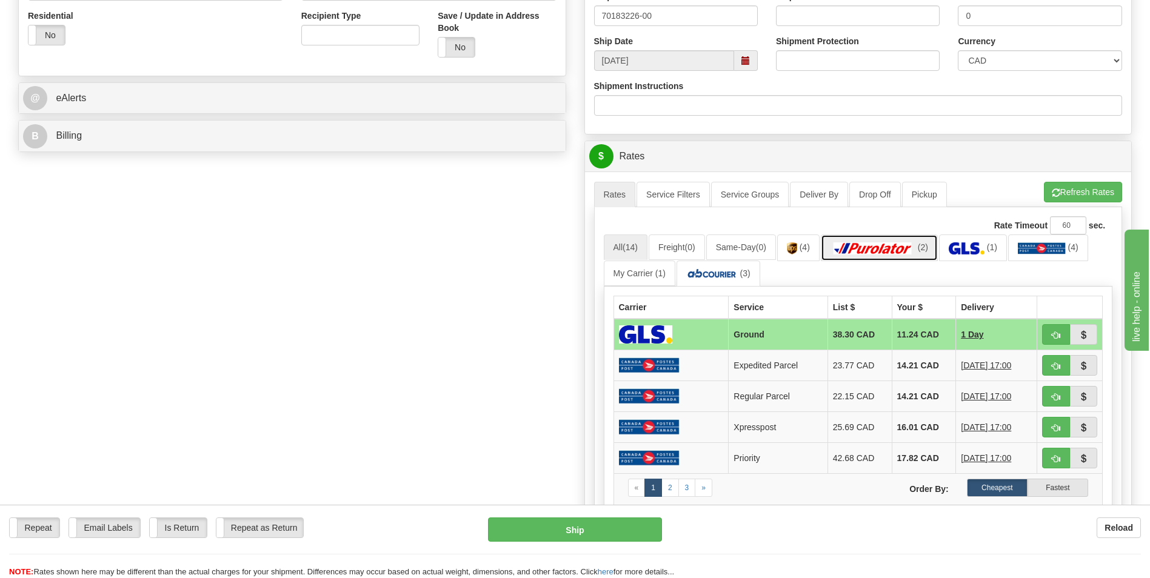
click at [901, 245] on img at bounding box center [873, 249] width 85 height 12
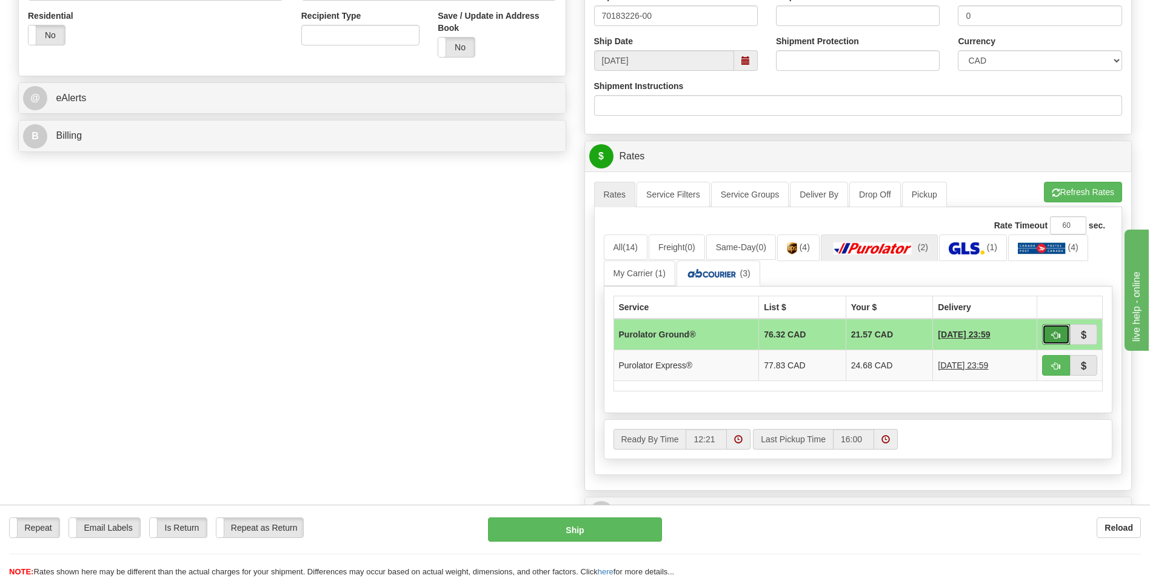
click at [1064, 335] on button "button" at bounding box center [1056, 334] width 28 height 21
type input "260"
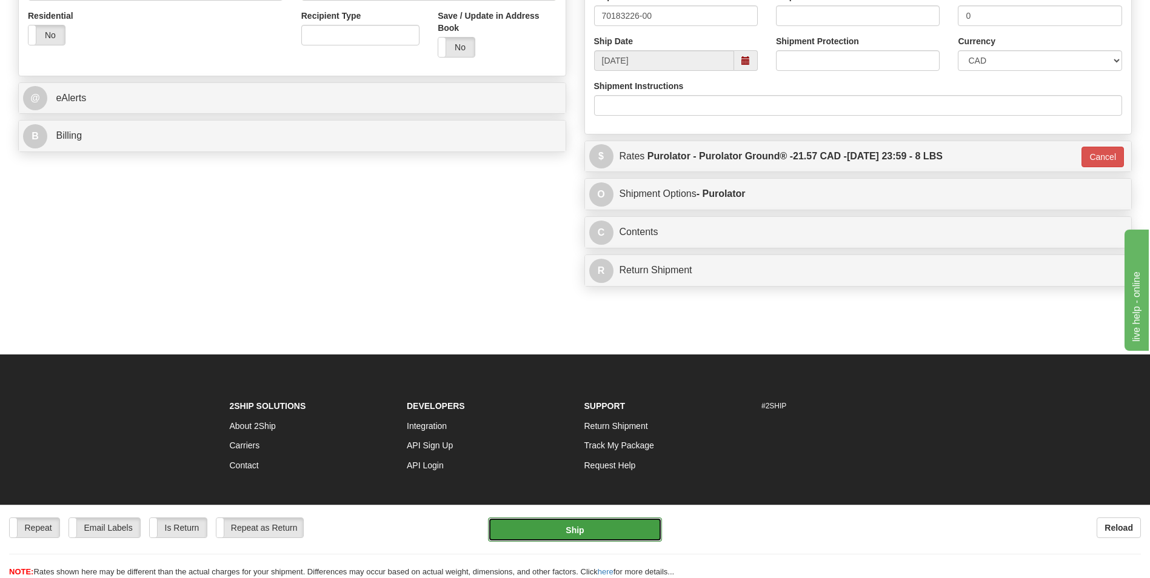
click at [540, 518] on button "Ship" at bounding box center [574, 530] width 173 height 24
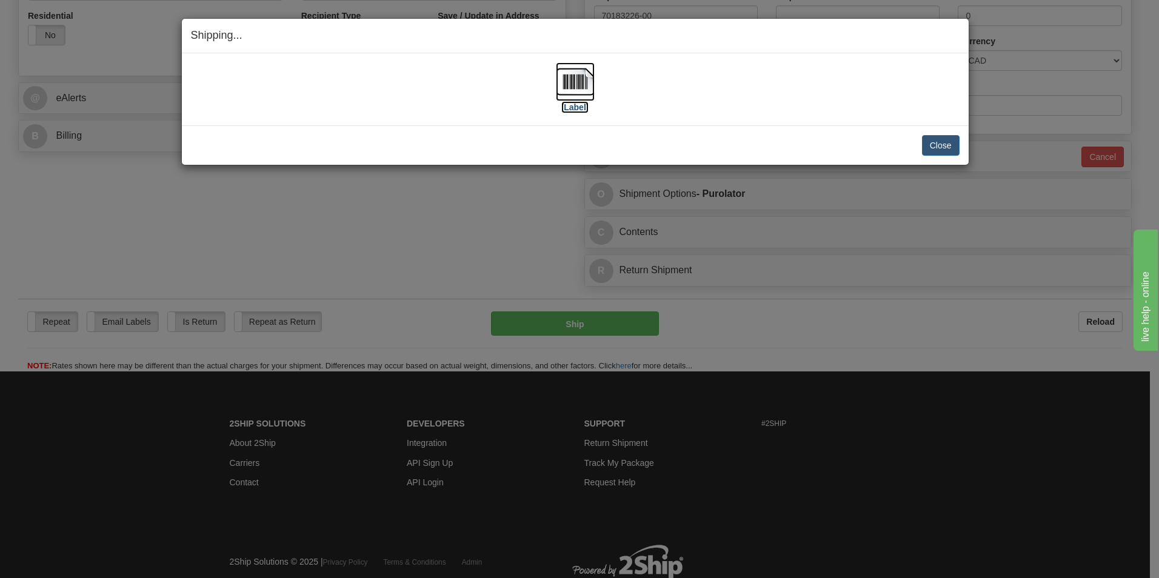
click at [574, 82] on img at bounding box center [575, 81] width 39 height 39
click at [935, 140] on button "Close" at bounding box center [941, 145] width 38 height 21
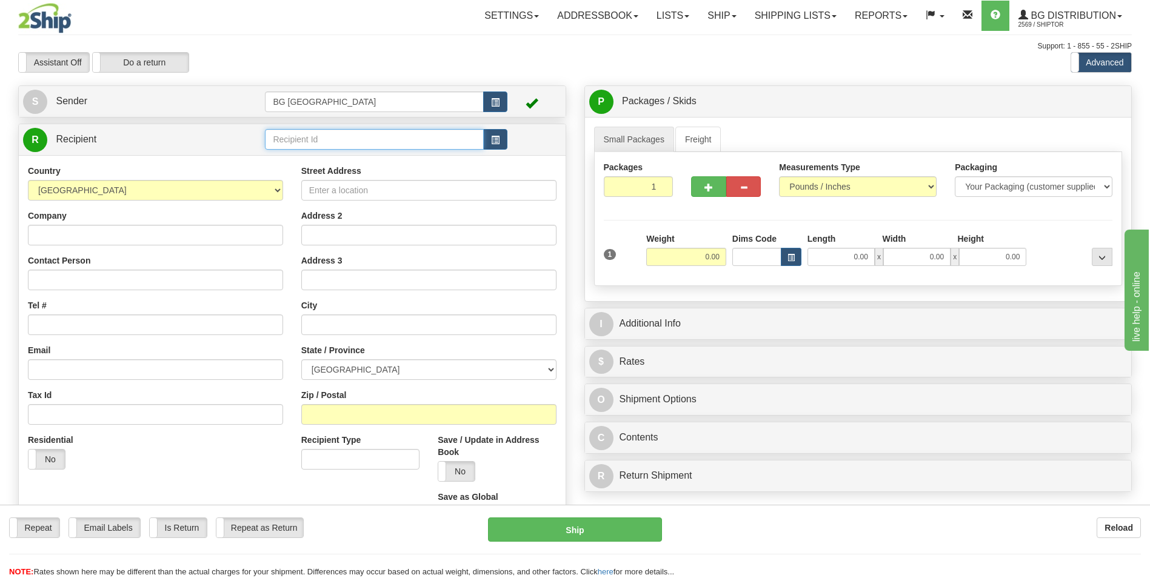
click at [340, 146] on input "text" at bounding box center [374, 139] width 218 height 21
click at [314, 153] on div "60628" at bounding box center [372, 158] width 207 height 13
type input "60628"
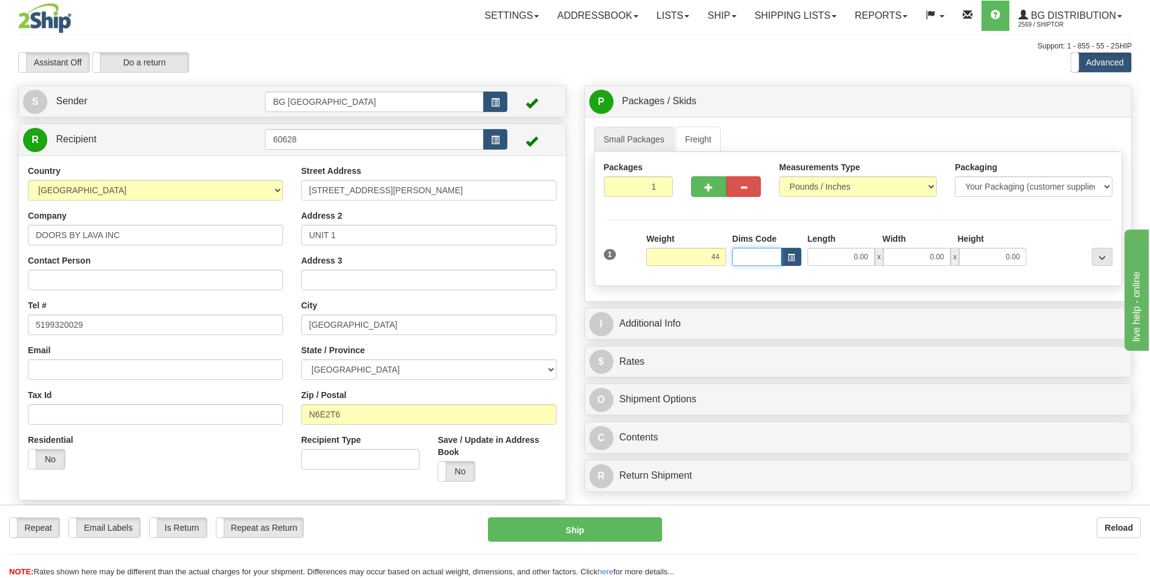
type input "44.00"
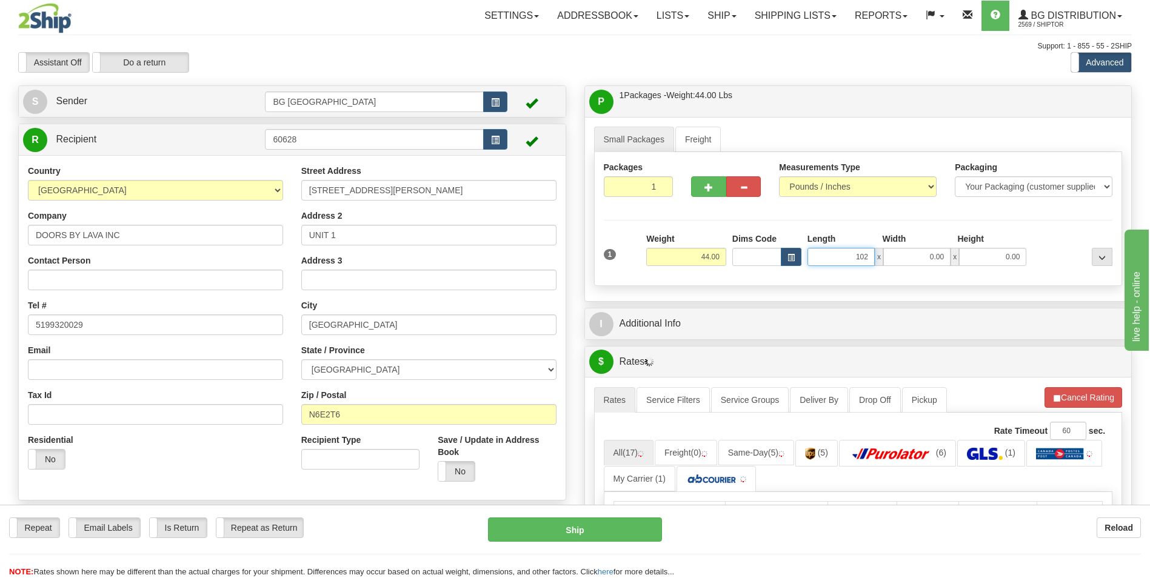
type input "102.00"
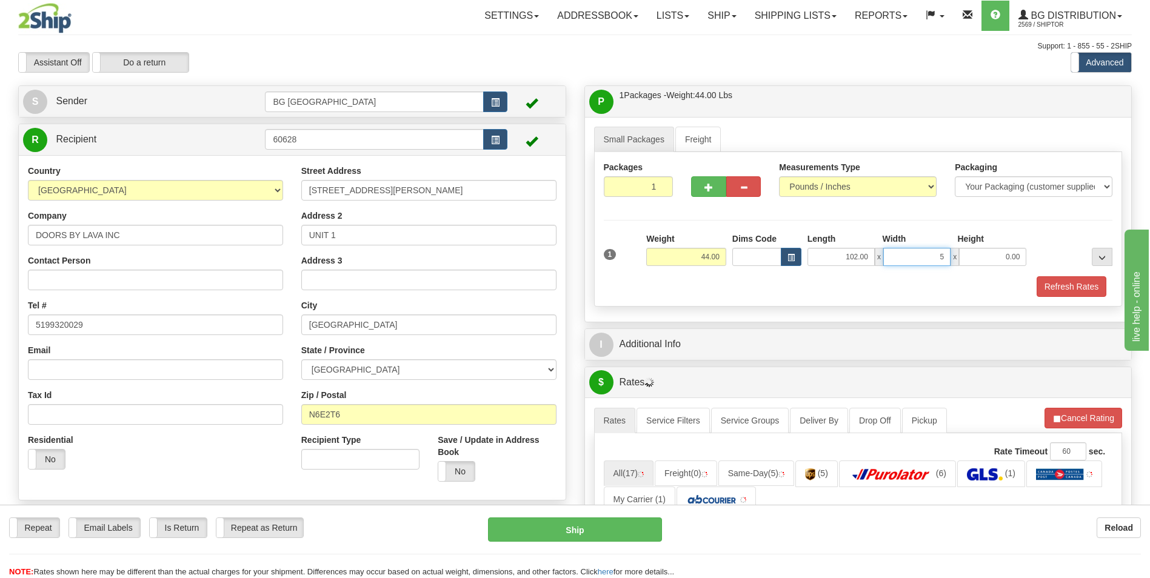
type input "5.00"
type input "4.00"
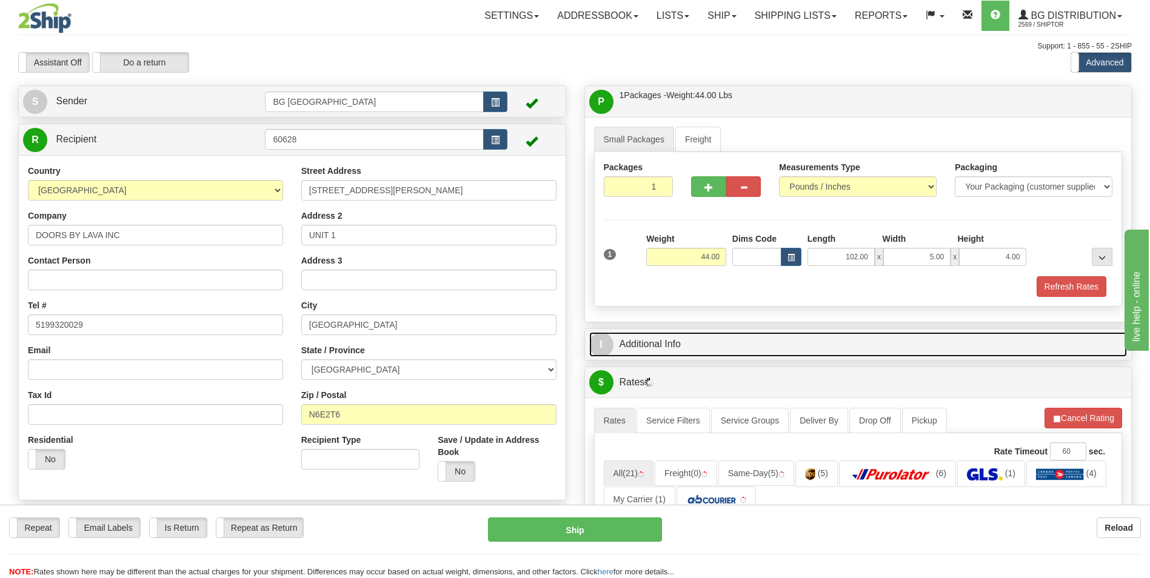
click at [659, 346] on link "I Additional Info" at bounding box center [858, 344] width 538 height 25
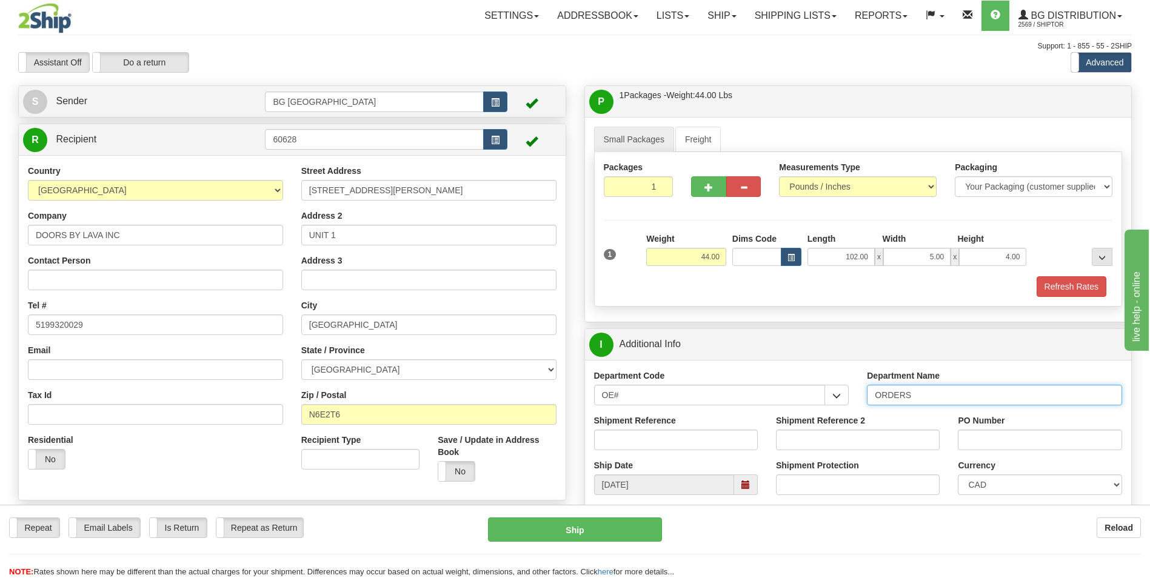
click at [927, 398] on input "ORDERS" at bounding box center [994, 395] width 255 height 21
type input "70181723-01"
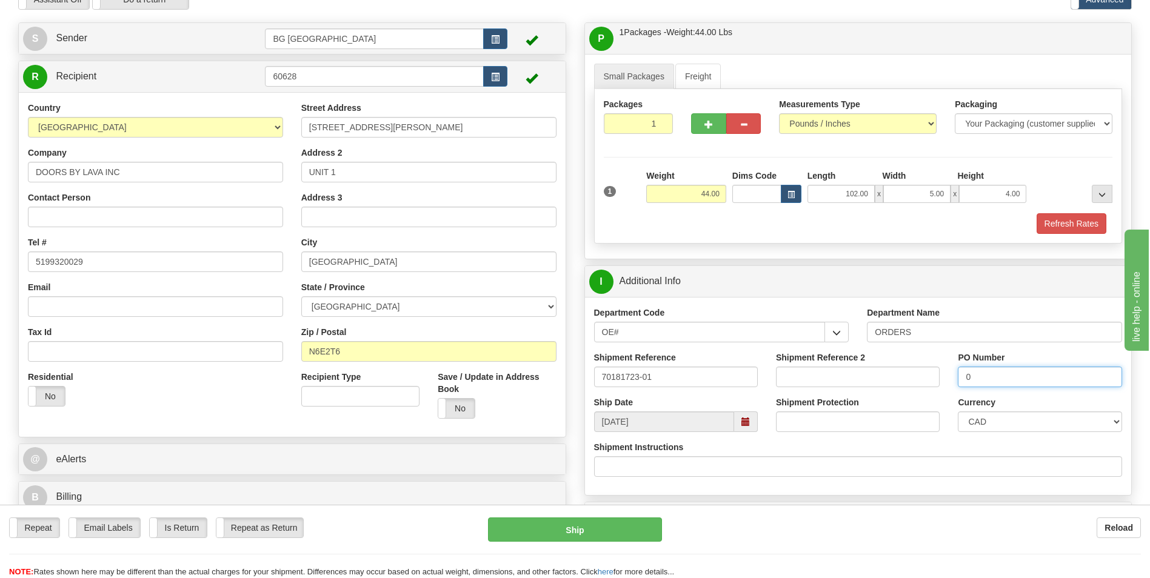
scroll to position [182, 0]
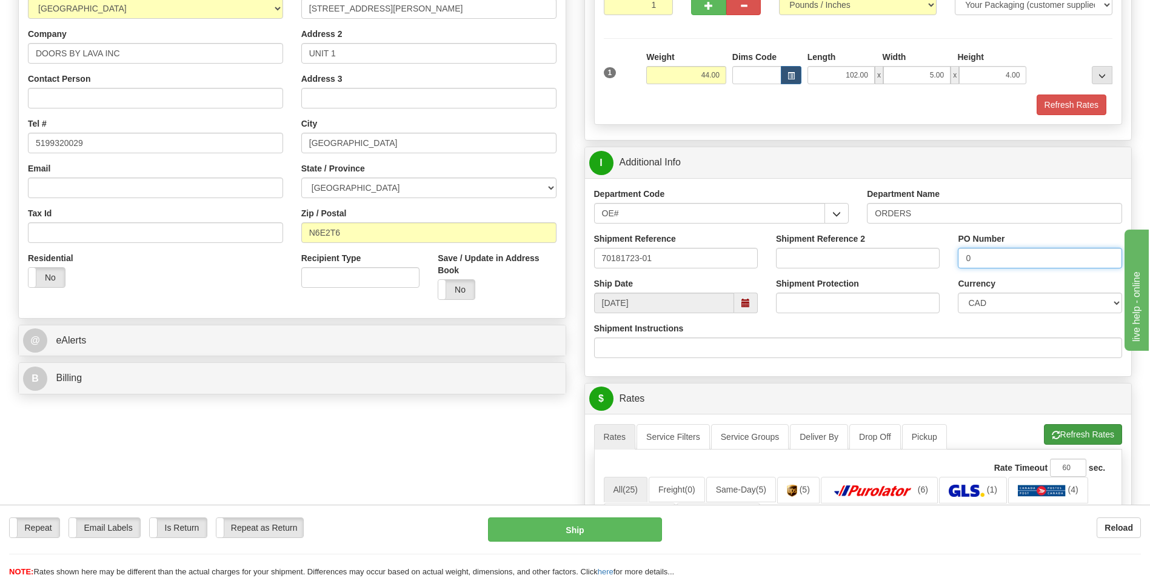
type input "0"
click at [1060, 435] on button "Refresh Rates" at bounding box center [1083, 434] width 78 height 21
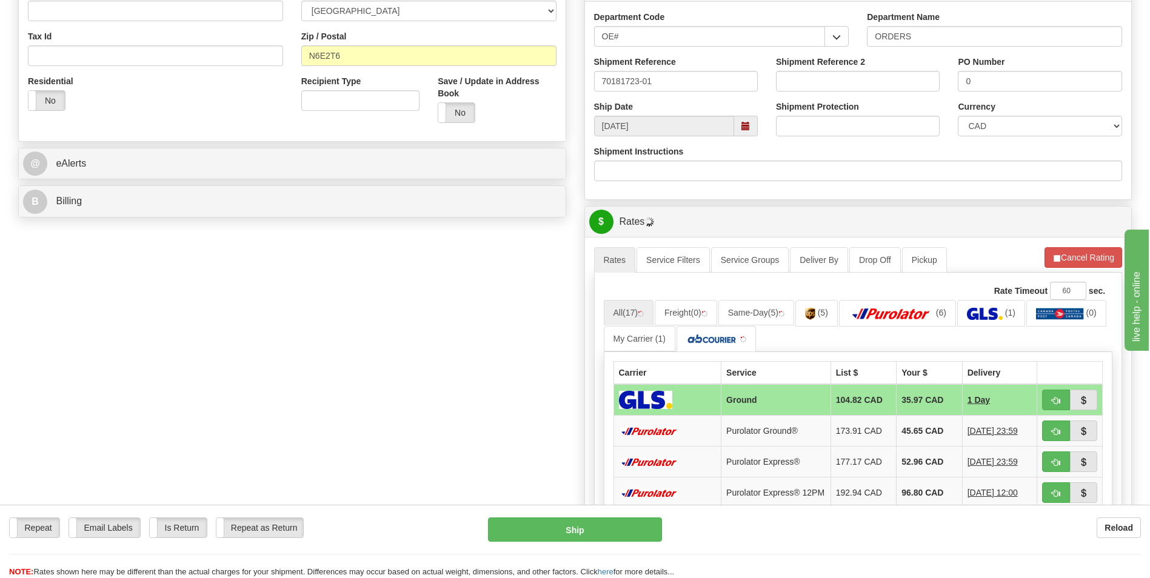
scroll to position [364, 0]
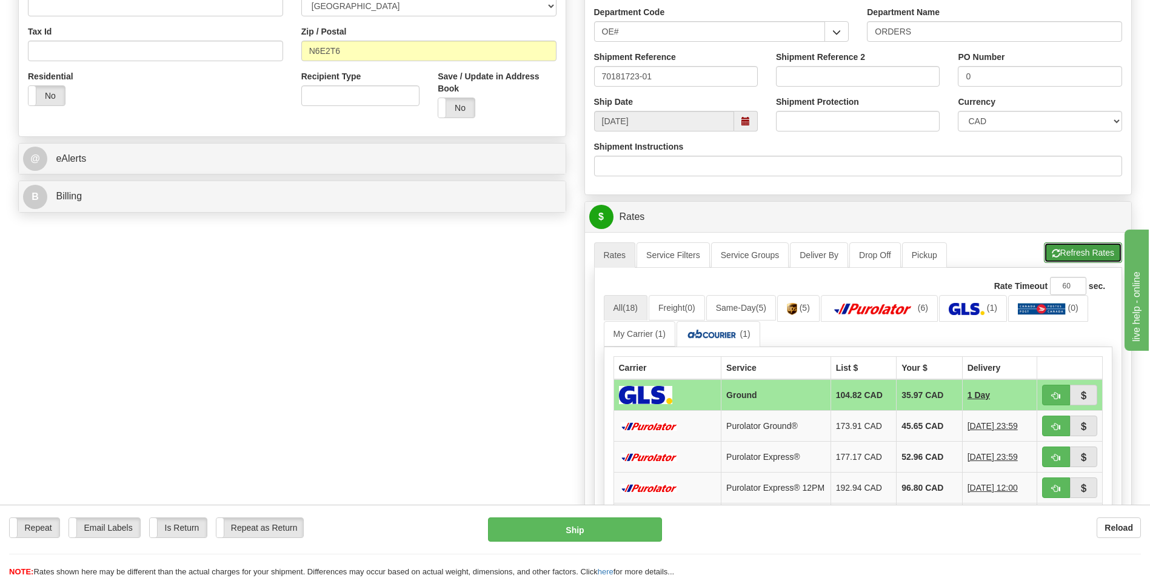
click at [1096, 253] on button "Refresh Rates" at bounding box center [1083, 253] width 78 height 21
click at [904, 423] on td "45.65 CAD" at bounding box center [930, 426] width 66 height 31
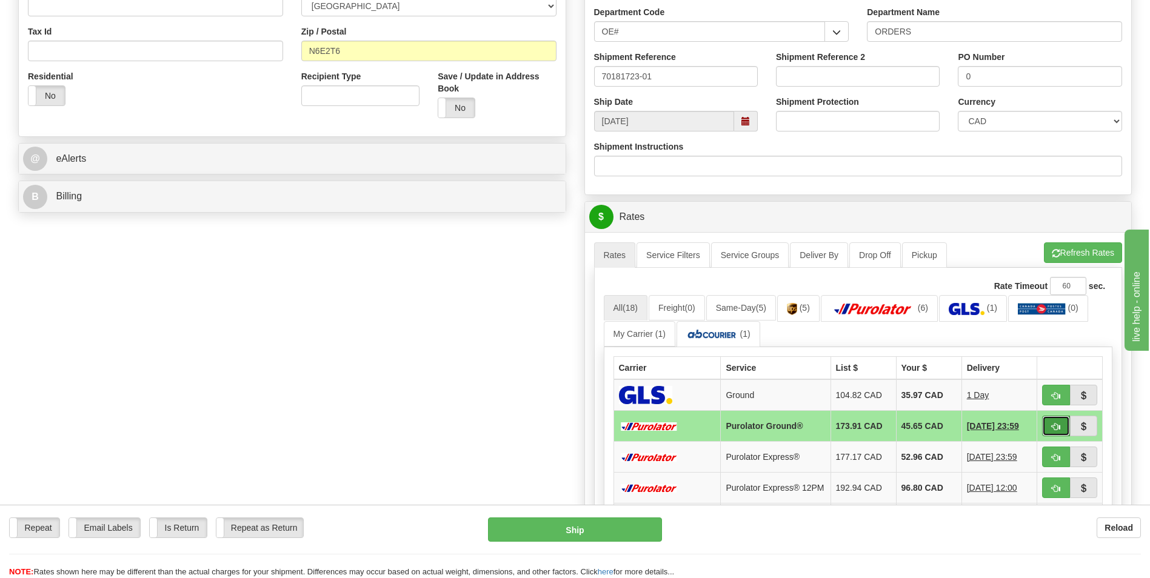
click at [1054, 426] on span "button" at bounding box center [1056, 427] width 8 height 8
type input "260"
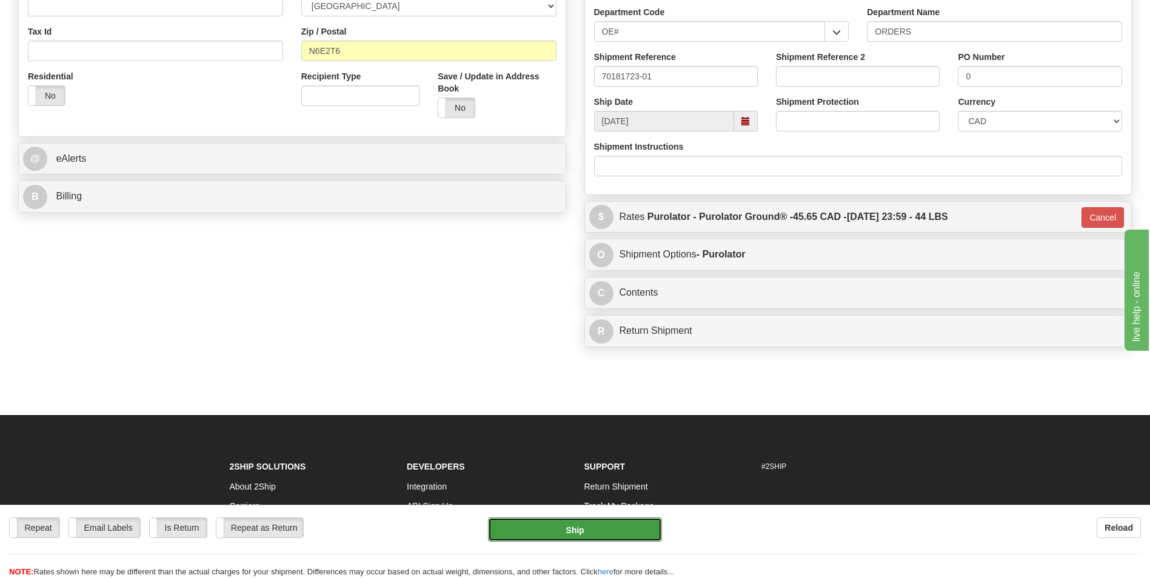
click at [624, 526] on button "Ship" at bounding box center [574, 530] width 173 height 24
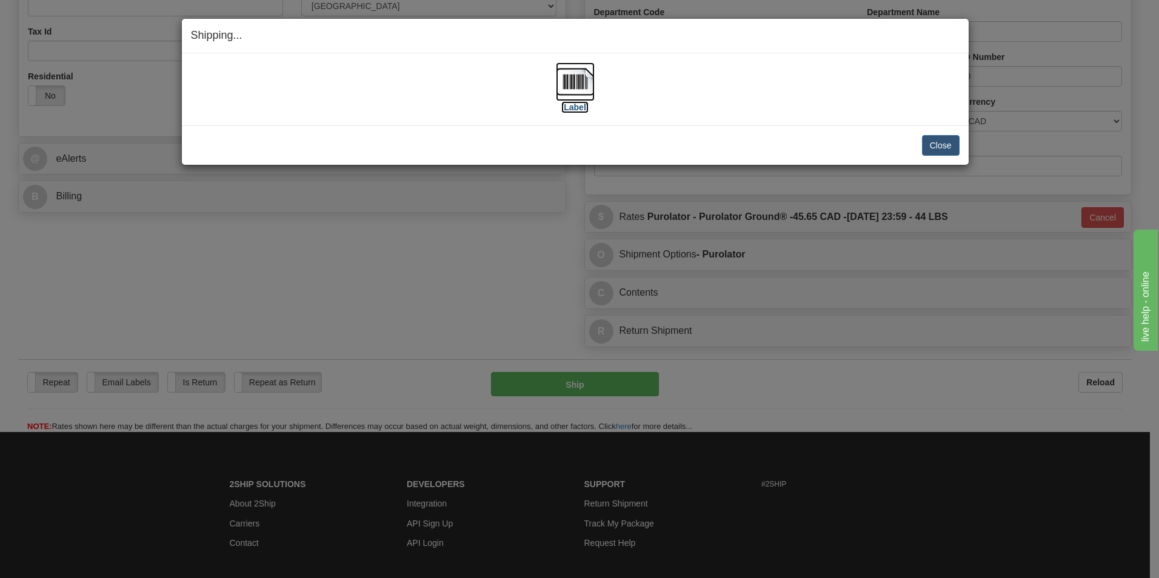
click at [568, 91] on img at bounding box center [575, 81] width 39 height 39
click at [931, 147] on button "Close" at bounding box center [941, 145] width 38 height 21
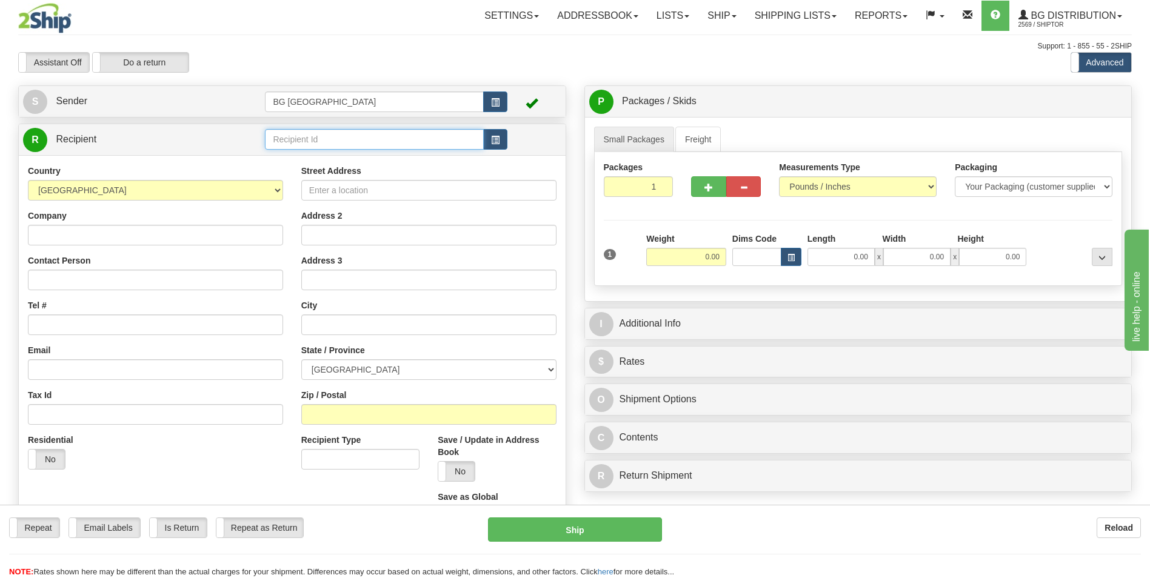
click at [377, 144] on input "text" at bounding box center [374, 139] width 218 height 21
click at [315, 156] on div "60080" at bounding box center [372, 158] width 207 height 13
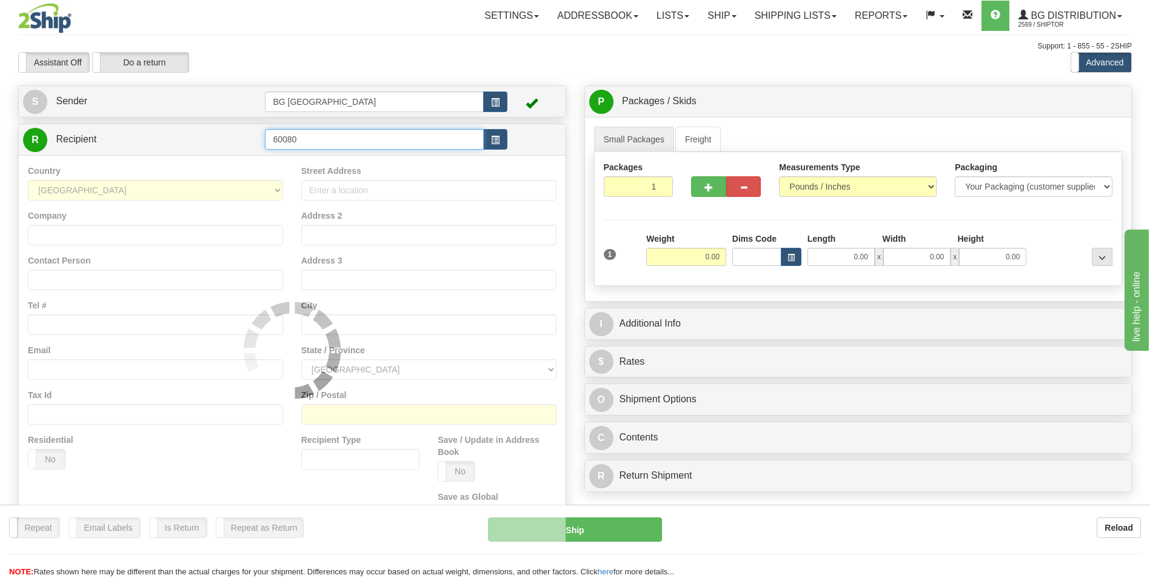
type input "60080"
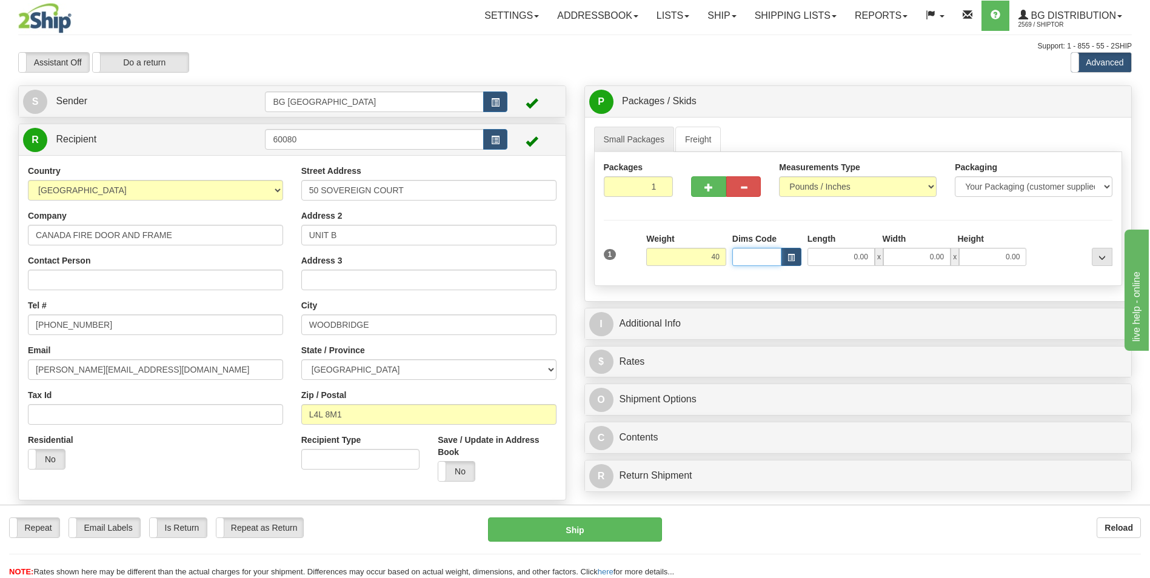
type input "40.00"
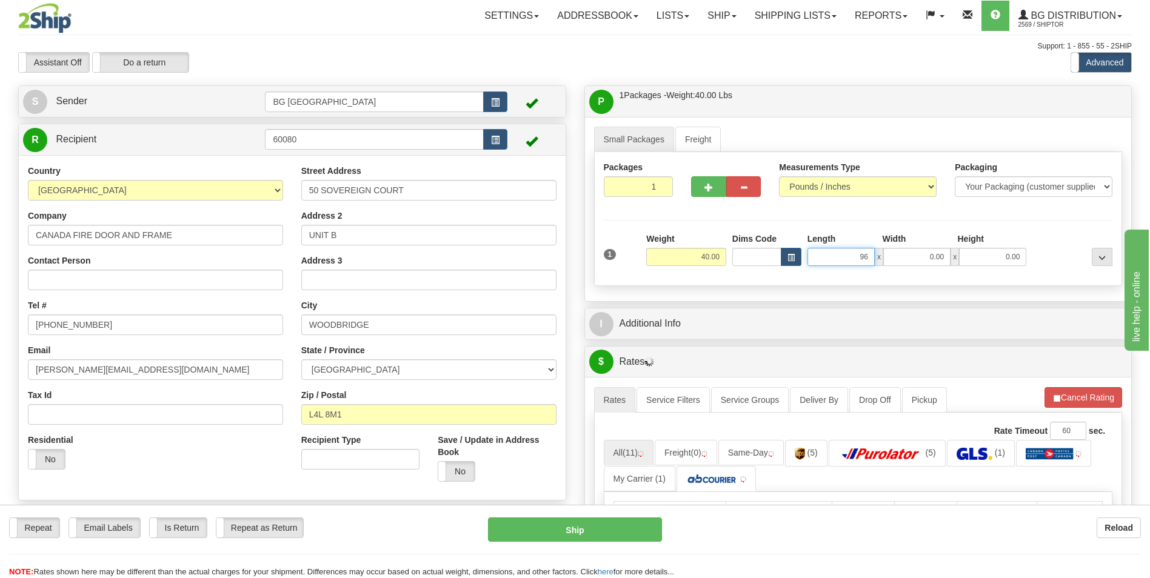
type input "96.00"
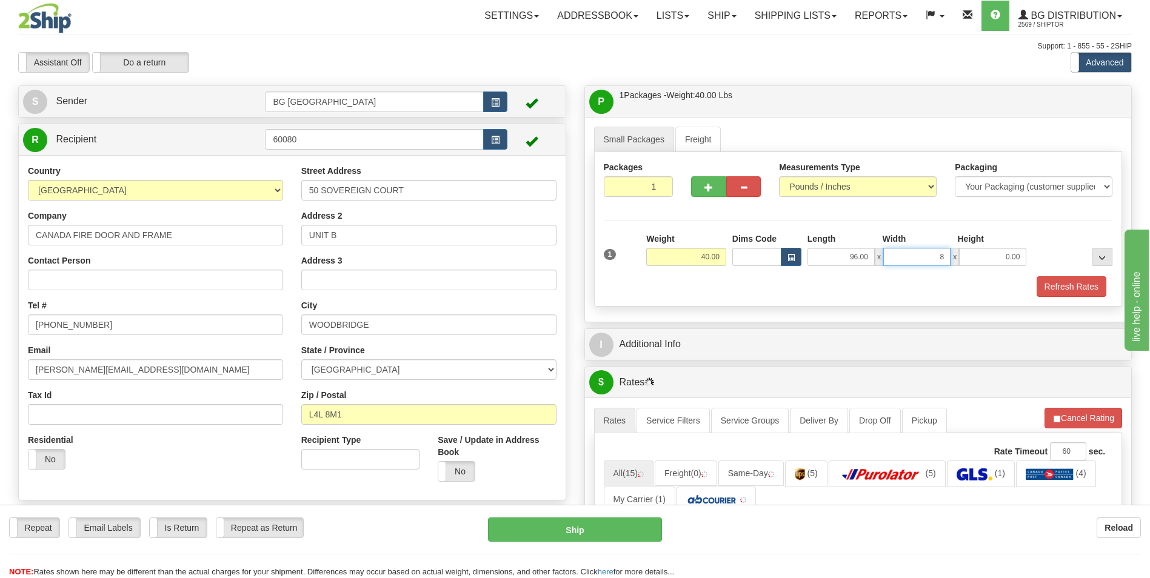
type input "8.00"
type input "5.00"
click at [692, 195] on button "button" at bounding box center [708, 186] width 35 height 21
type input "2"
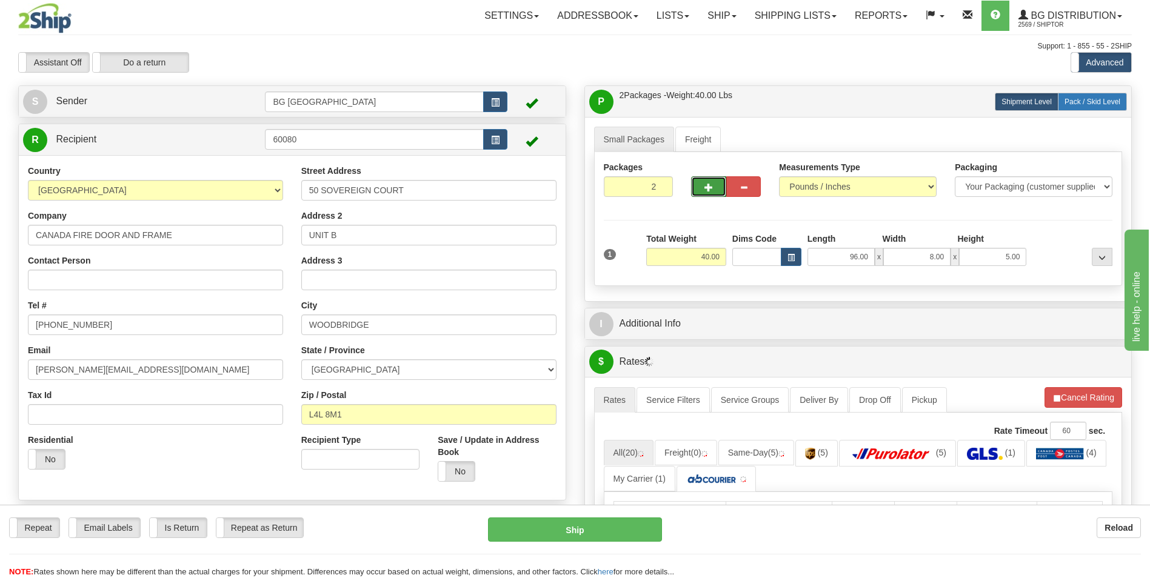
click at [1082, 107] on label "Pack / Skid Level Pack.." at bounding box center [1092, 102] width 69 height 18
radio input "true"
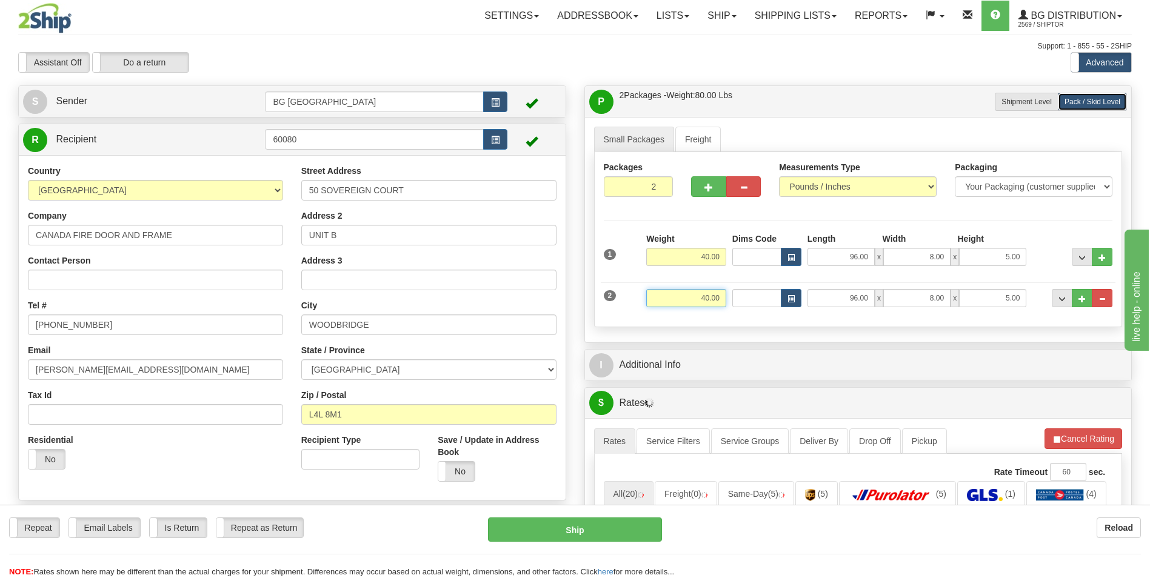
click at [708, 292] on input "40.00" at bounding box center [686, 298] width 80 height 18
type input "18.00"
type input "16.00"
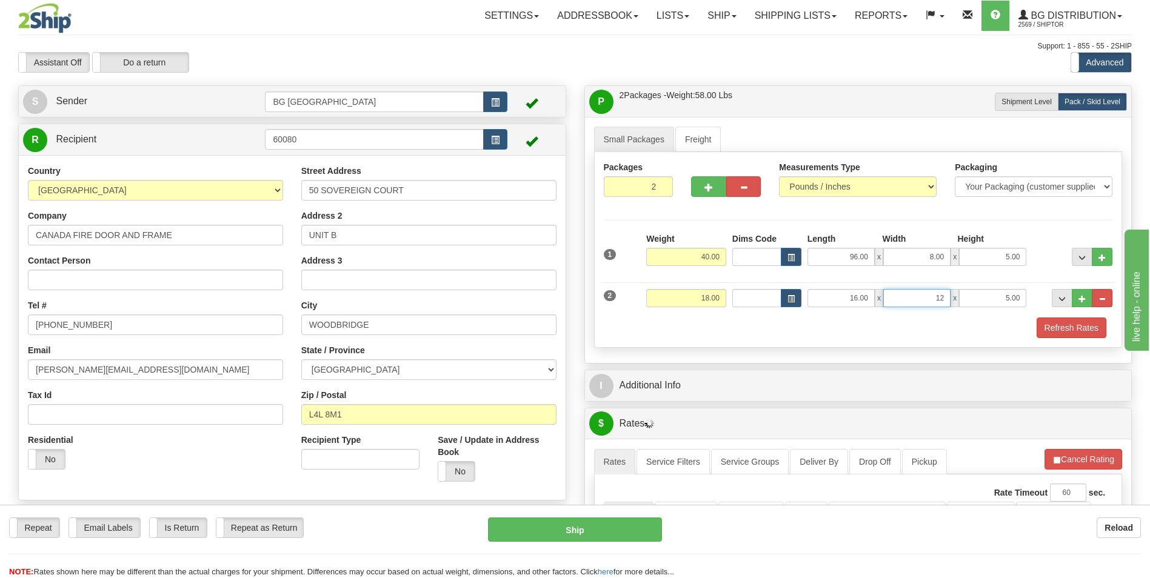
type input "12.00"
type input "6.00"
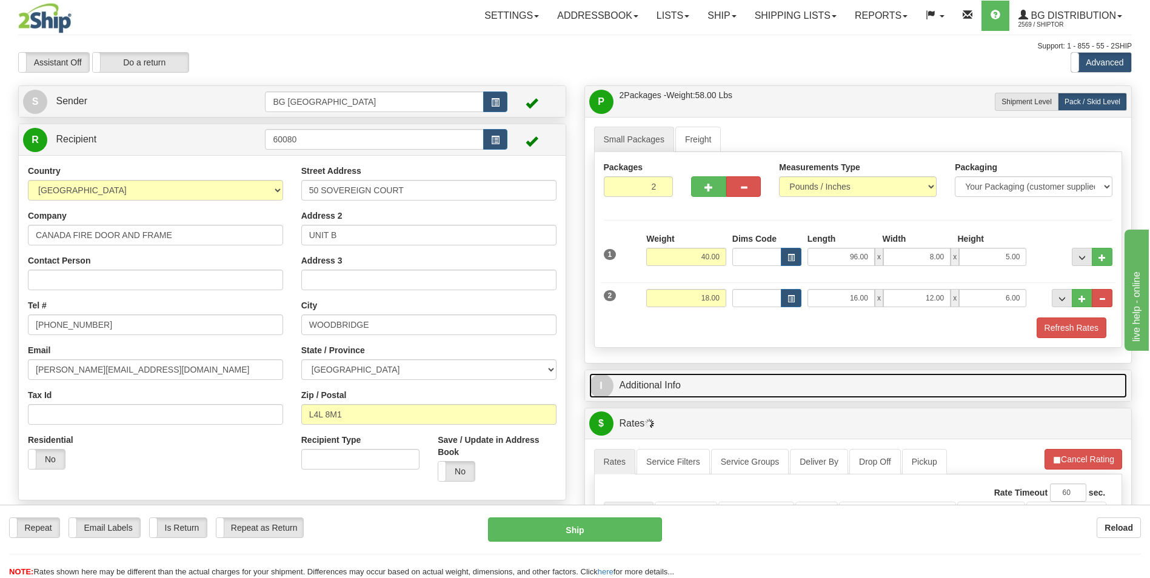
click at [695, 375] on link "I Additional Info" at bounding box center [858, 386] width 538 height 25
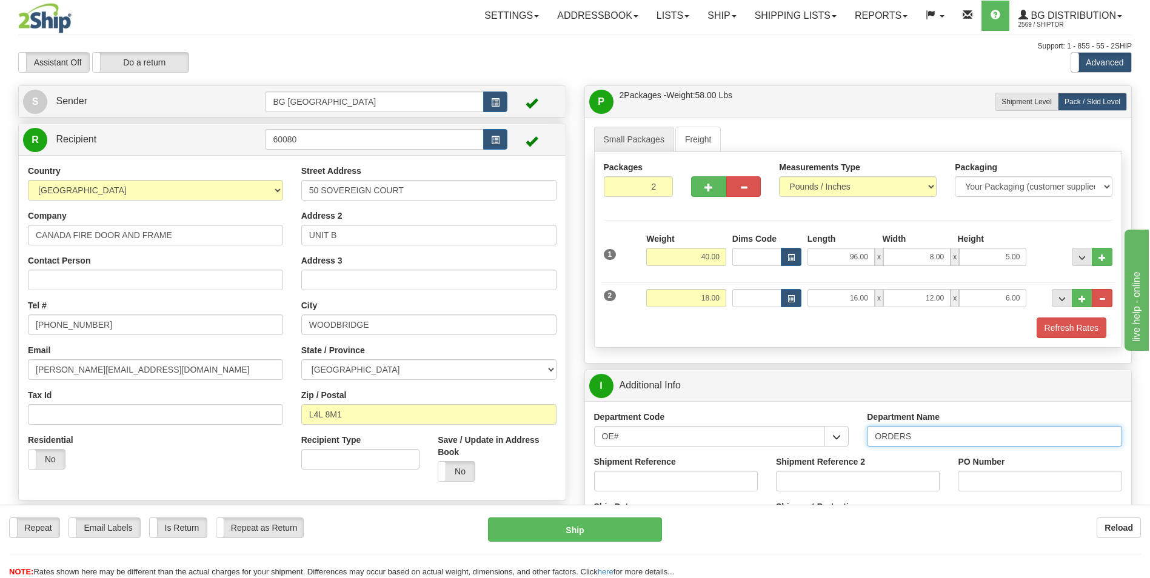
click at [926, 441] on input "ORDERS" at bounding box center [994, 436] width 255 height 21
type input "70182628-00"
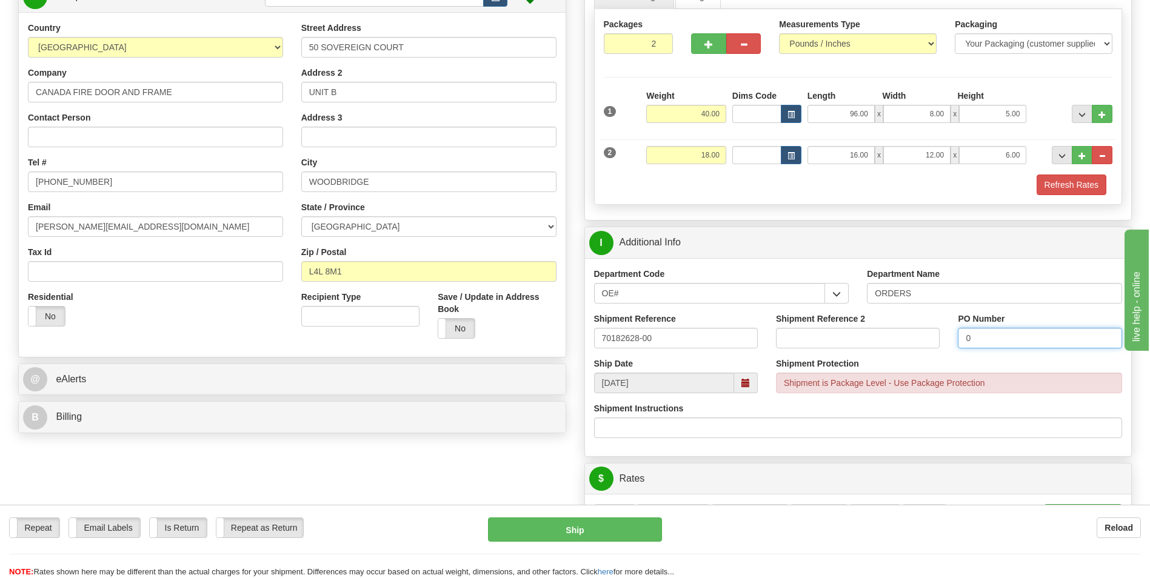
scroll to position [303, 0]
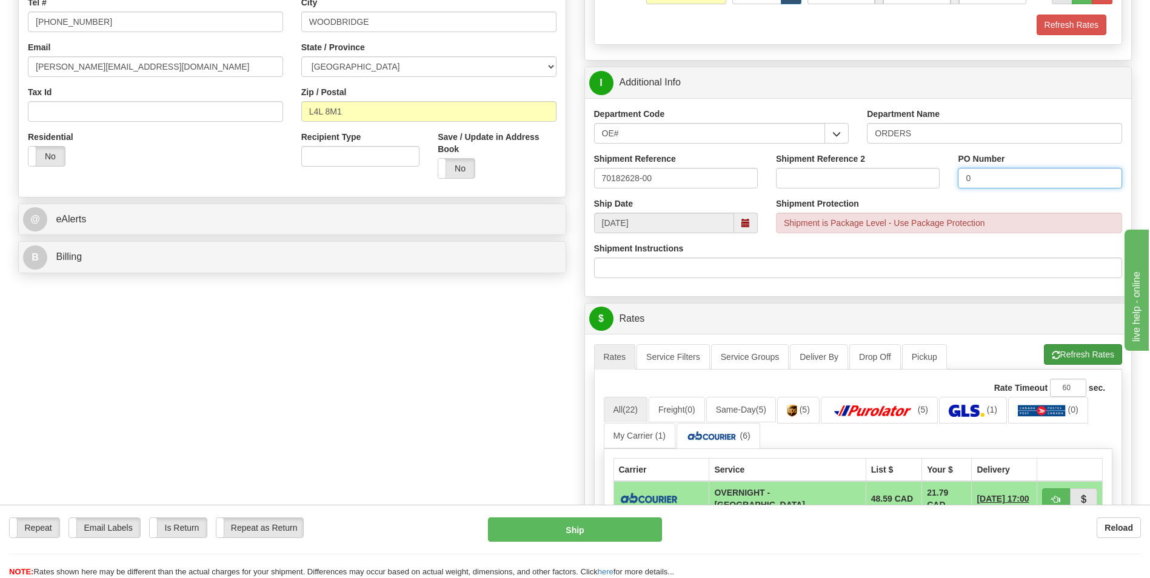
type input "0"
click at [1070, 350] on button "Refresh Rates" at bounding box center [1083, 354] width 78 height 21
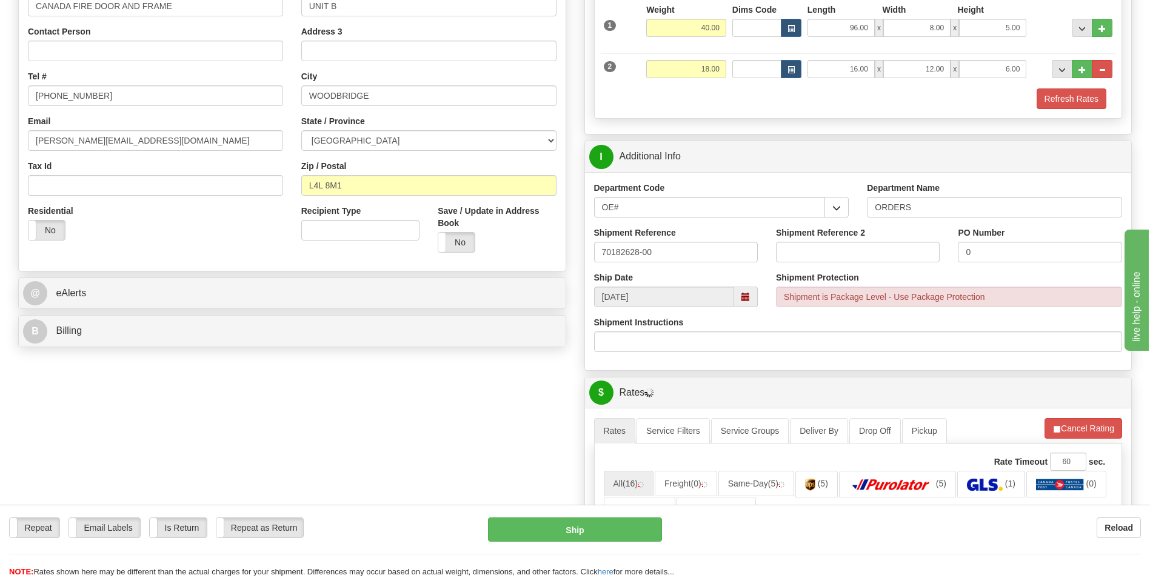
scroll to position [364, 0]
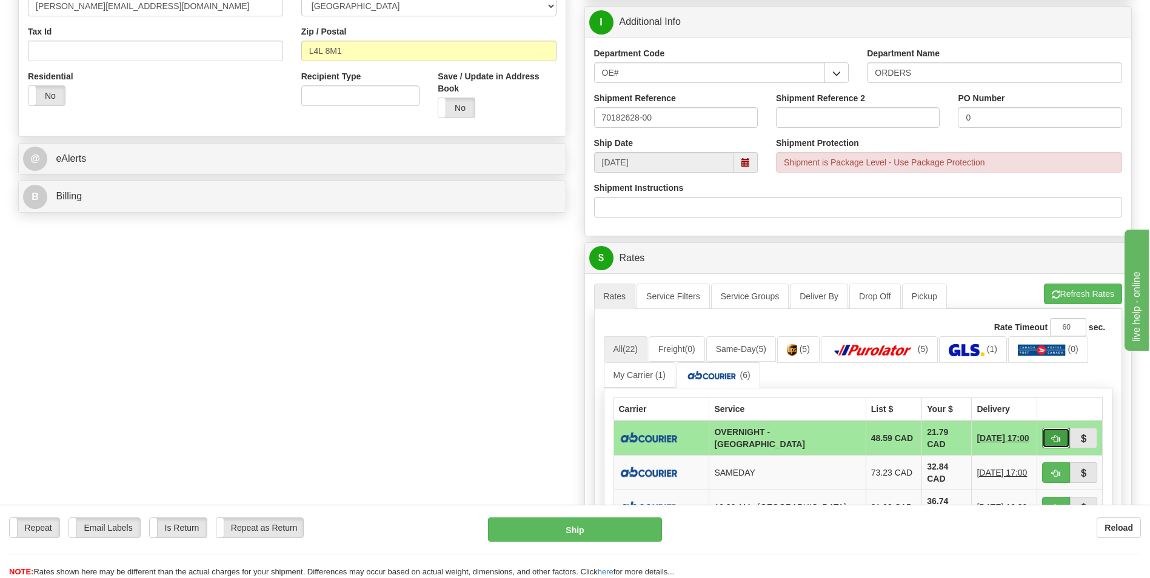
click at [1059, 441] on span "button" at bounding box center [1056, 439] width 8 height 8
type input "4"
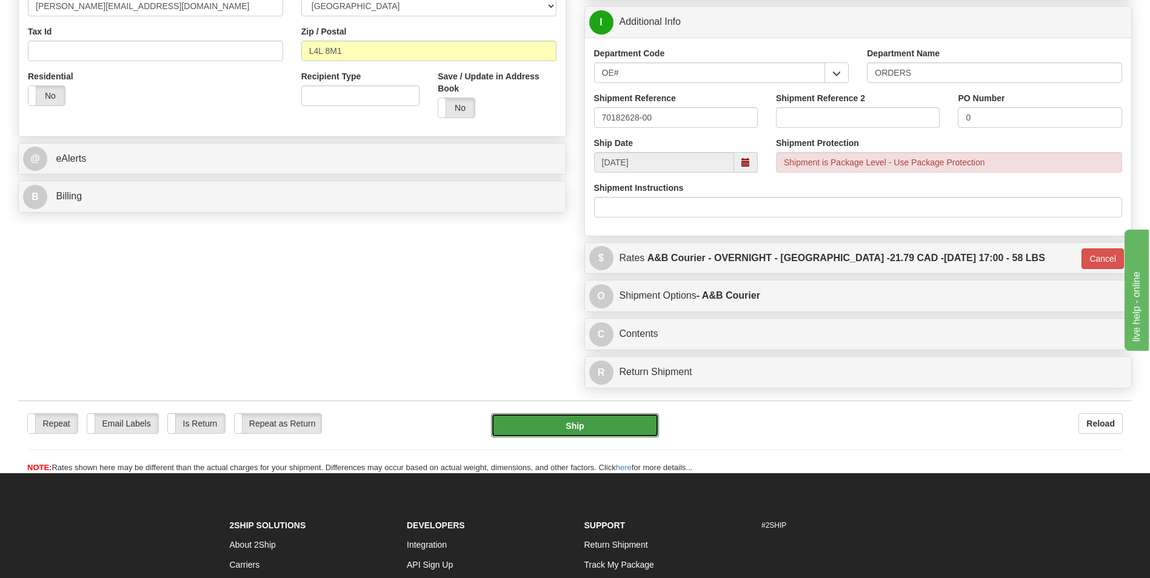
click at [561, 432] on button "Ship" at bounding box center [574, 426] width 167 height 24
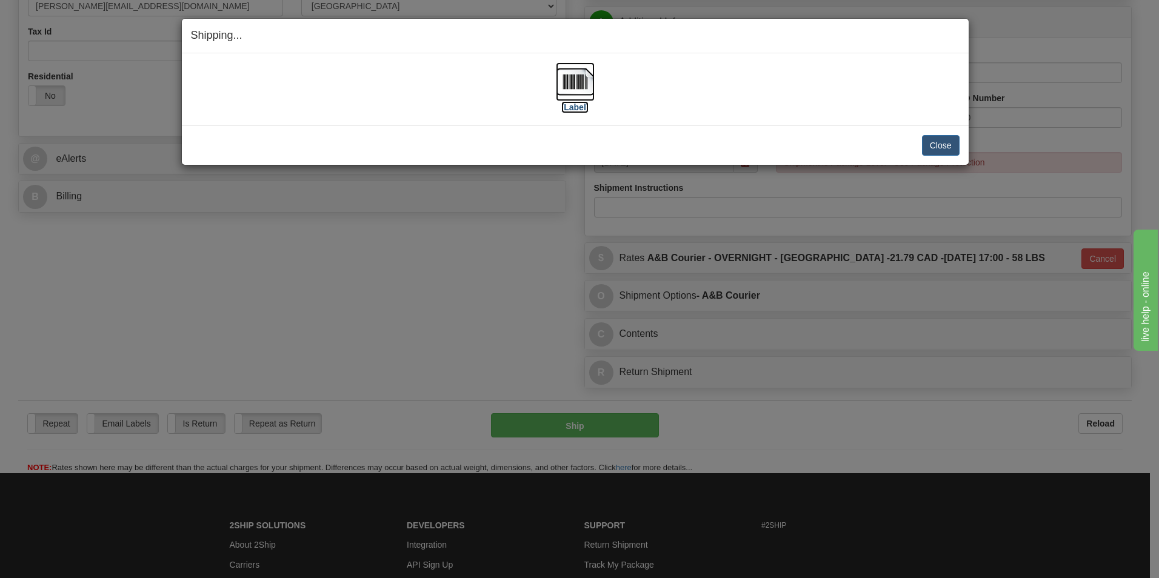
click at [578, 84] on img at bounding box center [575, 81] width 39 height 39
drag, startPoint x: 920, startPoint y: 141, endPoint x: 963, endPoint y: 148, distance: 43.1
click at [920, 141] on div "Close Cancel" at bounding box center [575, 145] width 769 height 21
click at [953, 149] on button "Close" at bounding box center [941, 145] width 38 height 21
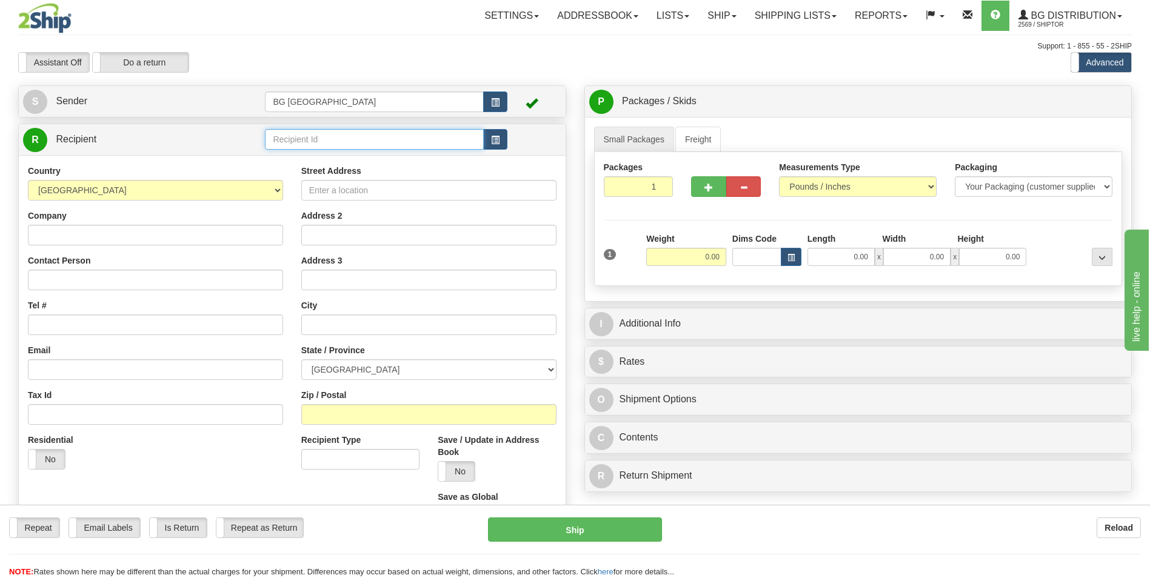
click at [289, 133] on input "text" at bounding box center [374, 139] width 218 height 21
click at [281, 159] on div "60693" at bounding box center [372, 158] width 207 height 13
type input "60693"
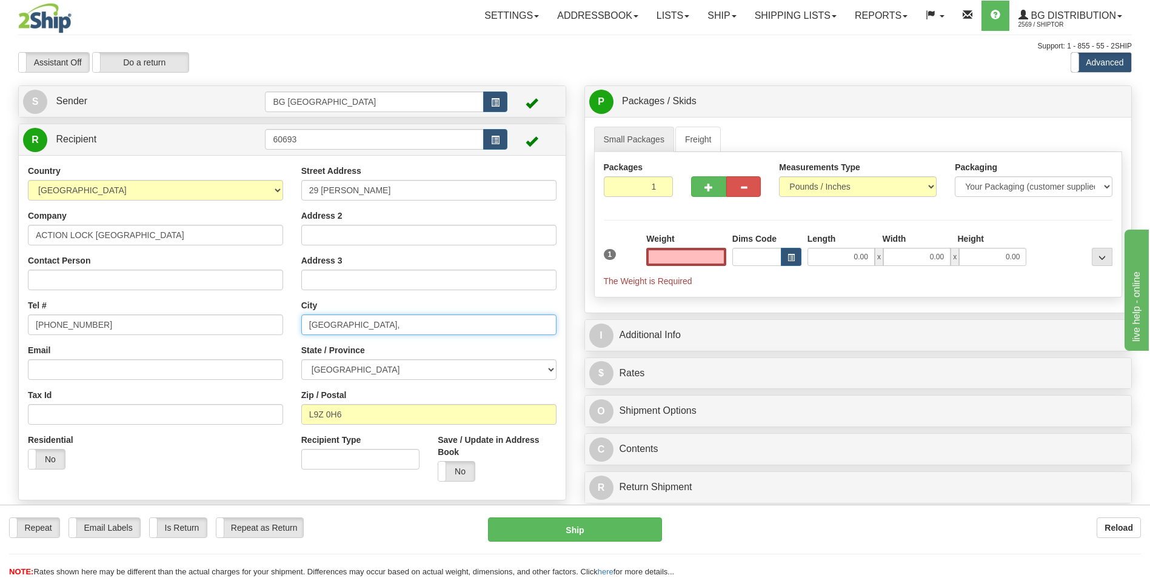
type input "0.00"
click at [396, 323] on input "WASAGA BEACH," at bounding box center [428, 325] width 255 height 21
type input "WASAGA BEACH"
click at [380, 181] on input "29 BIANCA CRES" at bounding box center [428, 190] width 255 height 21
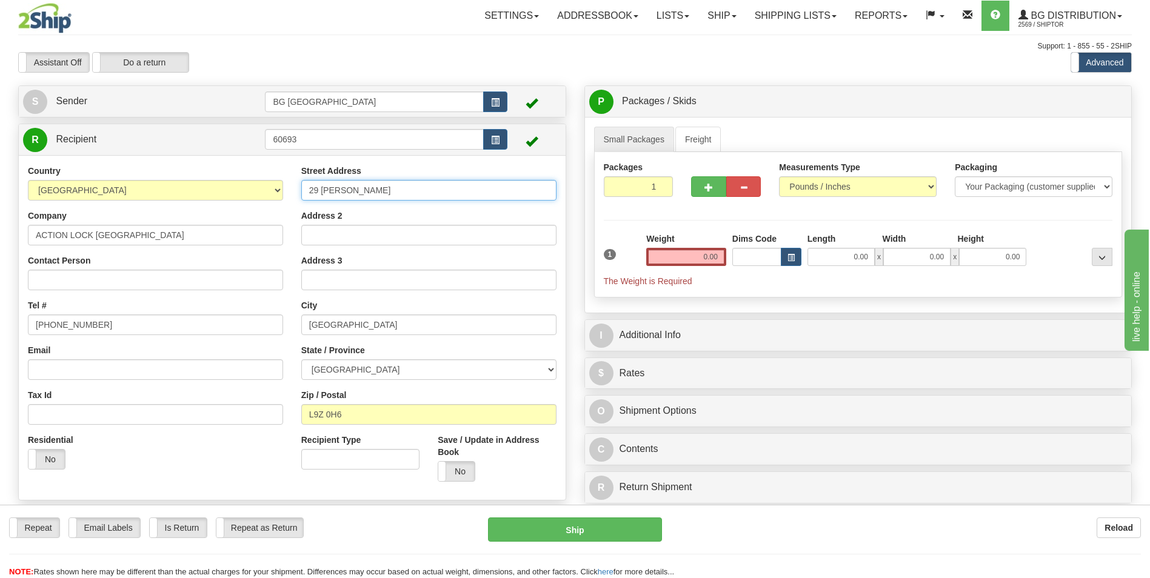
click at [380, 181] on input "29 BIANCA CRES" at bounding box center [428, 190] width 255 height 21
paste input "47 Sunnidale Road"
type input "247 Sunnidale Road"
click at [344, 421] on input "L9Z 0H6" at bounding box center [428, 414] width 255 height 21
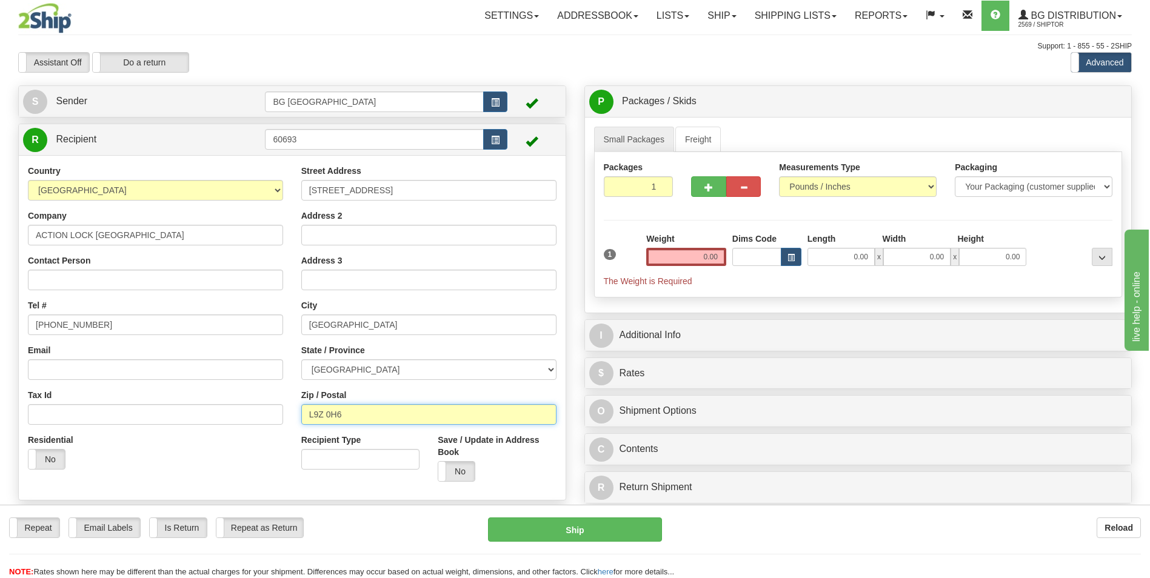
click at [344, 421] on input "L9Z 0H6" at bounding box center [428, 414] width 255 height 21
paste input "2T4"
type input "L9Z 2T4"
click at [669, 254] on input "0.00" at bounding box center [686, 257] width 80 height 18
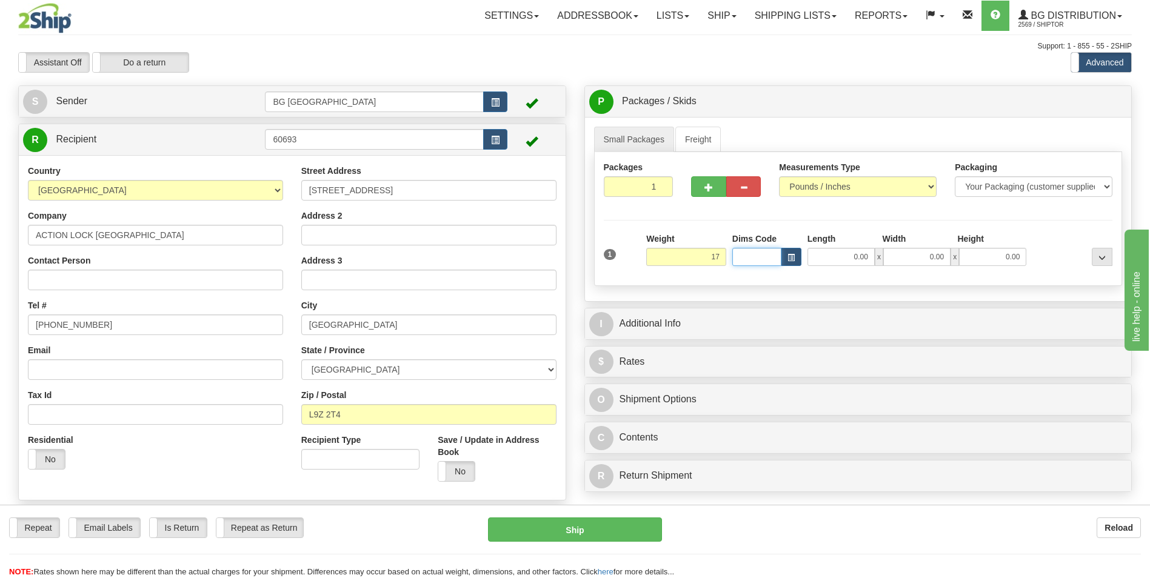
type input "17.00"
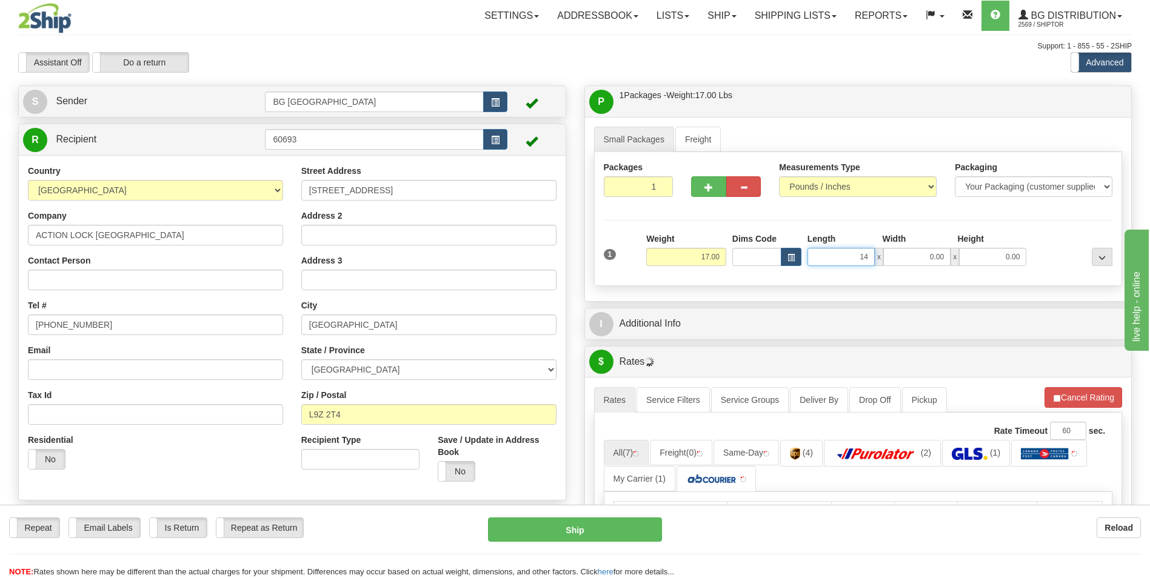
type input "14.00"
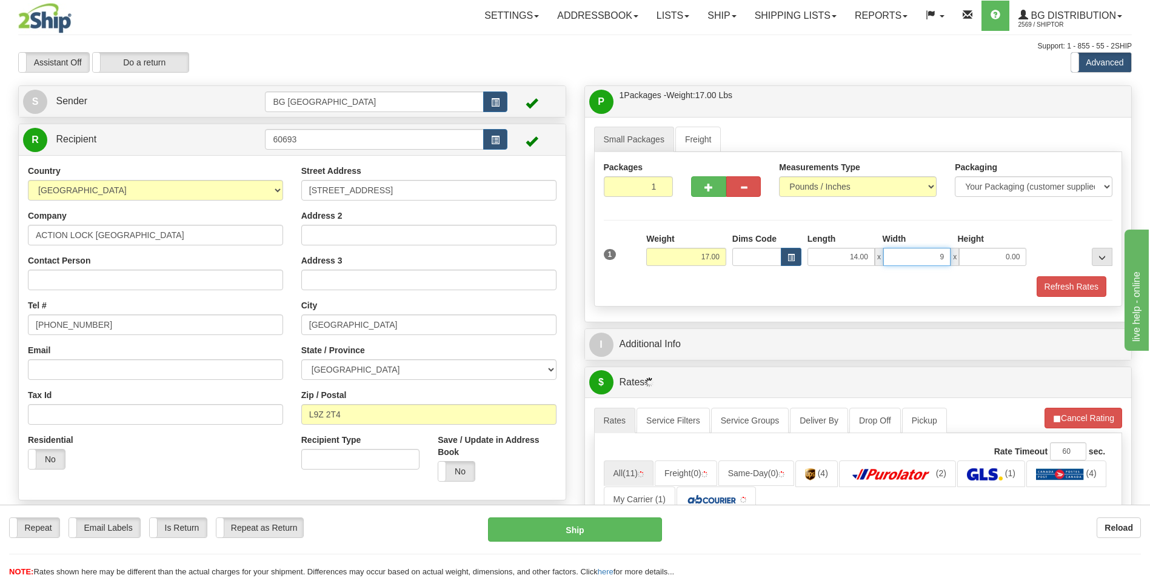
type input "9.00"
type input "7.00"
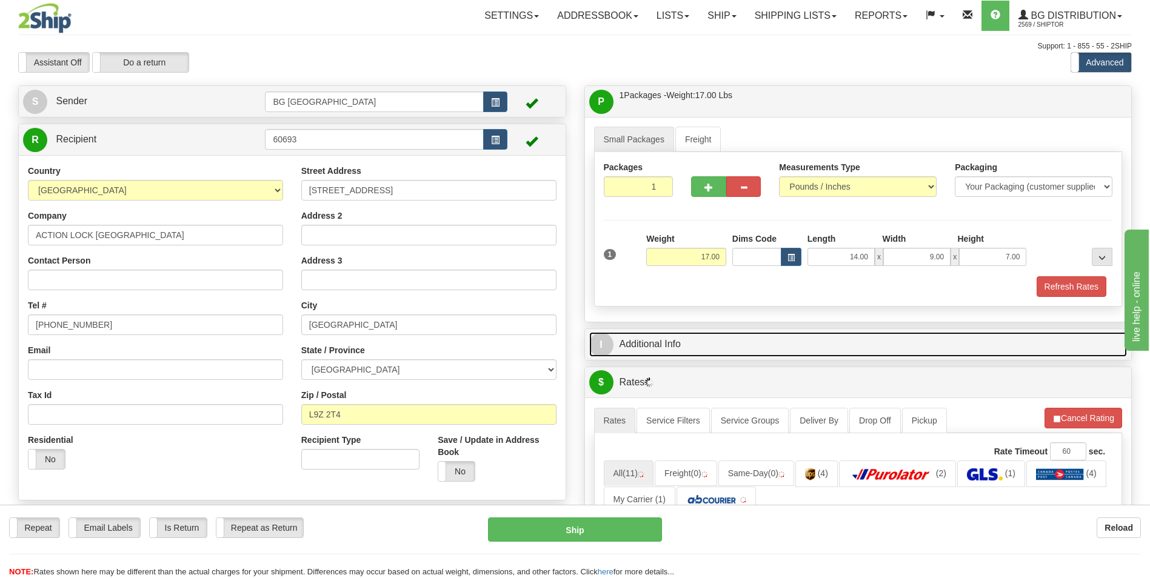
click at [663, 347] on link "I Additional Info" at bounding box center [858, 344] width 538 height 25
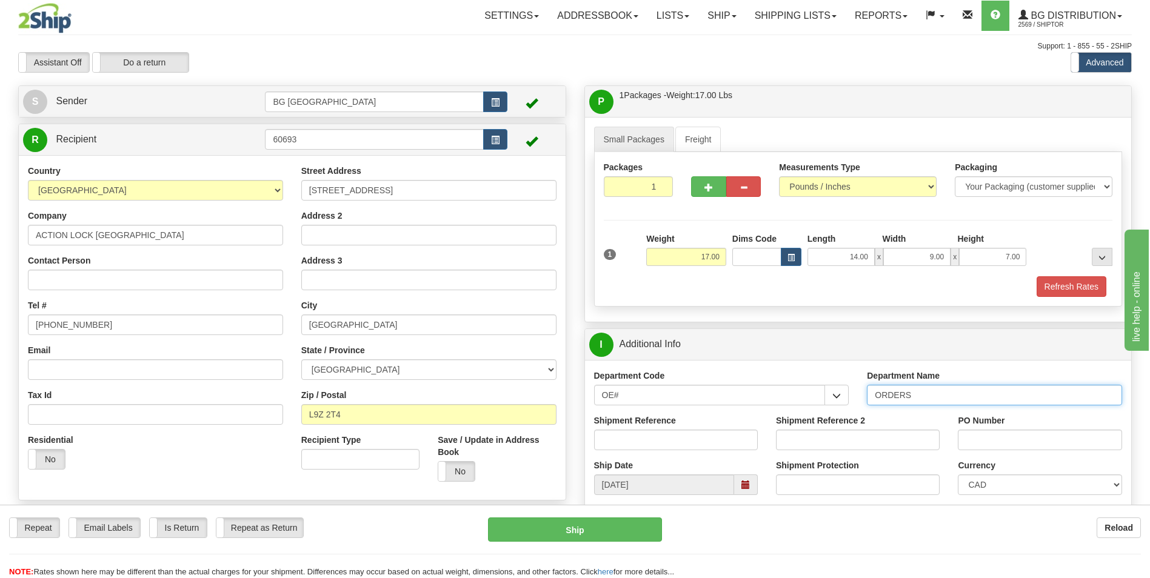
click at [970, 395] on input "ORDERS" at bounding box center [994, 395] width 255 height 21
type input "70183255-00"
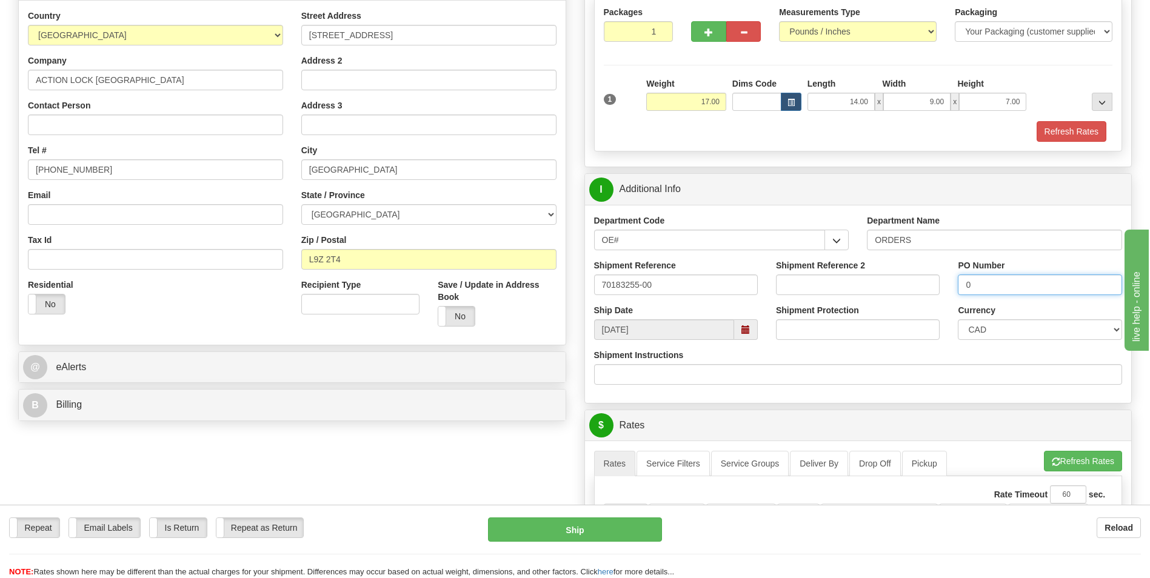
scroll to position [303, 0]
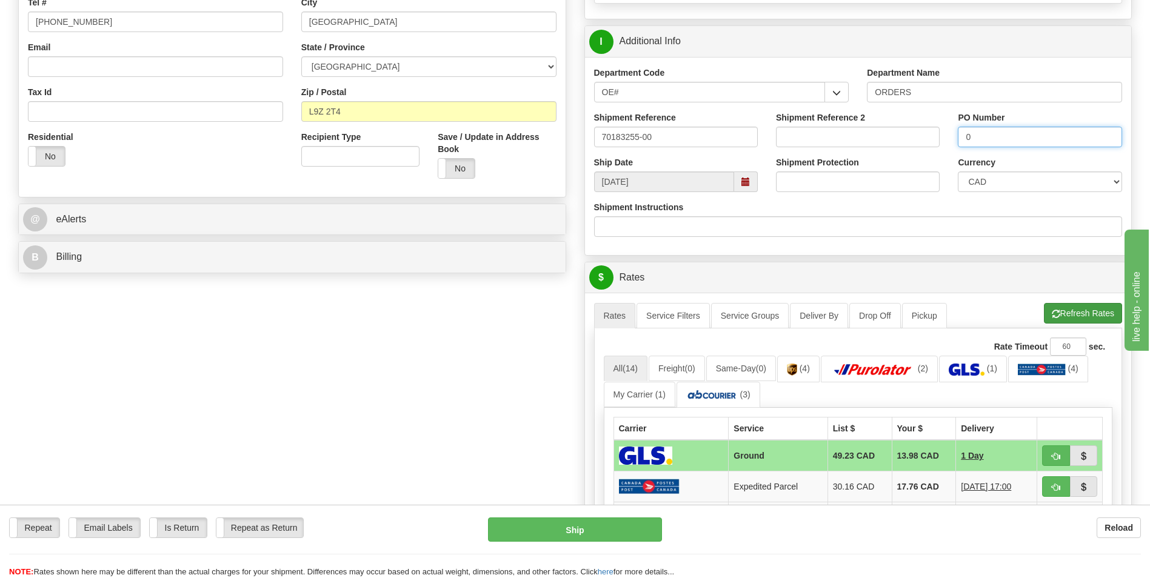
type input "0"
click at [1056, 310] on span "button" at bounding box center [1056, 314] width 8 height 8
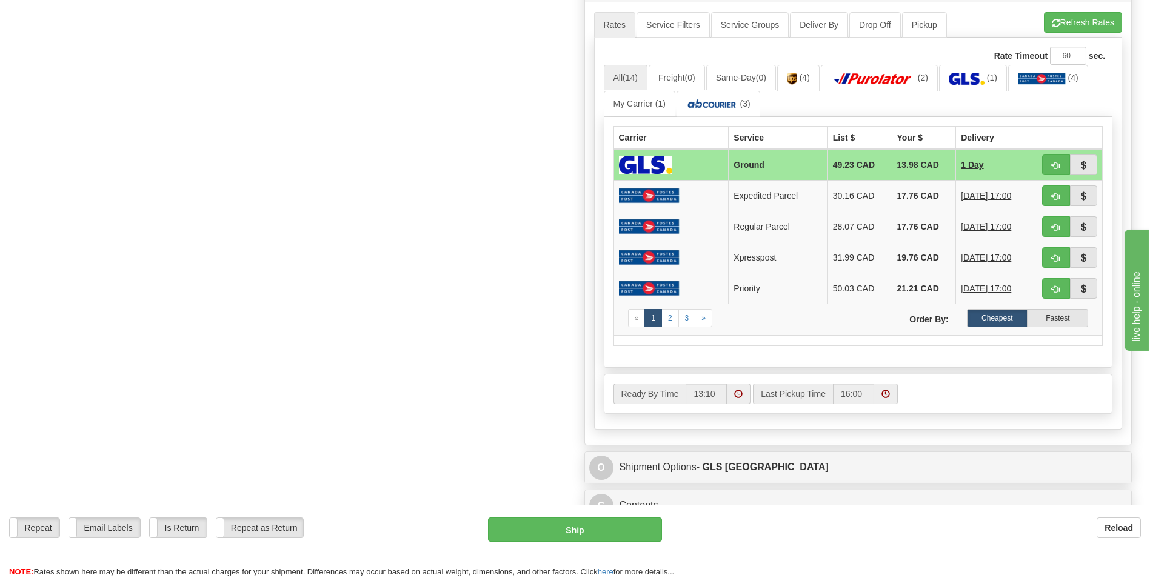
scroll to position [606, 0]
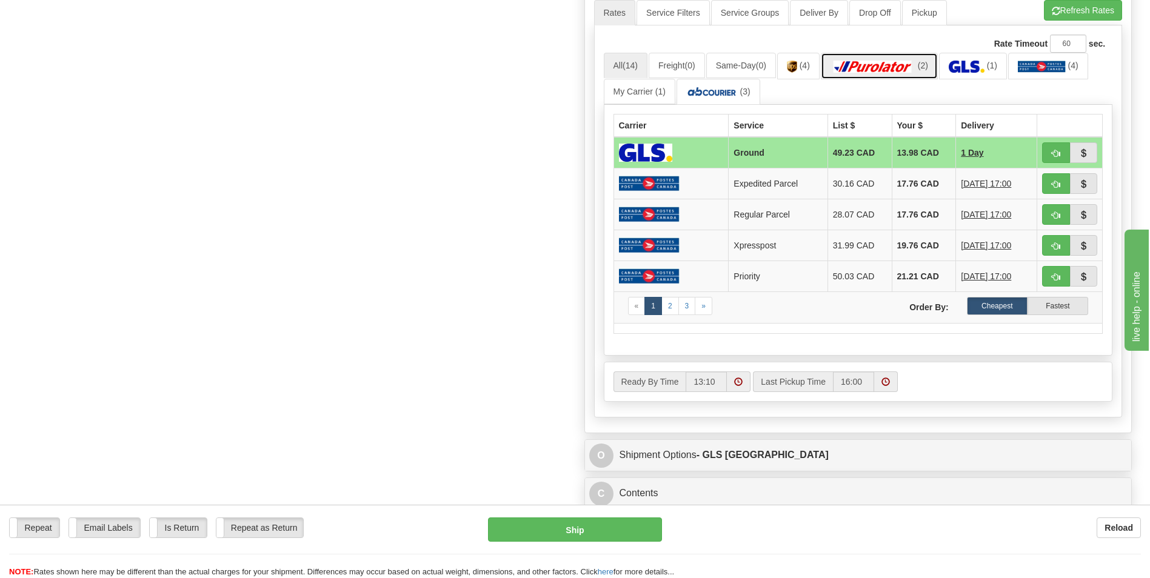
click at [910, 75] on link "(2)" at bounding box center [879, 66] width 117 height 26
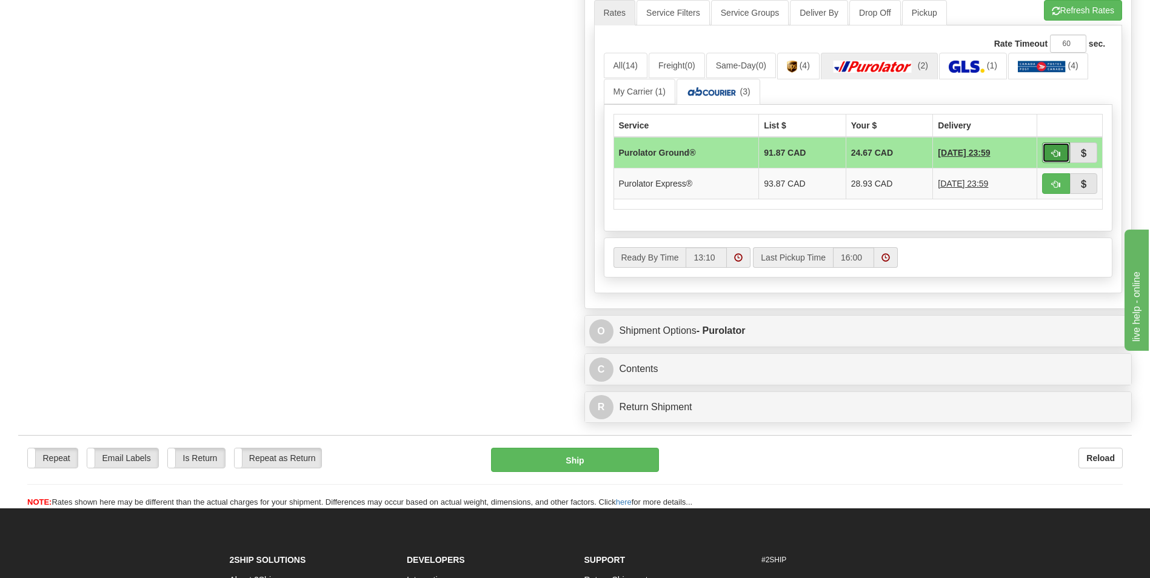
click at [1063, 159] on button "button" at bounding box center [1056, 152] width 28 height 21
type input "260"
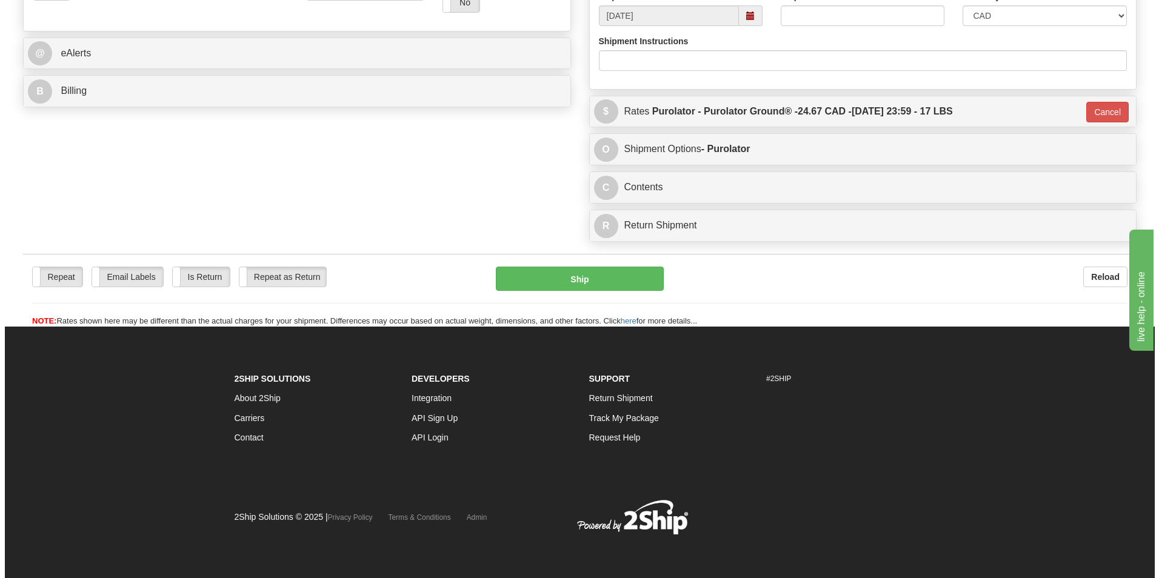
scroll to position [469, 0]
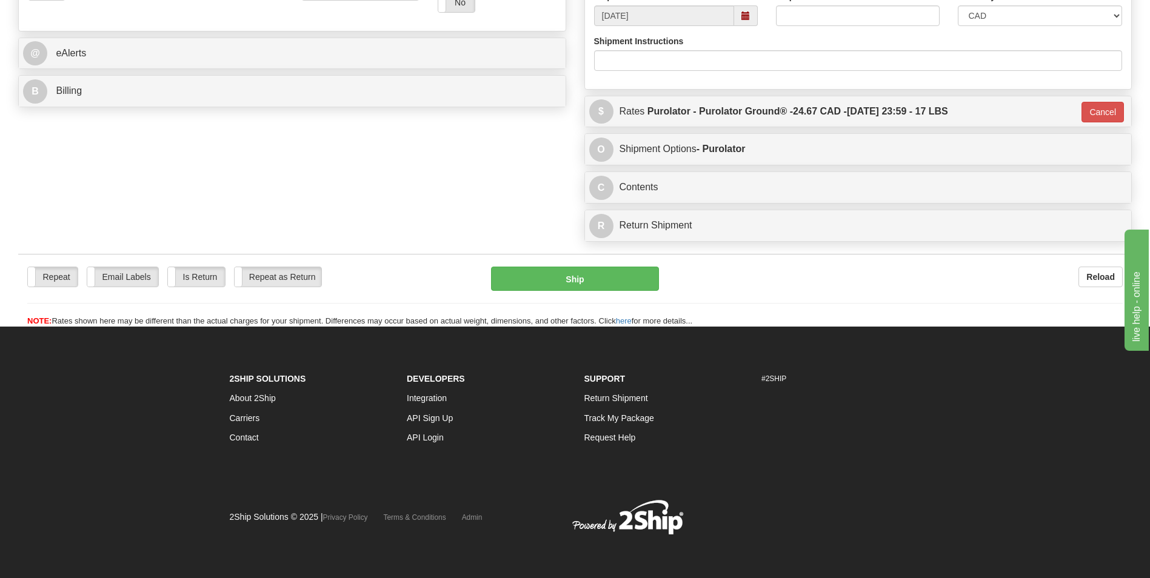
click at [639, 266] on div "Repeat Repeat Email Labels Email Labels Edit Is Return Is Return Repeat as Retu…" at bounding box center [575, 290] width 1114 height 73
click at [629, 272] on button "Ship" at bounding box center [574, 279] width 167 height 24
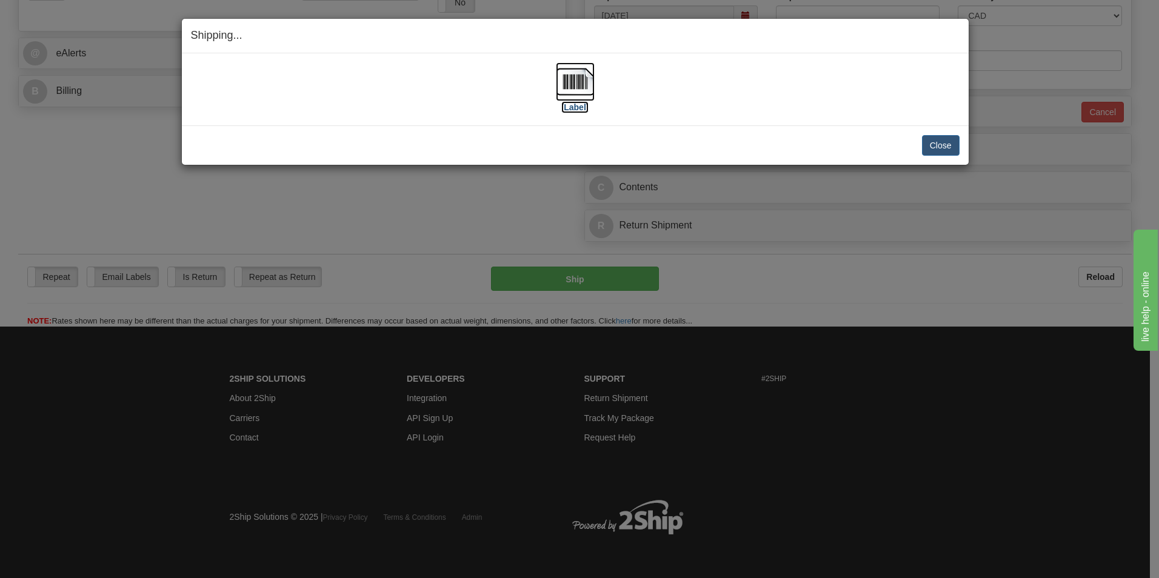
click at [582, 88] on img at bounding box center [575, 81] width 39 height 39
click at [937, 142] on button "Close" at bounding box center [941, 145] width 38 height 21
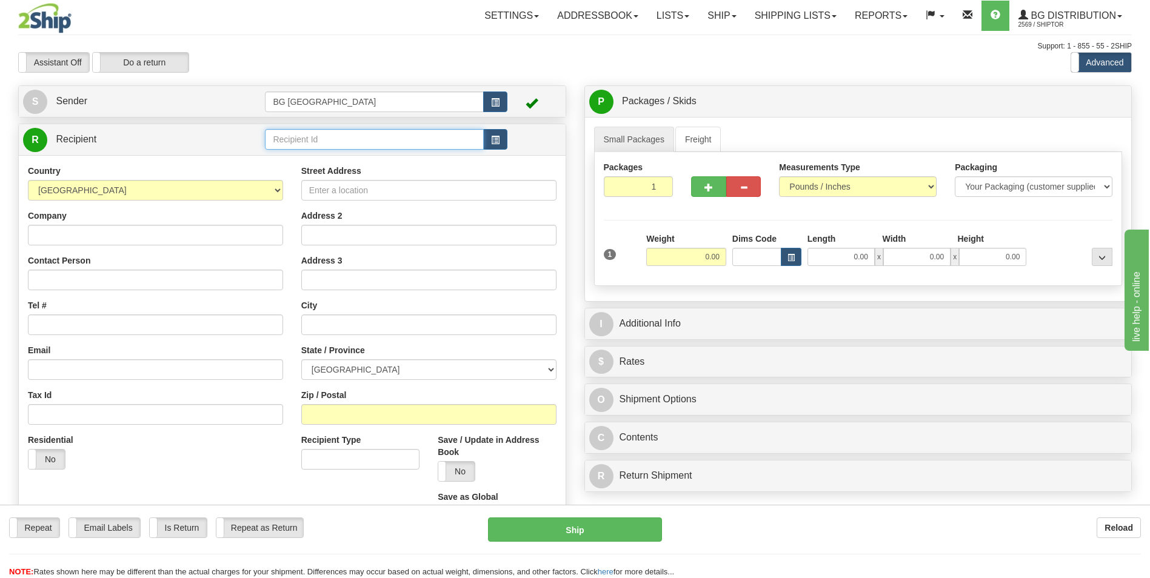
click at [315, 135] on input "text" at bounding box center [374, 139] width 218 height 21
click at [301, 163] on div "60220" at bounding box center [372, 158] width 207 height 13
type input "60220"
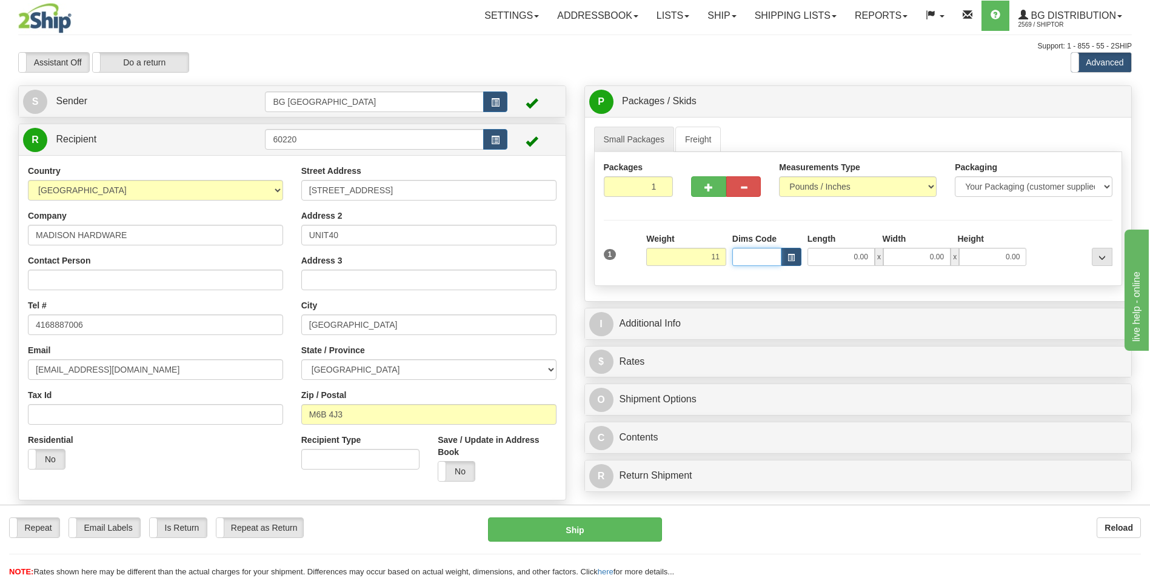
type input "11.00"
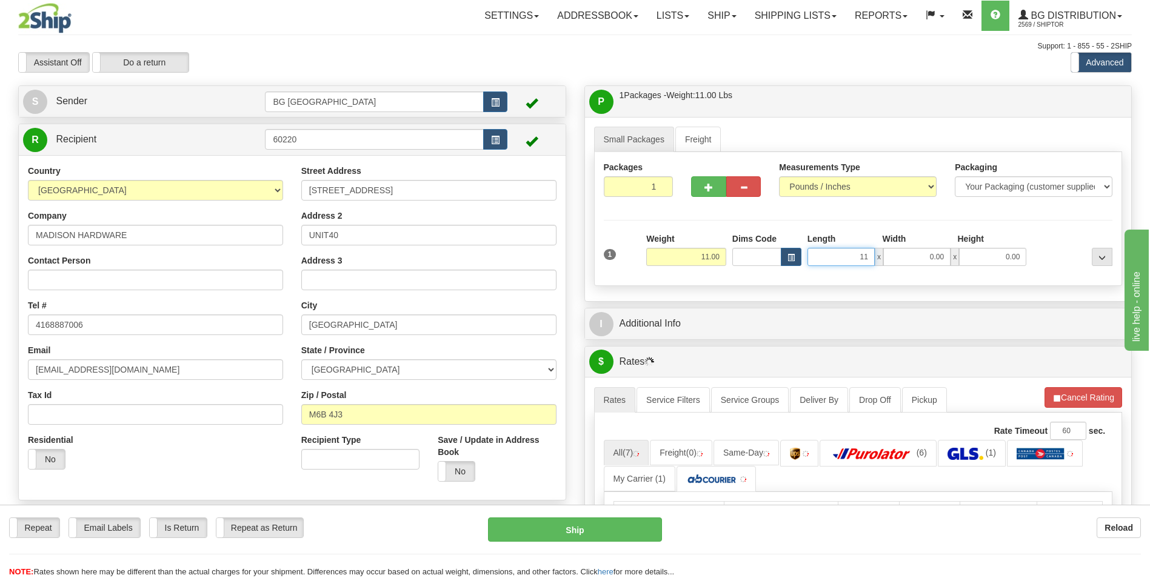
type input "11.00"
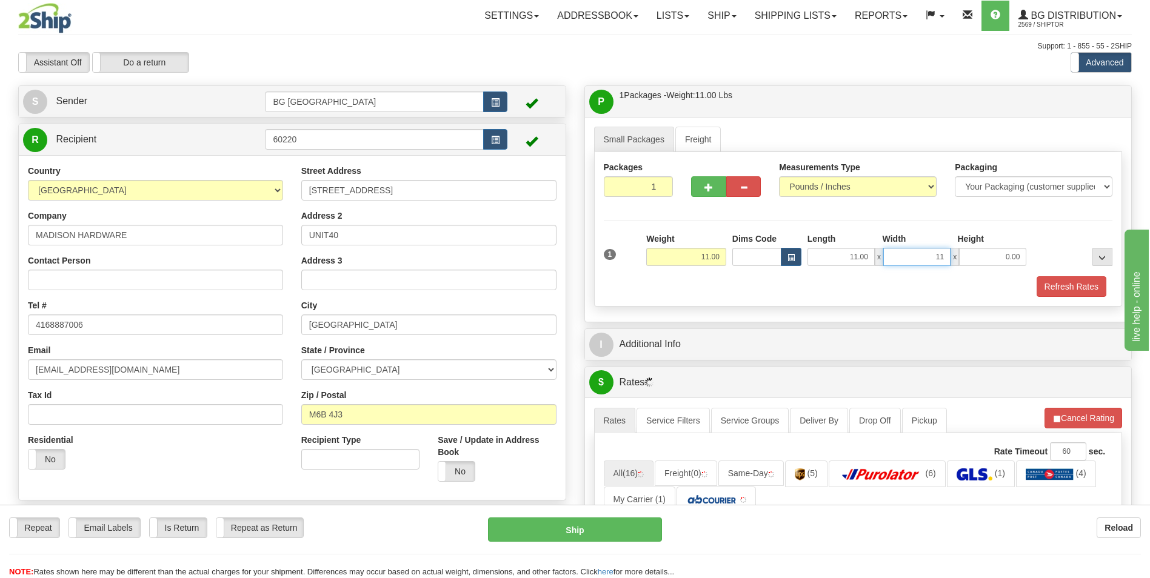
type input "11.00"
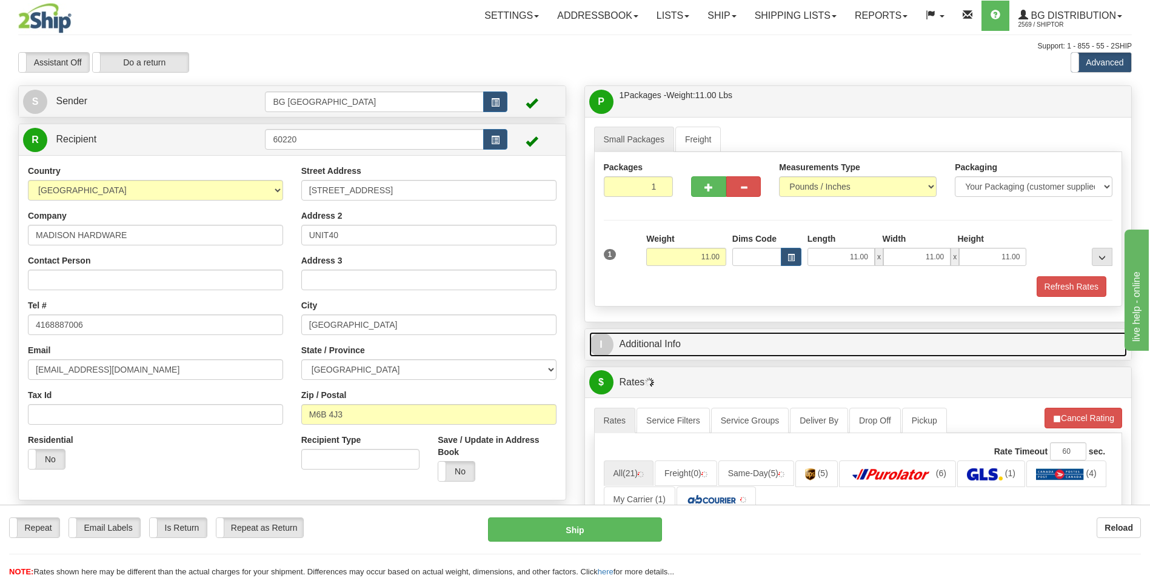
click at [674, 338] on link "I Additional Info" at bounding box center [858, 344] width 538 height 25
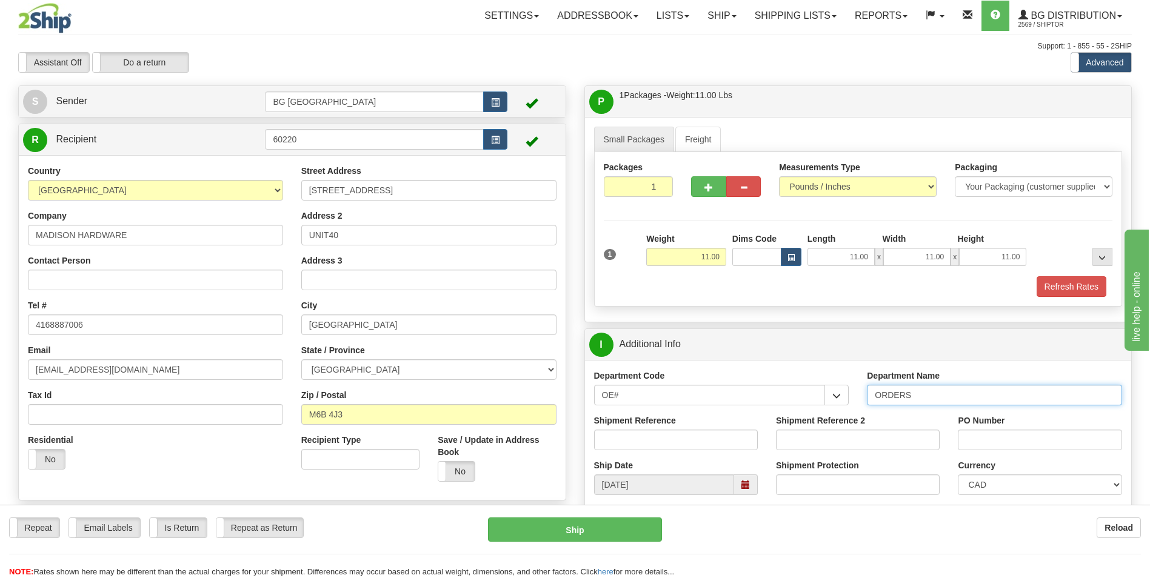
click at [920, 397] on input "ORDERS" at bounding box center [994, 395] width 255 height 21
type input "70183254-00"
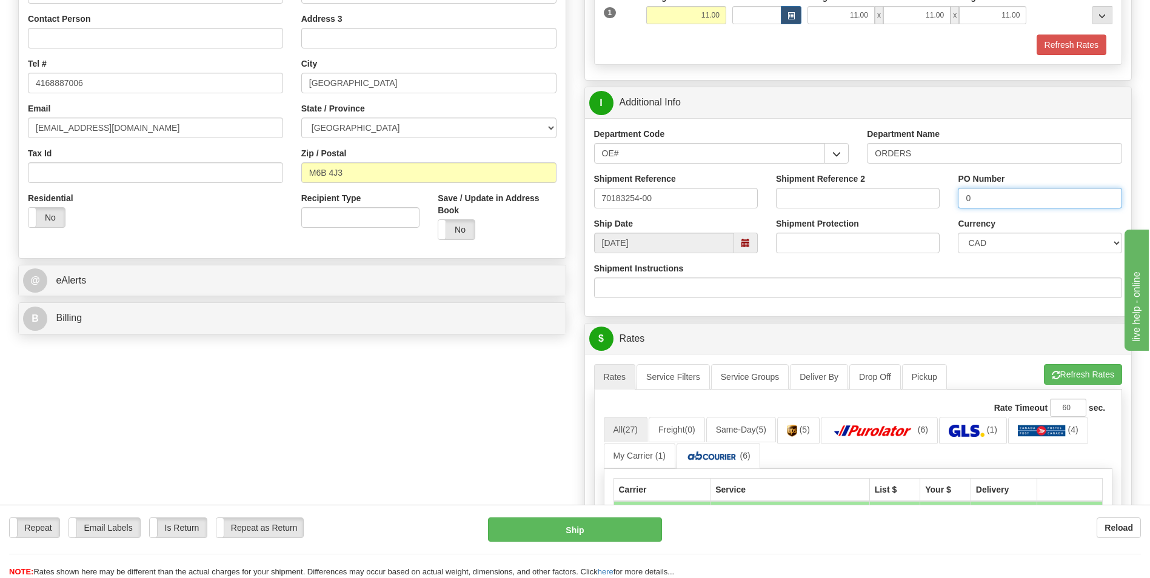
scroll to position [243, 0]
type input "0"
click at [1065, 377] on button "Refresh Rates" at bounding box center [1083, 374] width 78 height 21
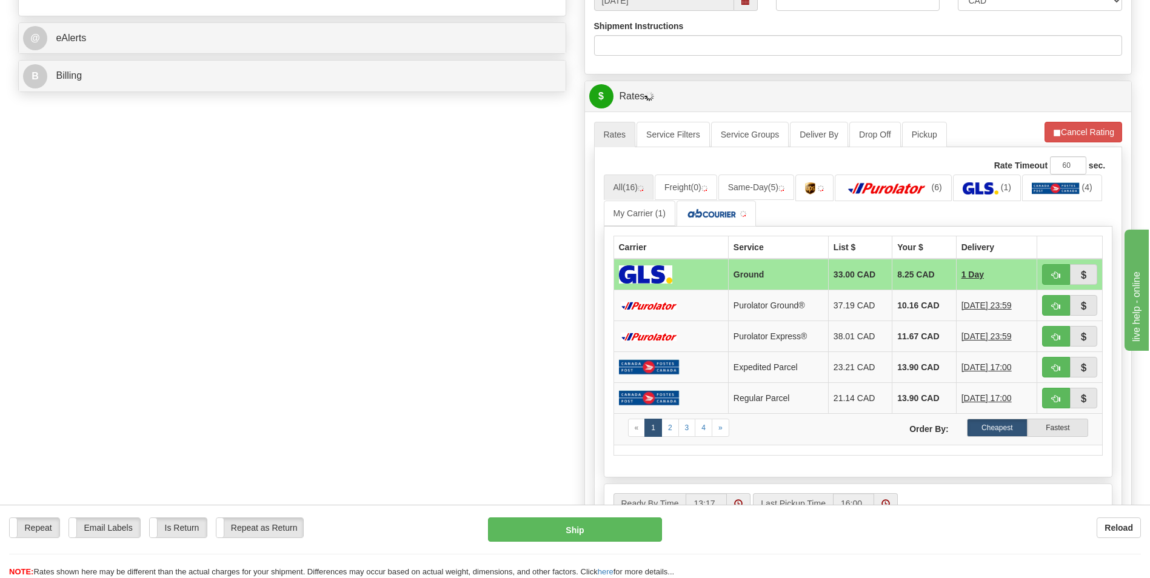
scroll to position [485, 0]
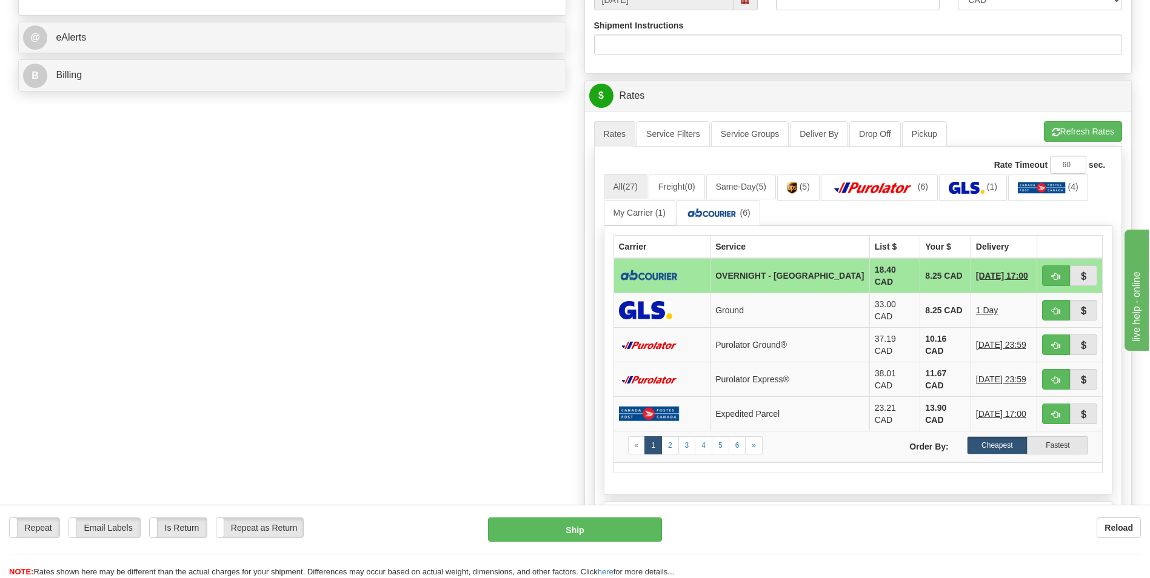
click at [27, 225] on div "Create a label for the return Create Pickup Without Label S" at bounding box center [575, 146] width 1132 height 1093
click at [1052, 273] on span "button" at bounding box center [1056, 277] width 8 height 8
type input "4"
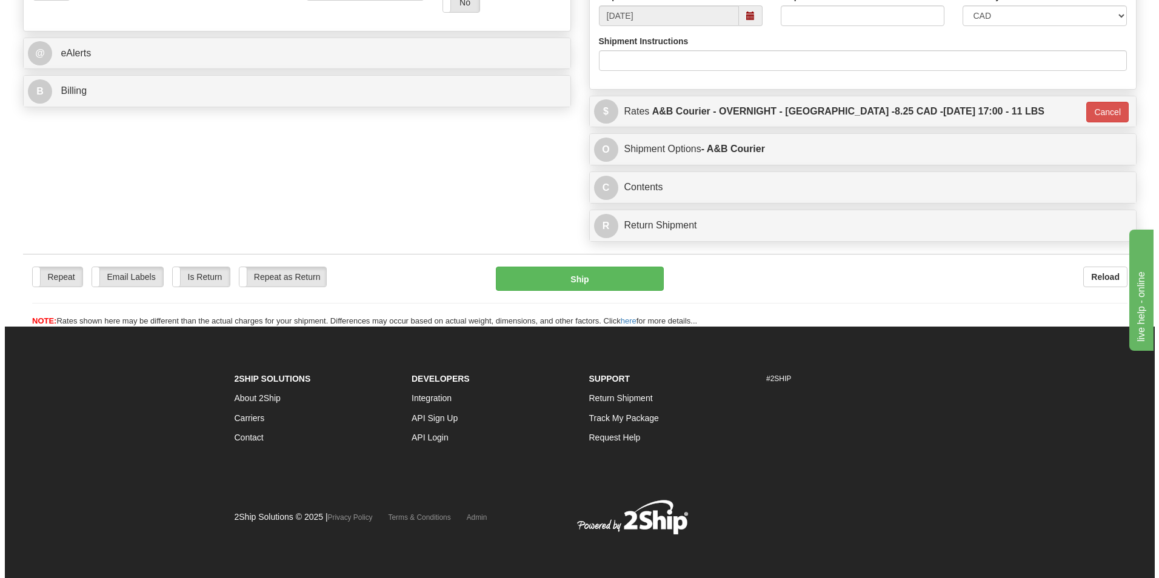
scroll to position [469, 0]
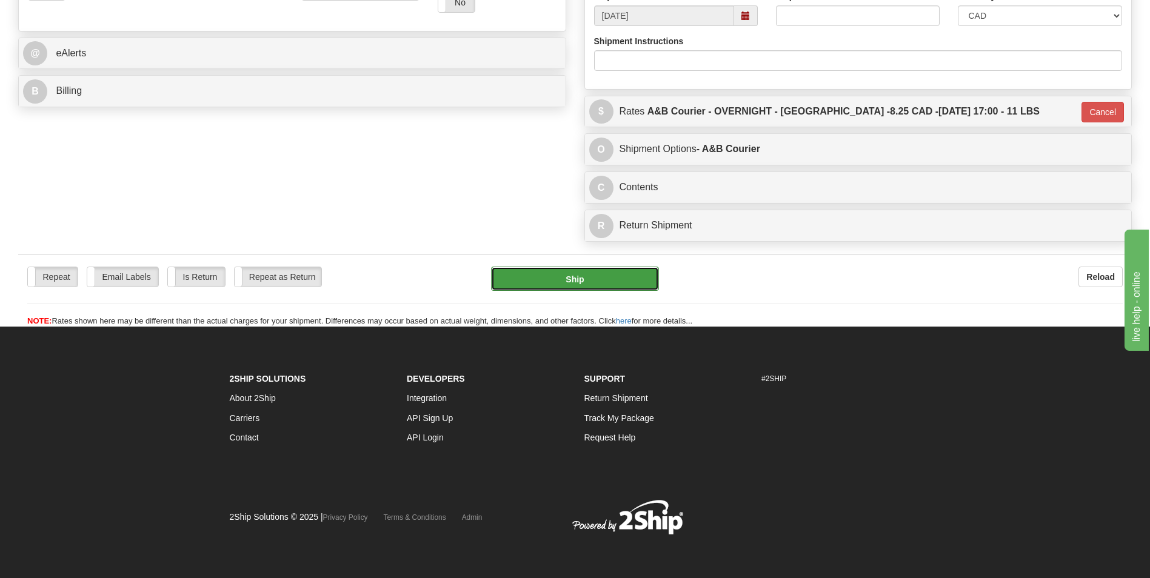
click at [638, 280] on button "Ship" at bounding box center [574, 279] width 167 height 24
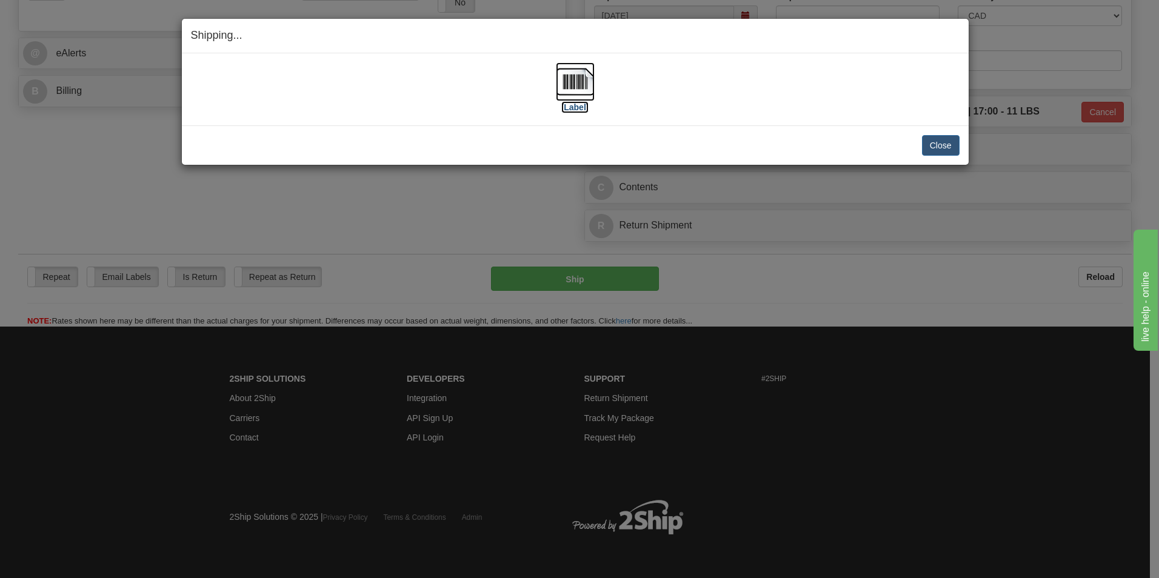
click at [594, 88] on img at bounding box center [575, 81] width 39 height 39
click at [574, 83] on img at bounding box center [575, 81] width 39 height 39
